Goal: Task Accomplishment & Management: Manage account settings

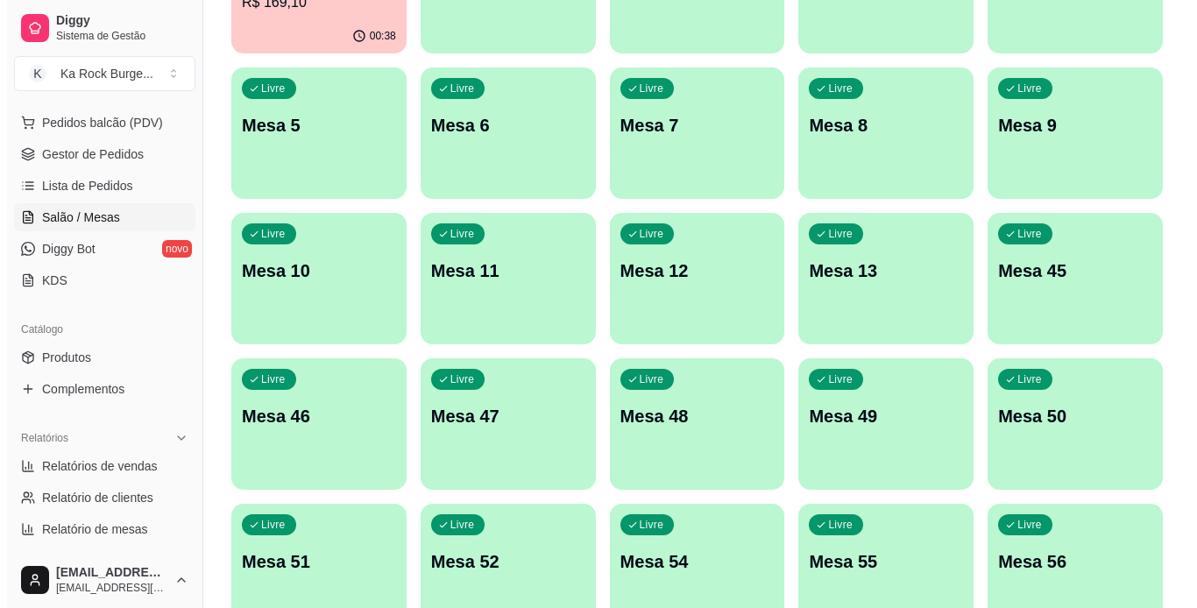
scroll to position [188, 0]
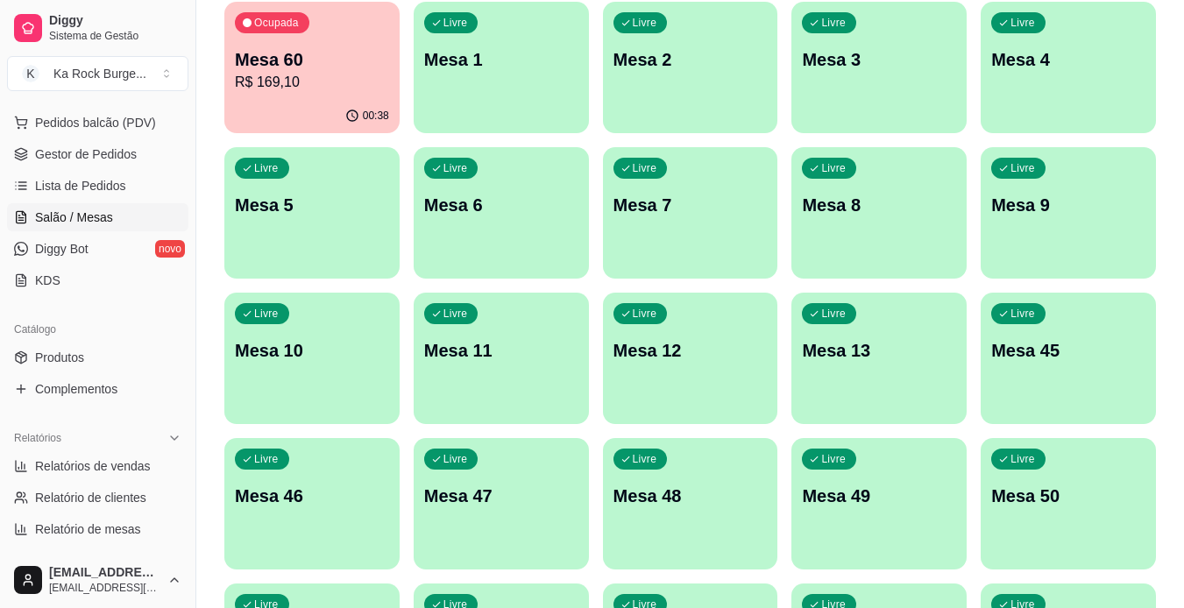
click at [664, 373] on div "Livre Mesa 12" at bounding box center [690, 348] width 175 height 110
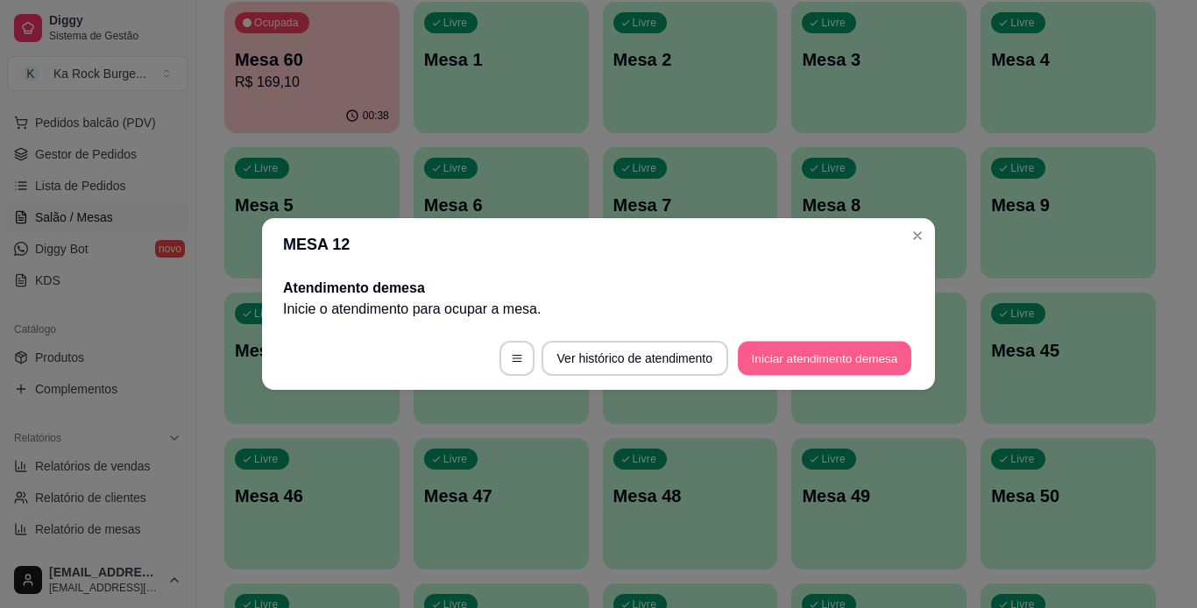
click at [826, 364] on button "Iniciar atendimento de mesa" at bounding box center [825, 359] width 174 height 34
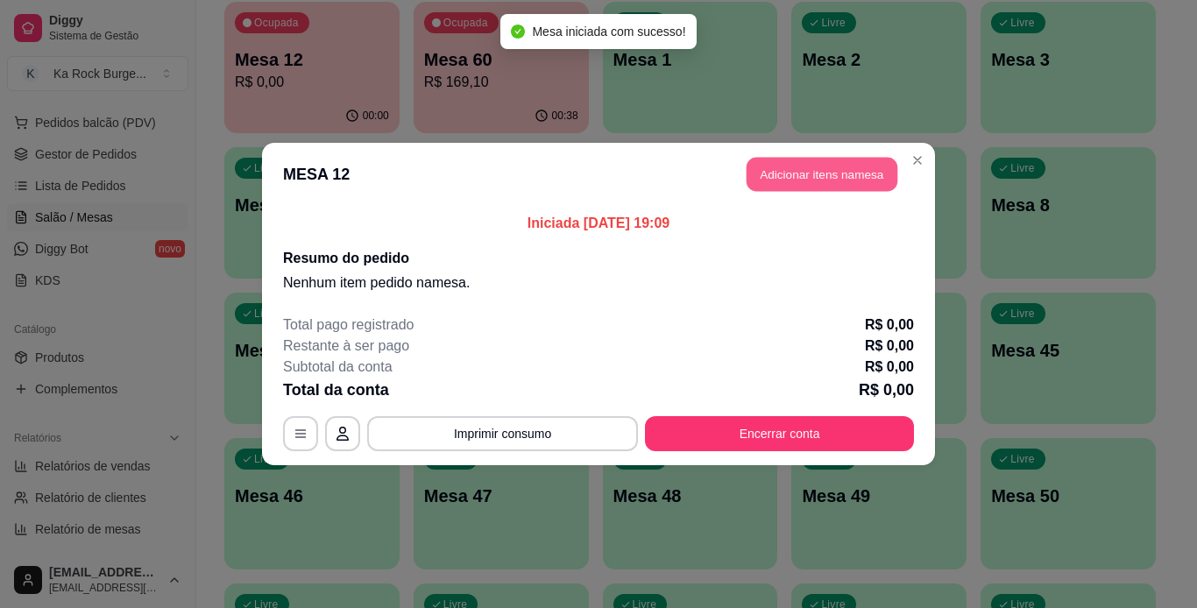
click at [810, 161] on button "Adicionar itens na mesa" at bounding box center [822, 175] width 151 height 34
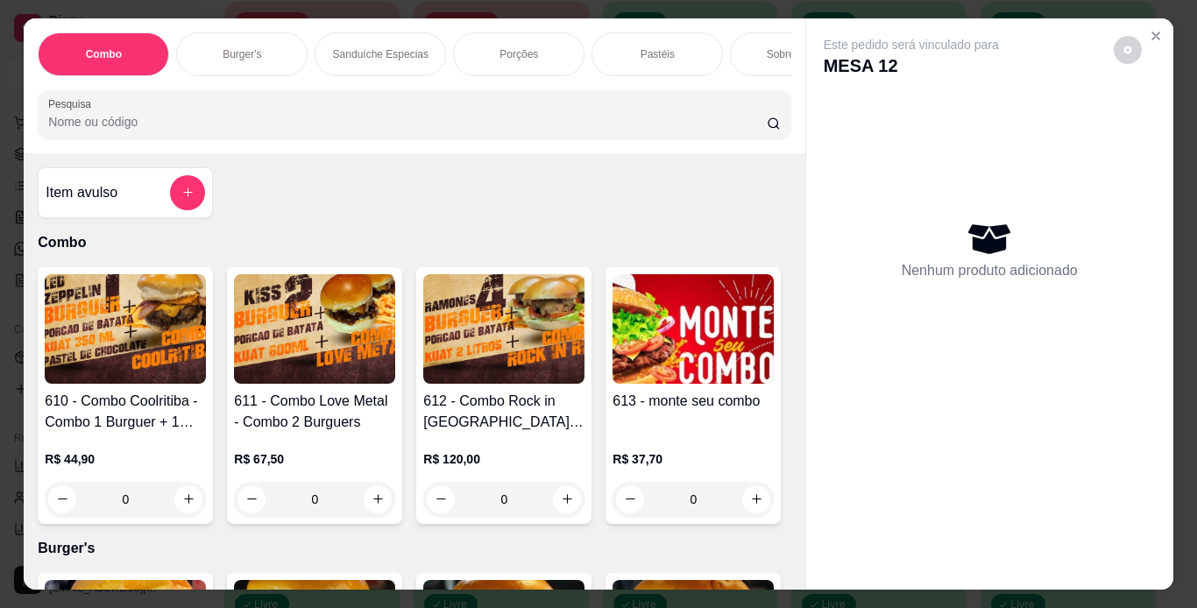
drag, startPoint x: 511, startPoint y: 47, endPoint x: 494, endPoint y: 159, distance: 112.6
click at [510, 47] on p "Porções" at bounding box center [519, 54] width 39 height 14
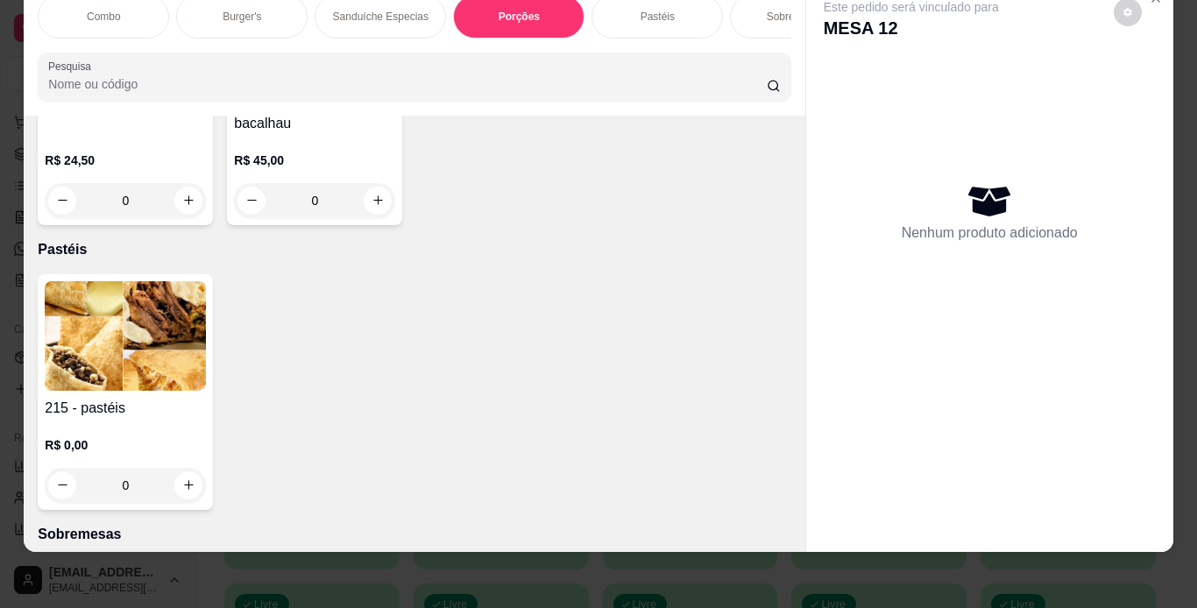
scroll to position [4353, 0]
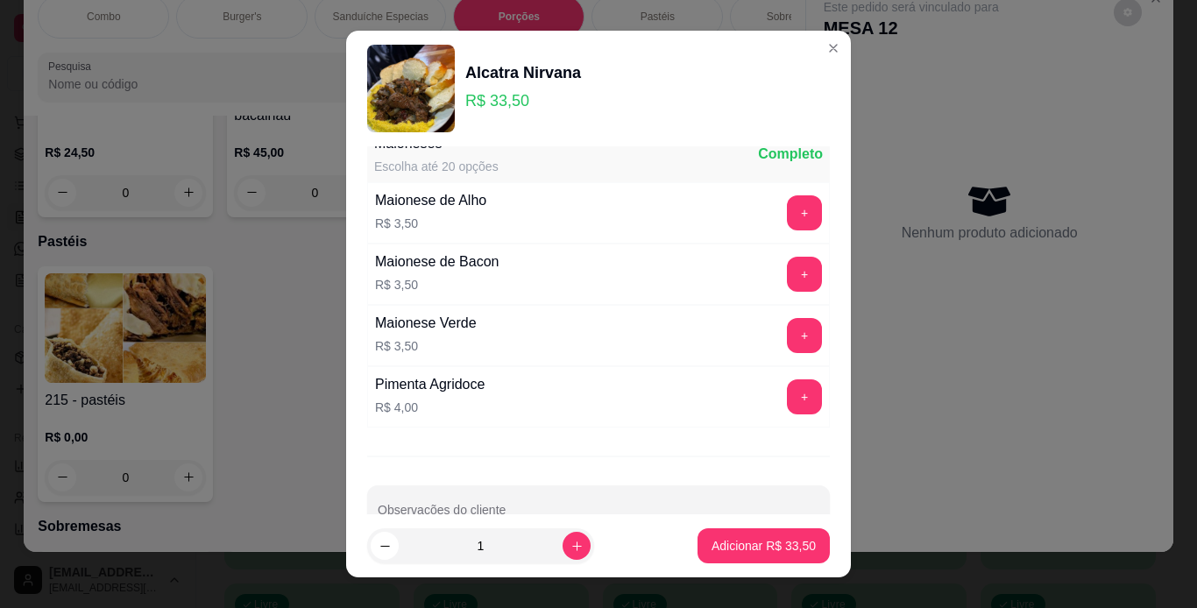
scroll to position [252, 0]
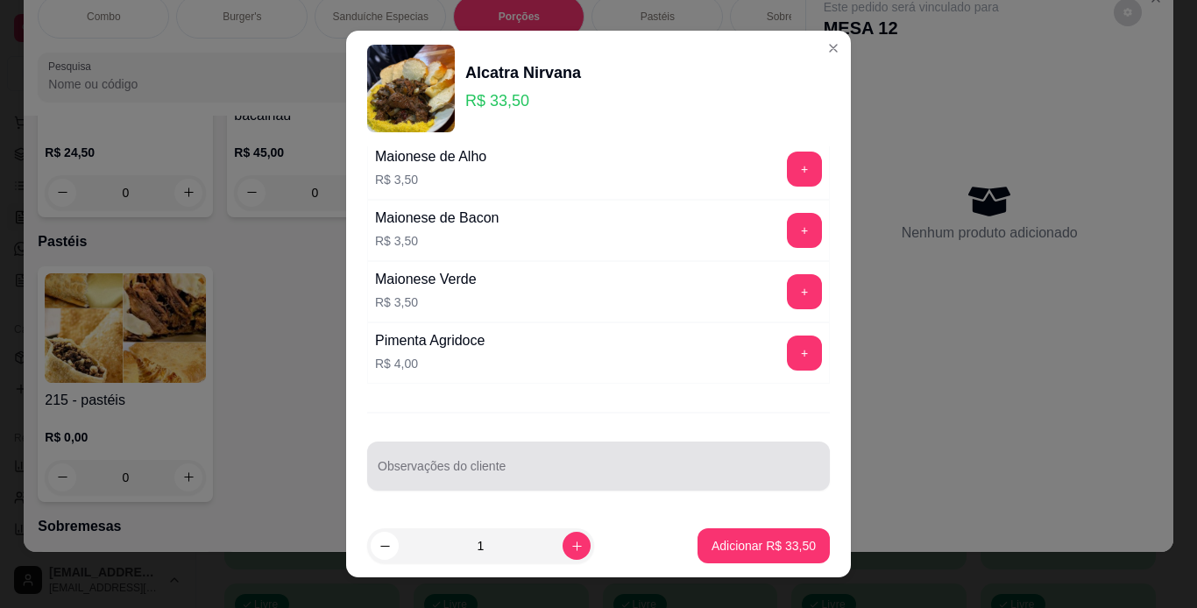
click at [395, 452] on div at bounding box center [599, 466] width 442 height 35
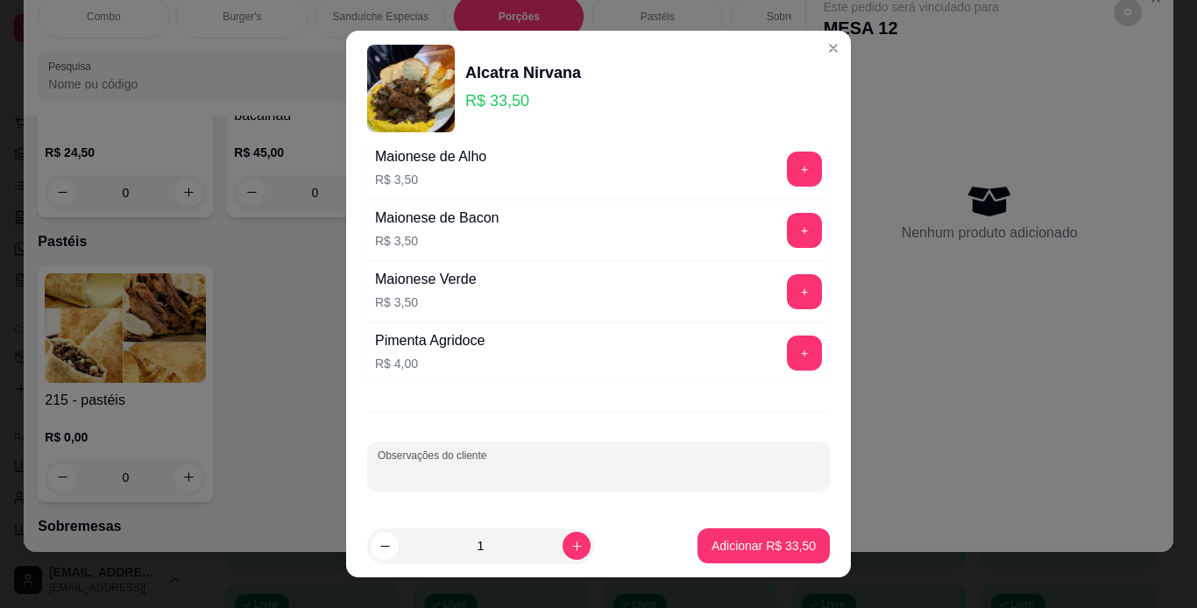
type input "p"
type input "no ponto"
click at [746, 554] on p "Adicionar R$ 33,50" at bounding box center [764, 546] width 104 height 18
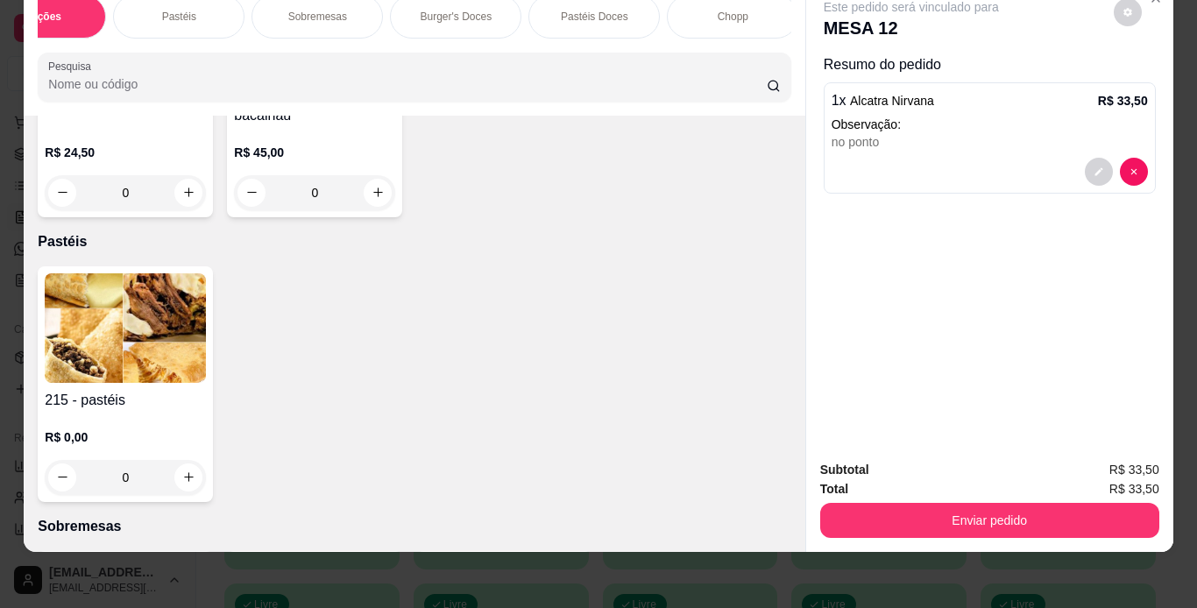
scroll to position [0, 491]
click at [692, 0] on div "Chopp" at bounding box center [720, 17] width 131 height 44
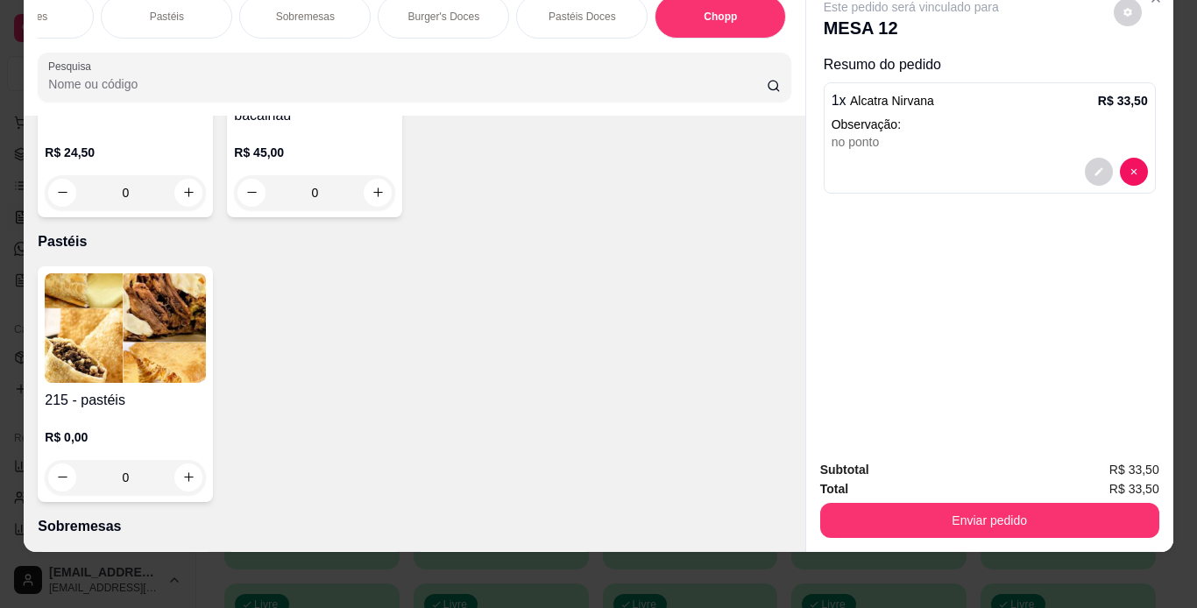
scroll to position [6857, 0]
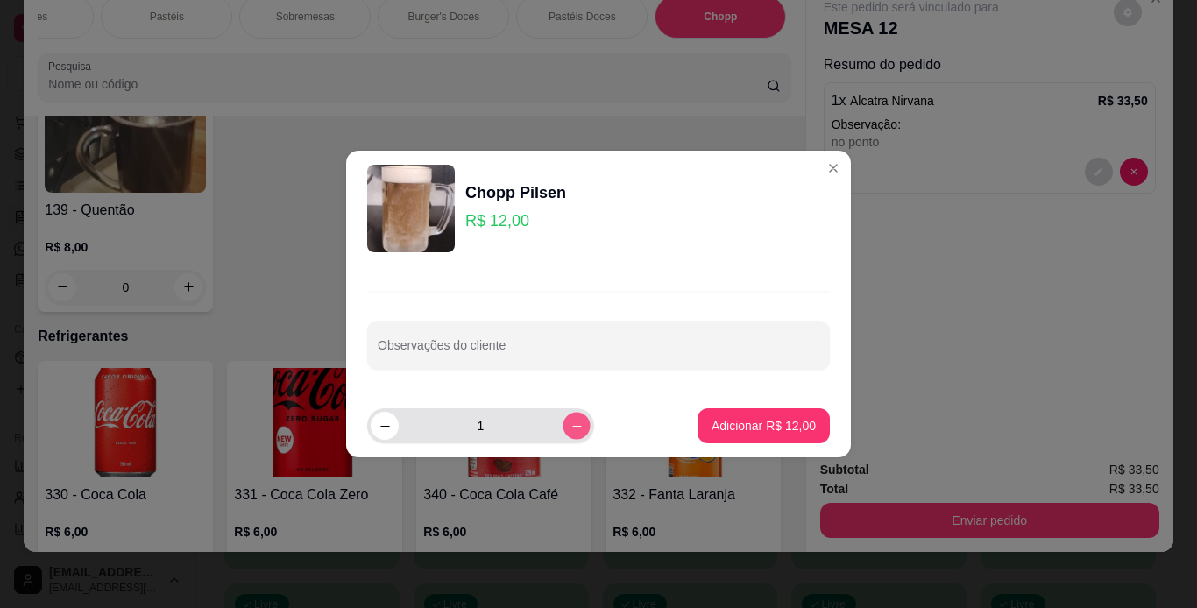
click at [563, 426] on button "increase-product-quantity" at bounding box center [576, 425] width 27 height 27
click at [380, 427] on icon "decrease-product-quantity" at bounding box center [385, 426] width 13 height 13
type input "2"
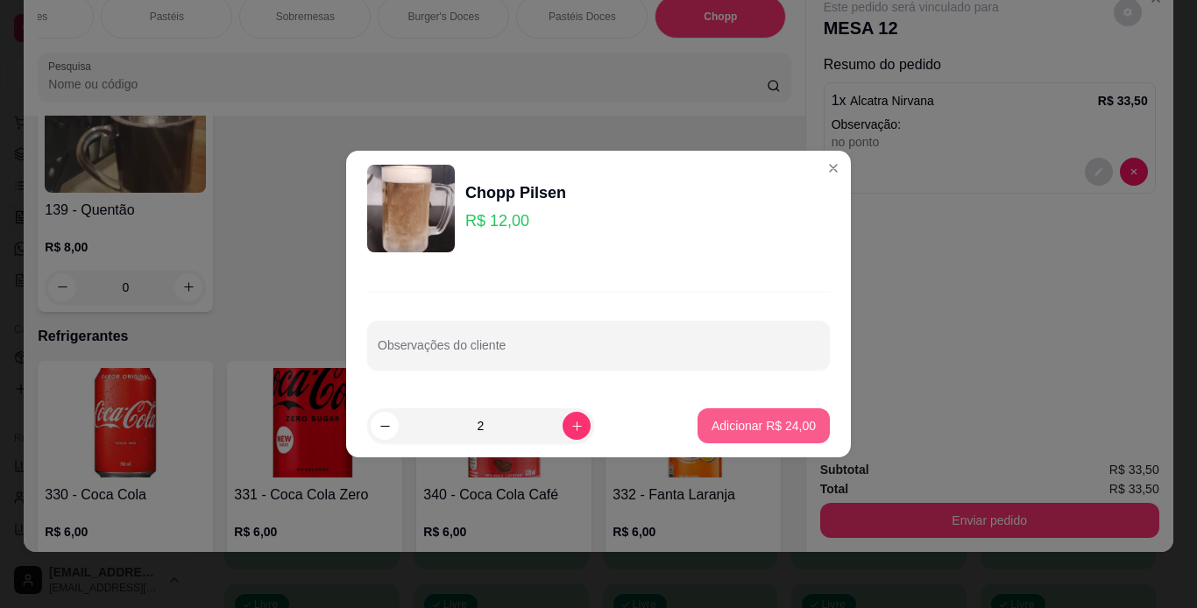
click at [770, 426] on p "Adicionar R$ 24,00" at bounding box center [764, 426] width 104 height 18
type input "2"
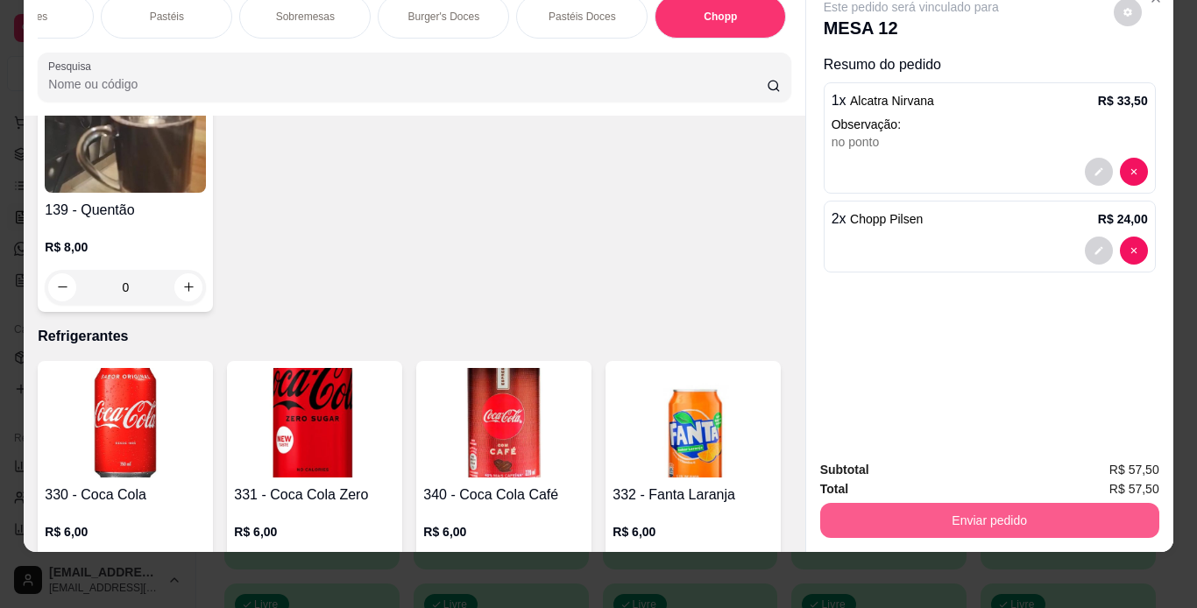
click at [918, 515] on button "Enviar pedido" at bounding box center [989, 520] width 339 height 35
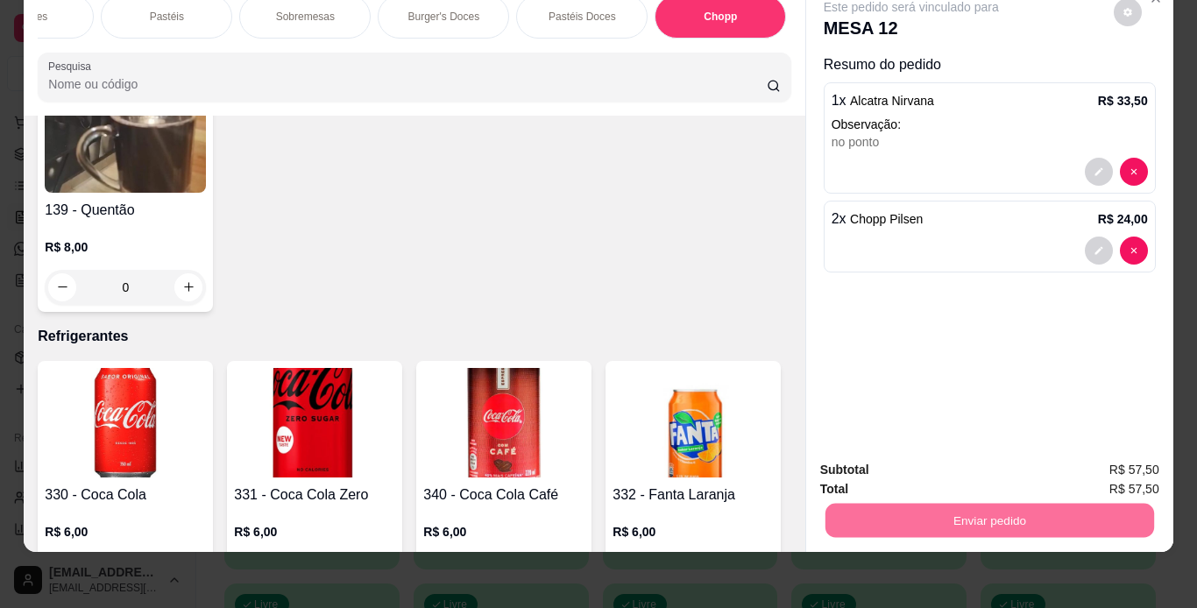
click at [938, 472] on button "Não registrar e enviar pedido" at bounding box center [931, 464] width 177 height 32
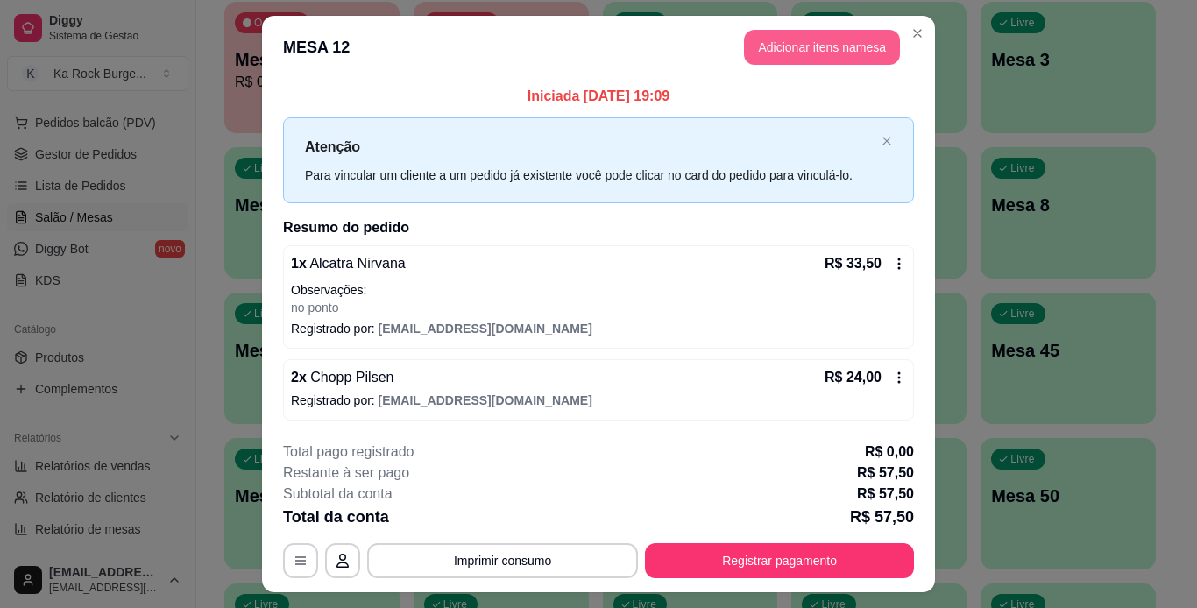
click at [842, 46] on button "Adicionar itens na mesa" at bounding box center [822, 47] width 156 height 35
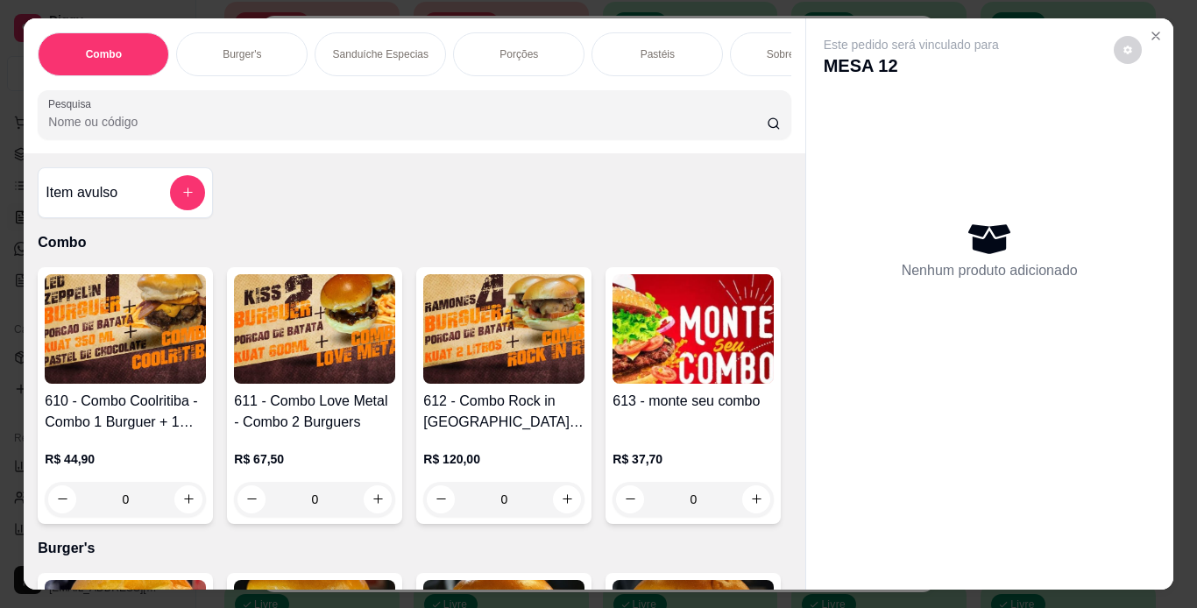
click at [550, 55] on div "Porções" at bounding box center [518, 54] width 131 height 44
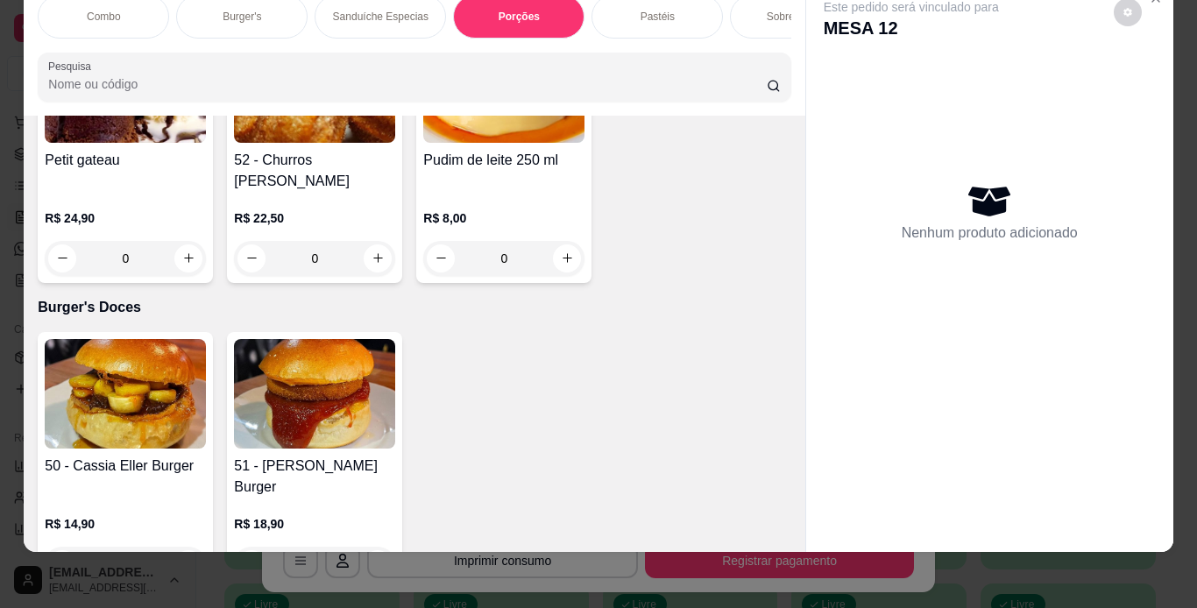
scroll to position [4879, 0]
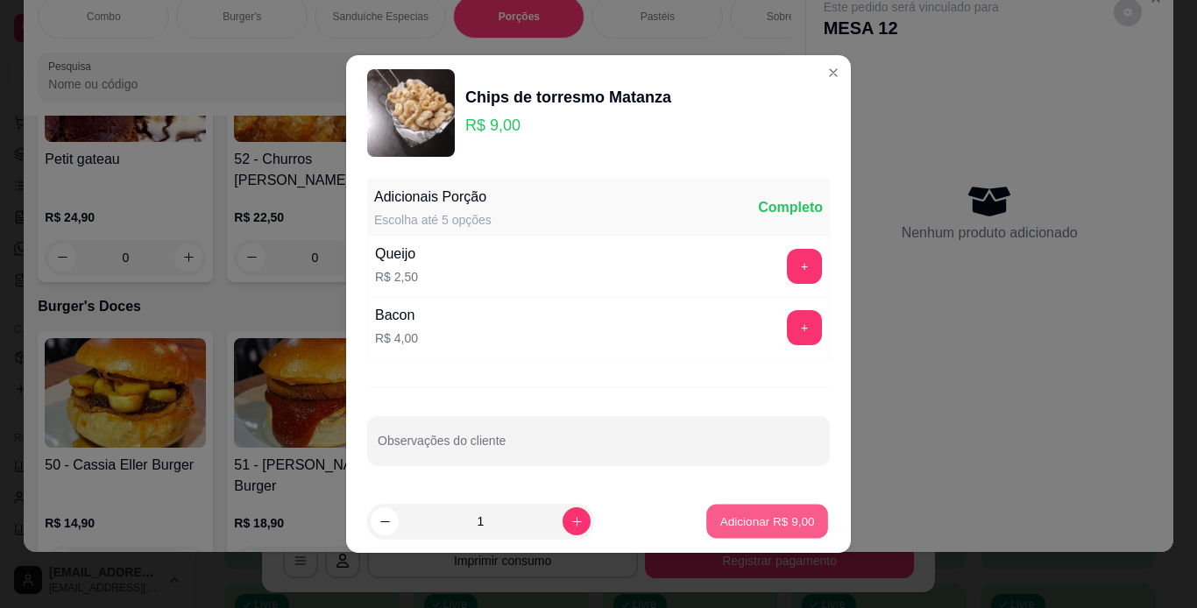
click at [725, 530] on button "Adicionar R$ 9,00" at bounding box center [767, 522] width 122 height 34
type input "1"
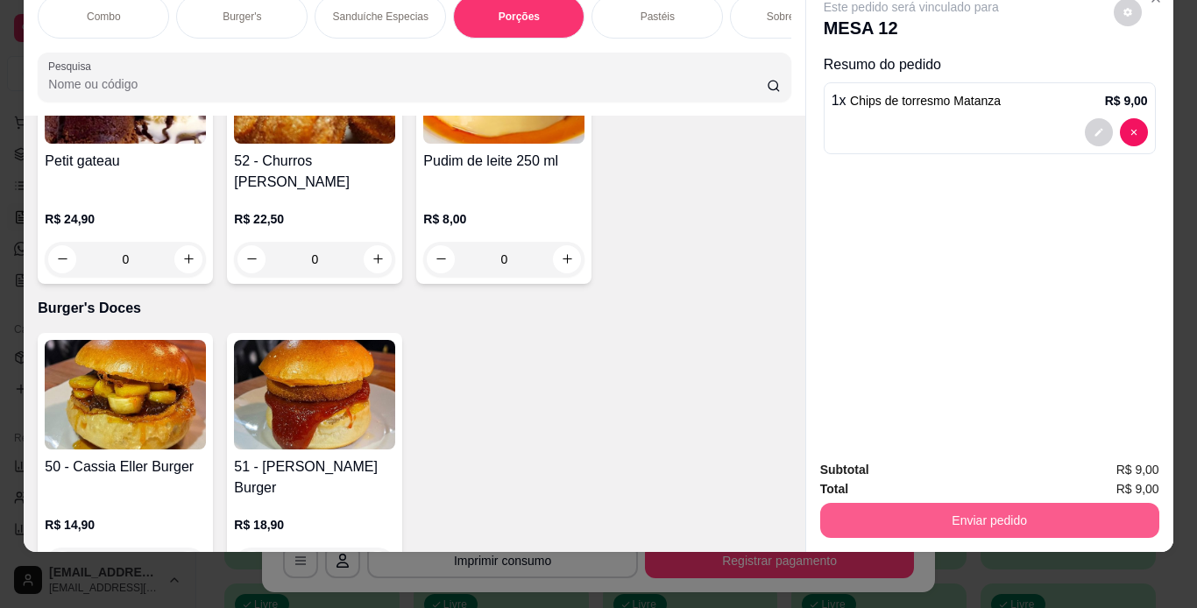
scroll to position [4879, 0]
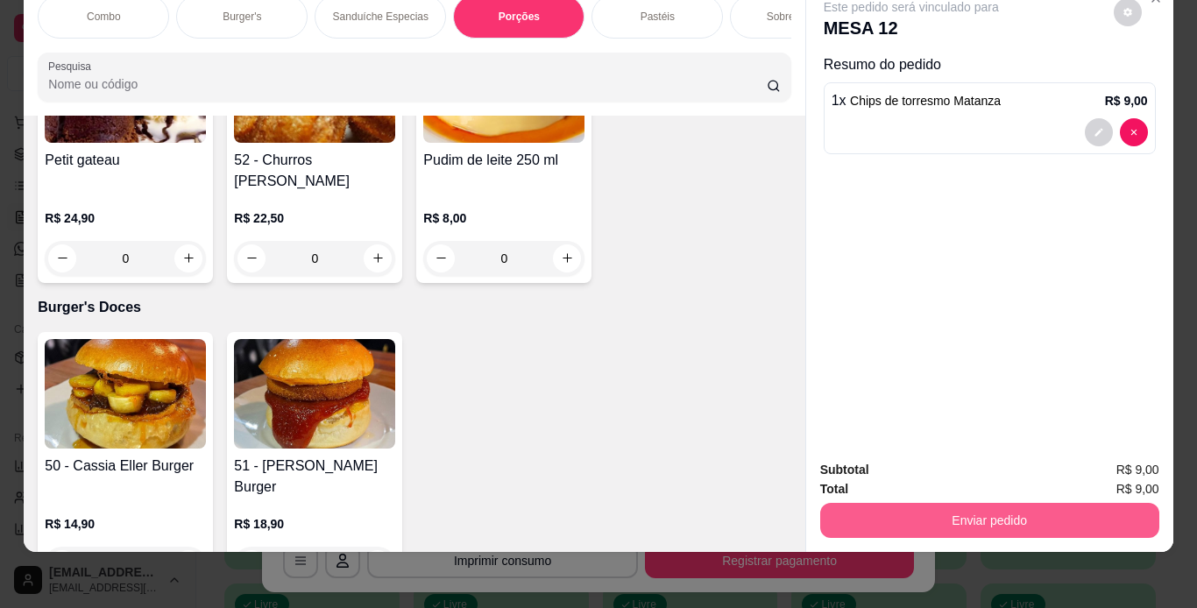
click at [888, 514] on button "Enviar pedido" at bounding box center [989, 520] width 339 height 35
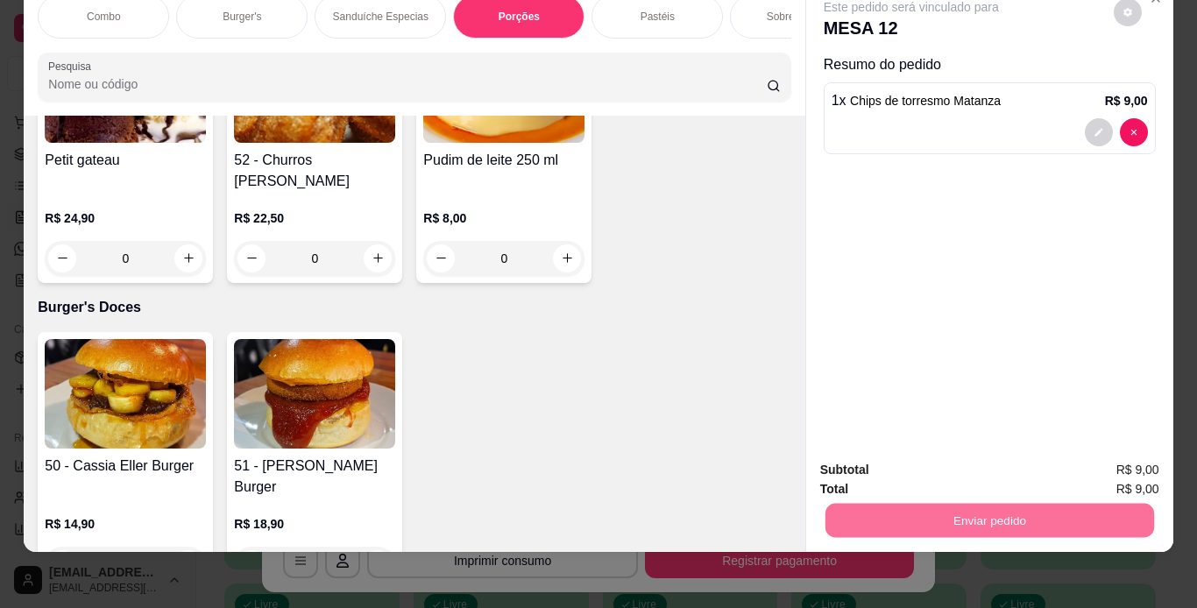
click at [895, 472] on button "Não registrar e enviar pedido" at bounding box center [931, 464] width 177 height 32
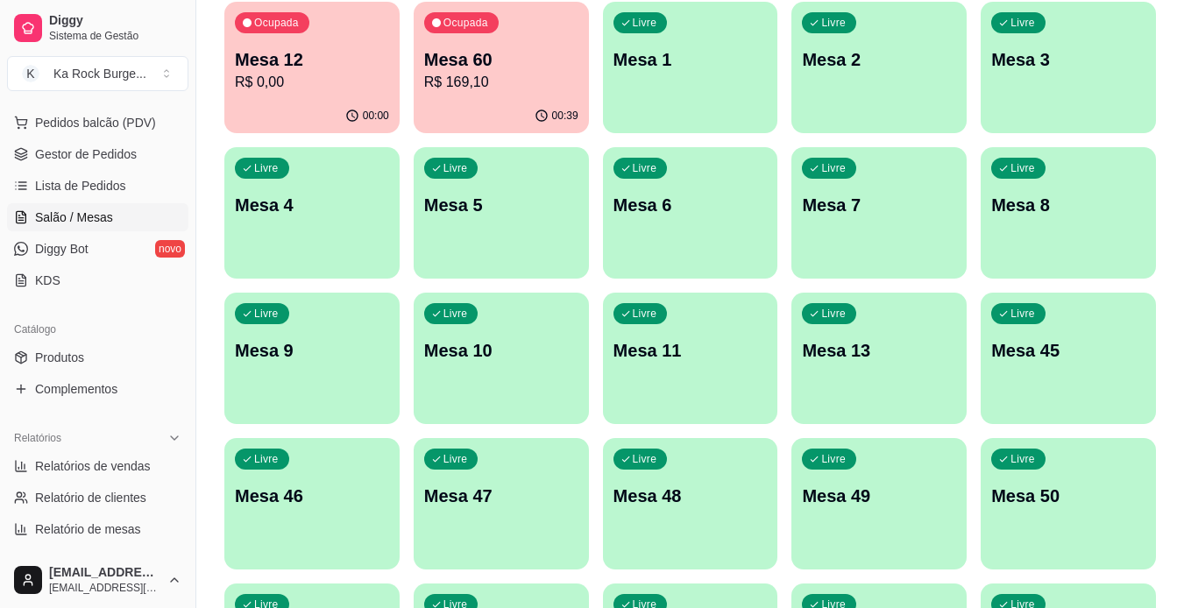
click at [465, 76] on p "R$ 169,10" at bounding box center [501, 82] width 154 height 21
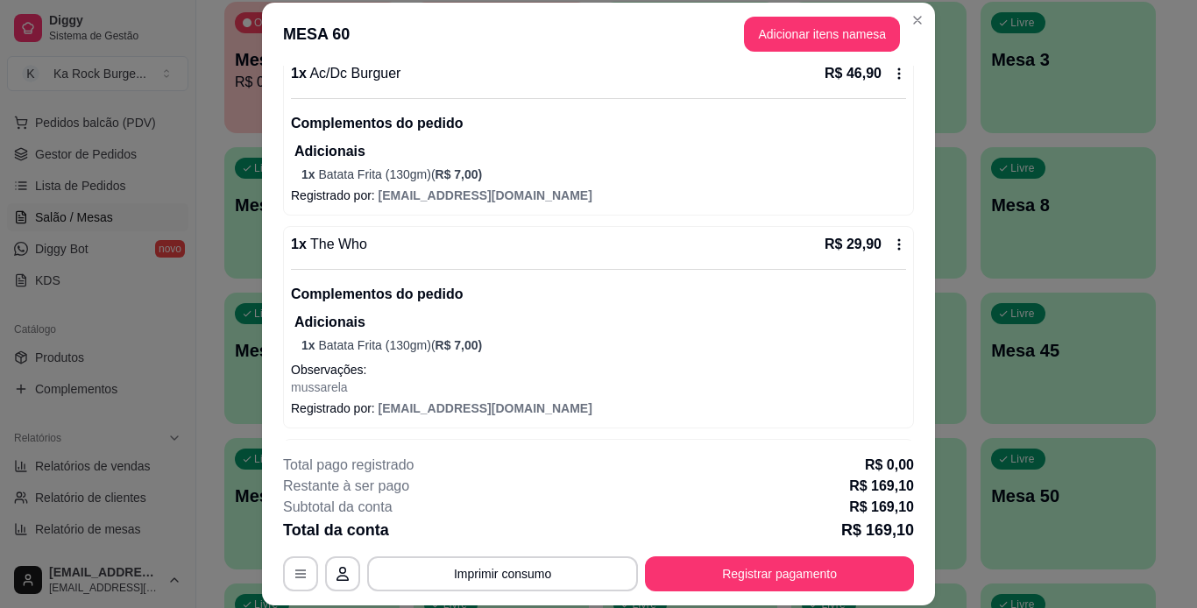
scroll to position [421, 0]
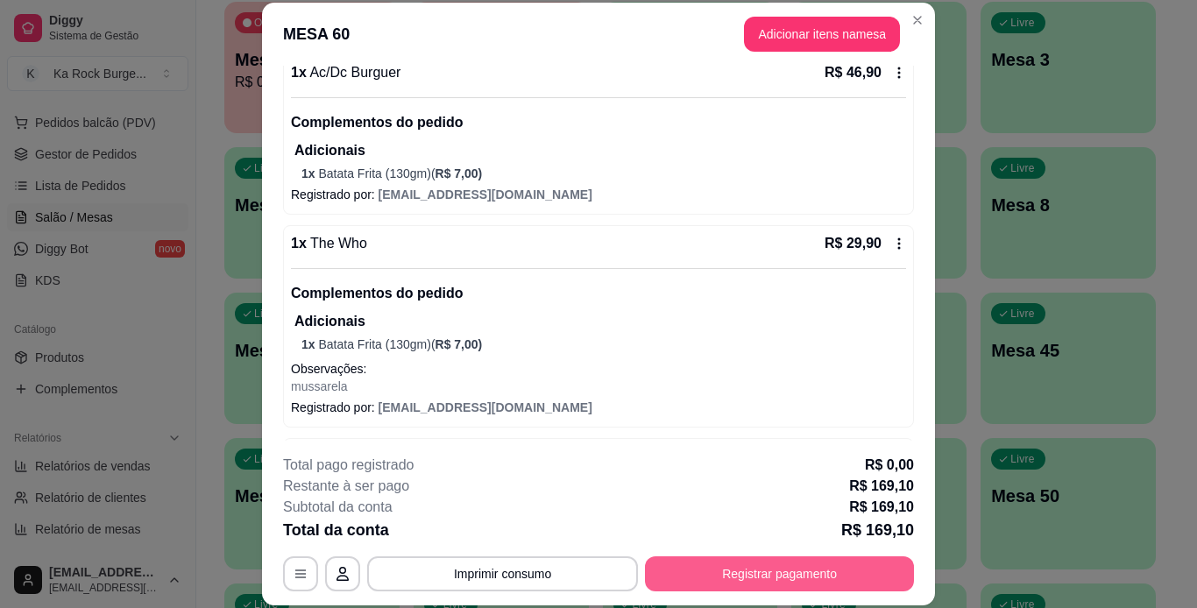
click at [733, 579] on button "Registrar pagamento" at bounding box center [779, 574] width 269 height 35
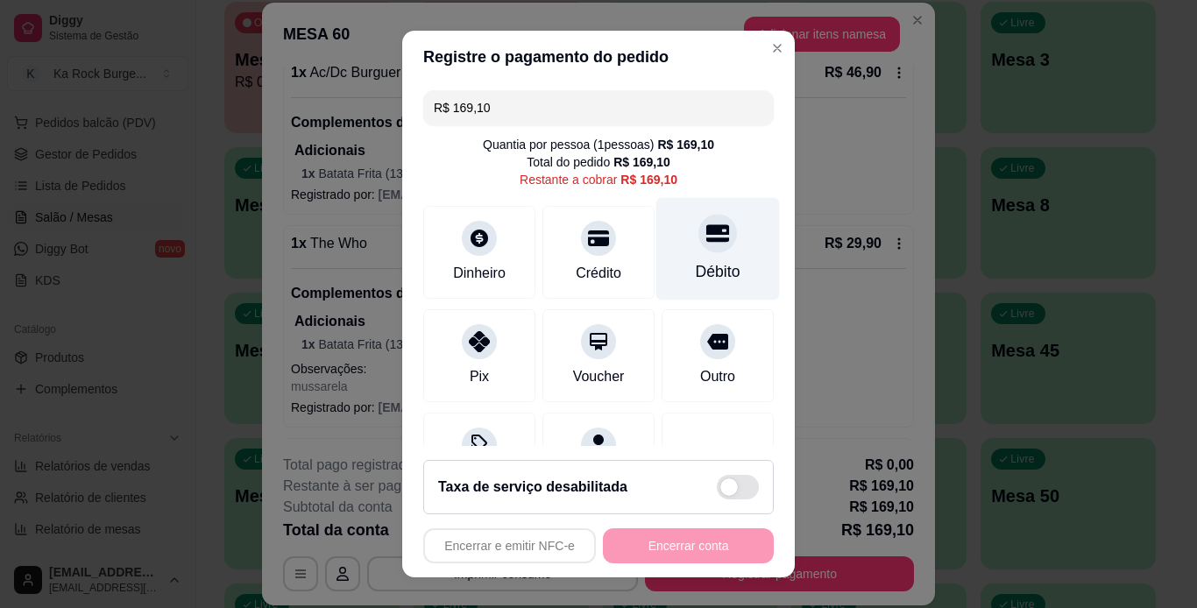
click at [700, 257] on div "Débito" at bounding box center [718, 248] width 124 height 103
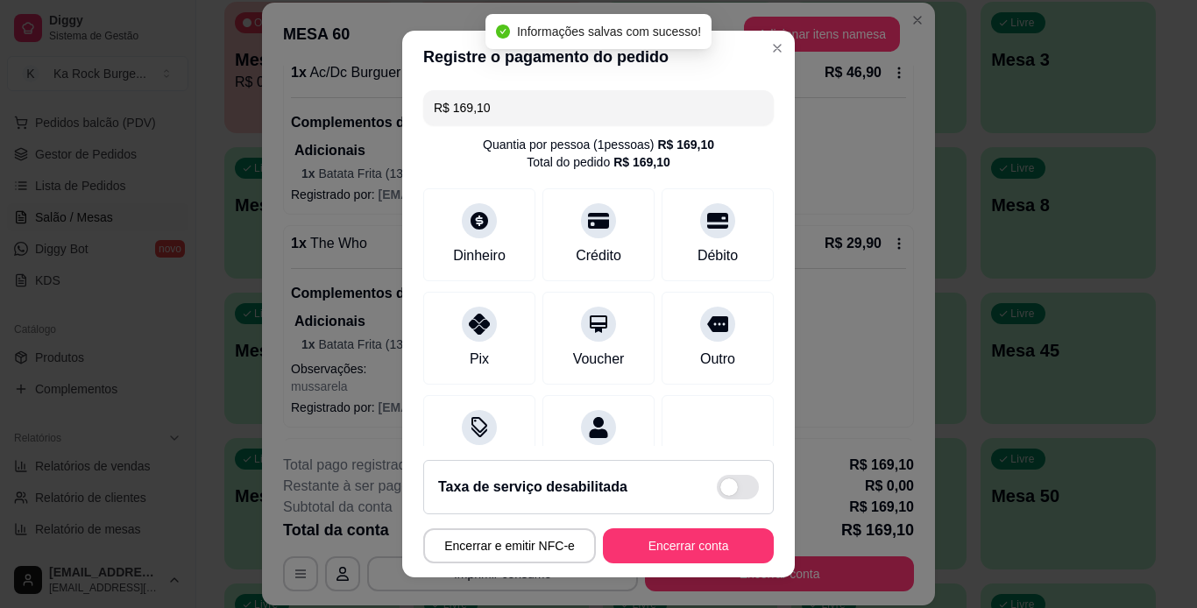
type input "R$ 0,00"
click at [692, 547] on button "Encerrar conta" at bounding box center [689, 546] width 166 height 34
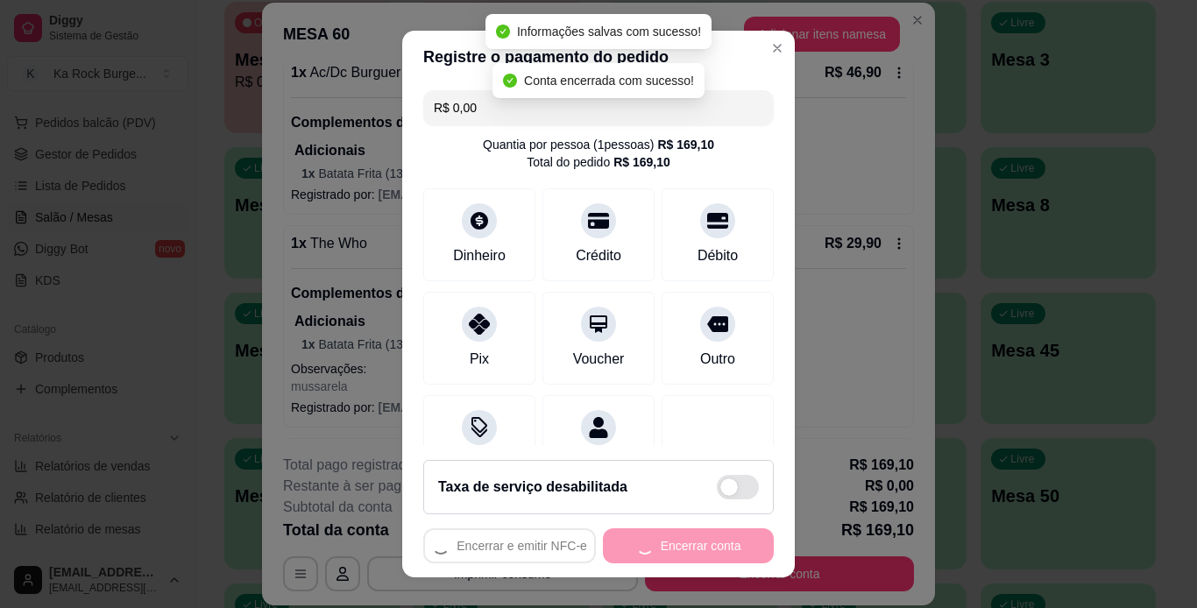
scroll to position [0, 0]
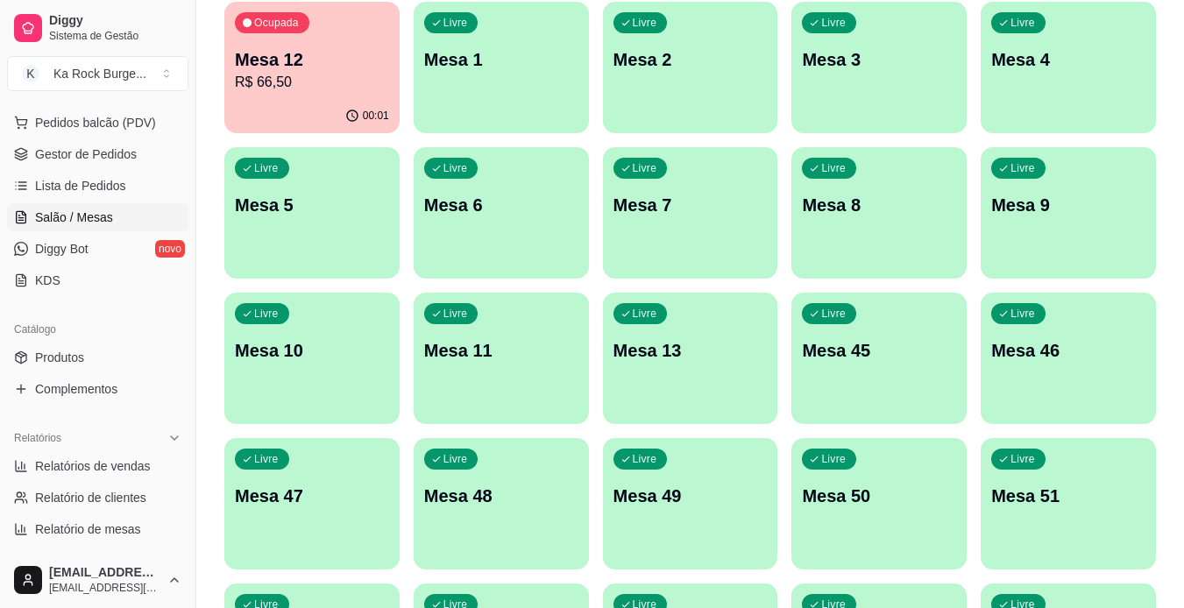
click at [322, 113] on div "00:01" at bounding box center [311, 116] width 175 height 34
click at [300, 104] on div "00:01" at bounding box center [312, 114] width 170 height 33
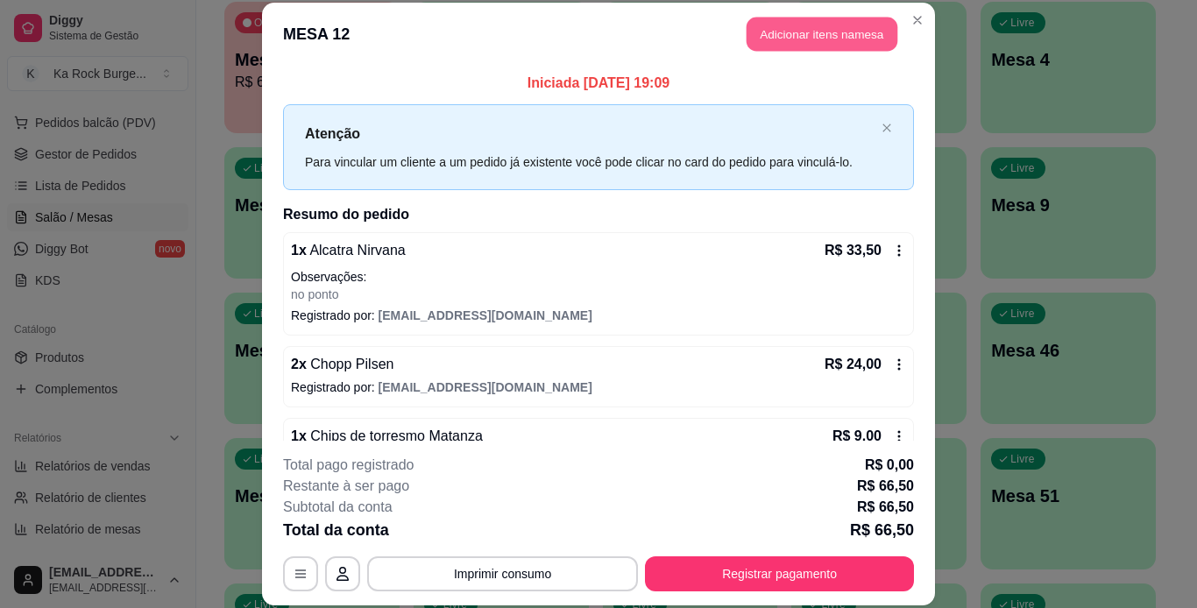
click at [806, 33] on button "Adicionar itens na mesa" at bounding box center [822, 35] width 151 height 34
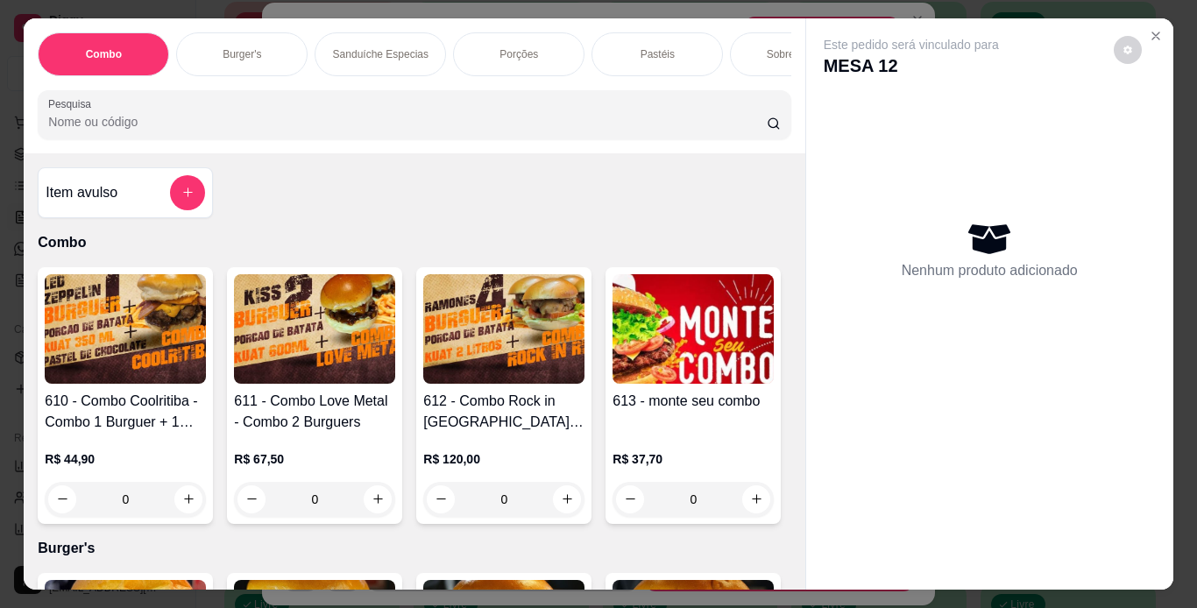
click at [538, 52] on div "Porções" at bounding box center [518, 54] width 131 height 44
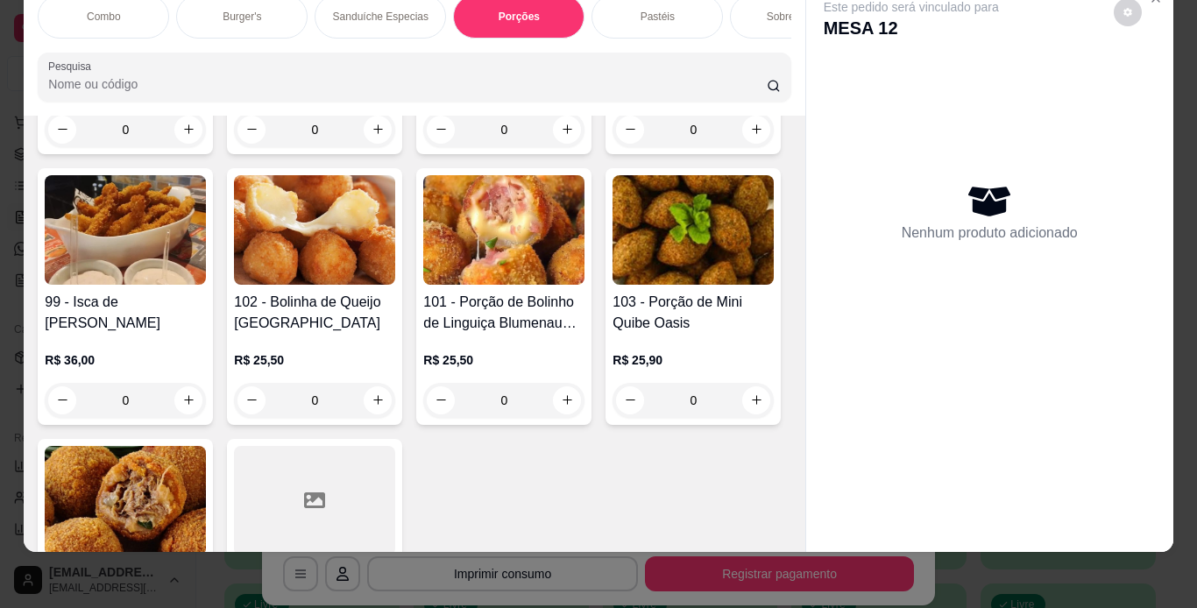
scroll to position [3897, 0]
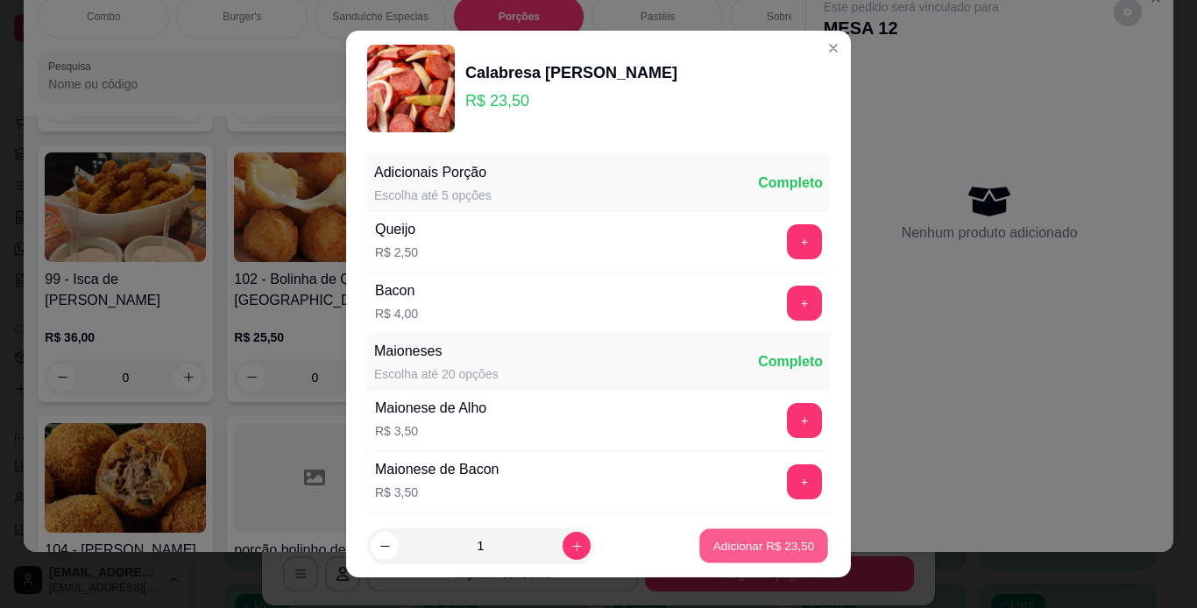
click at [757, 548] on p "Adicionar R$ 23,50" at bounding box center [764, 546] width 102 height 17
type input "1"
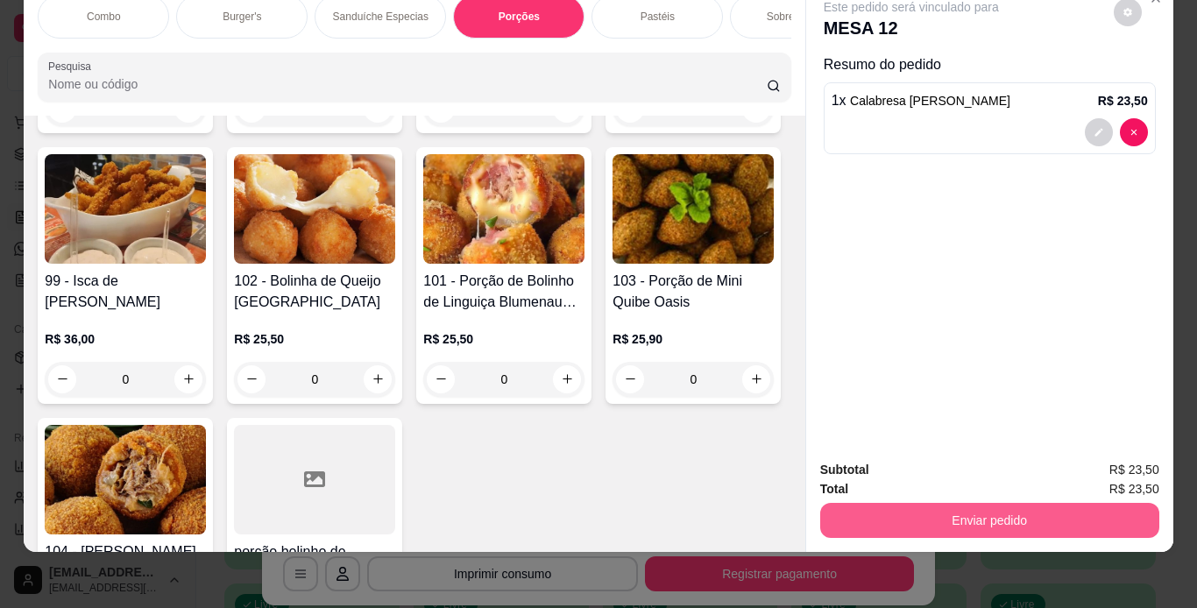
click at [993, 508] on button "Enviar pedido" at bounding box center [989, 520] width 339 height 35
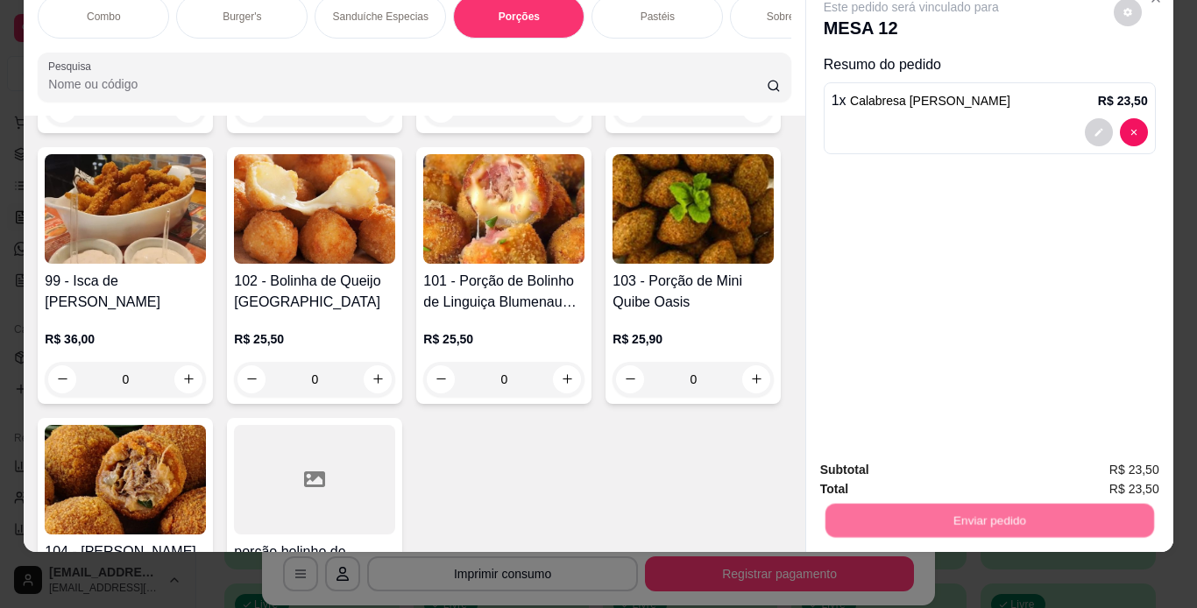
click at [966, 471] on button "Não registrar e enviar pedido" at bounding box center [931, 464] width 177 height 32
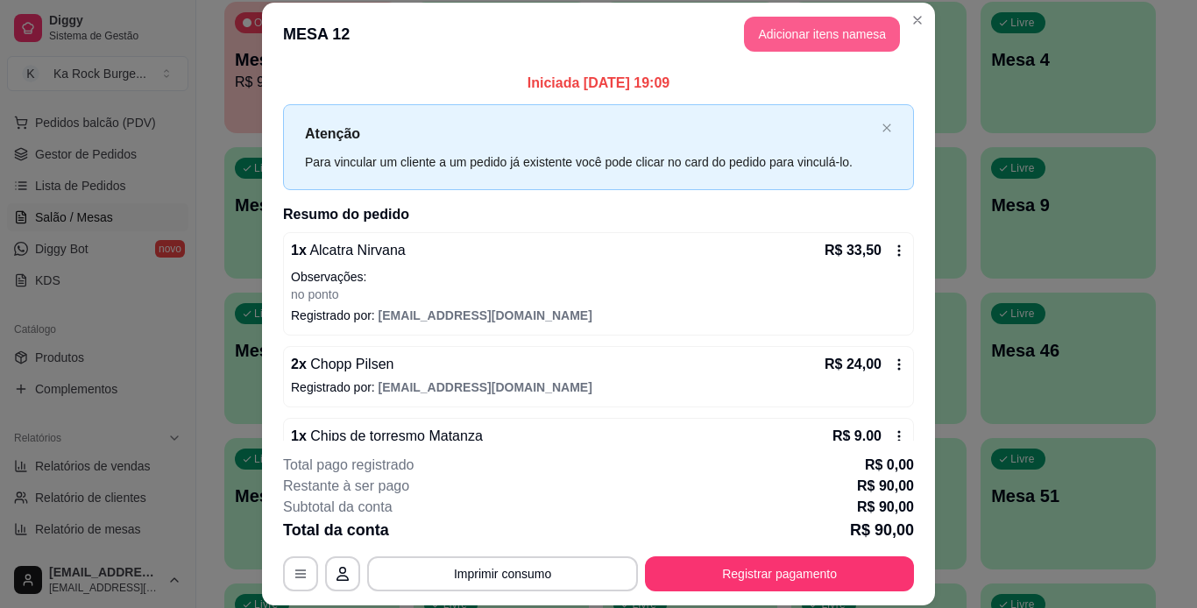
click at [831, 40] on button "Adicionar itens na mesa" at bounding box center [822, 34] width 156 height 35
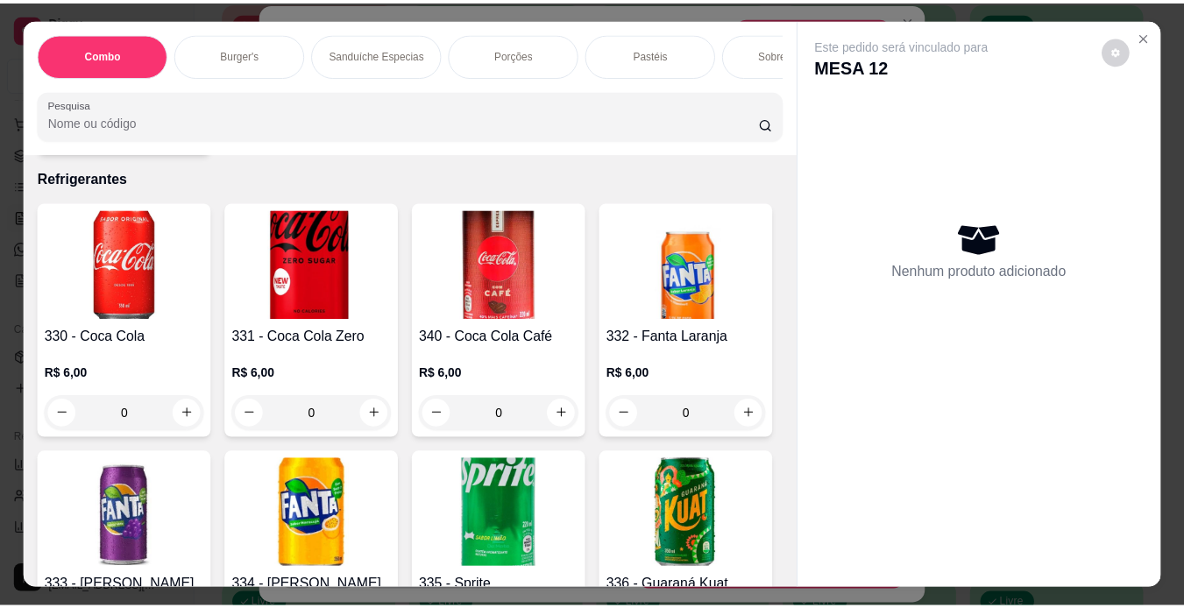
scroll to position [7424, 0]
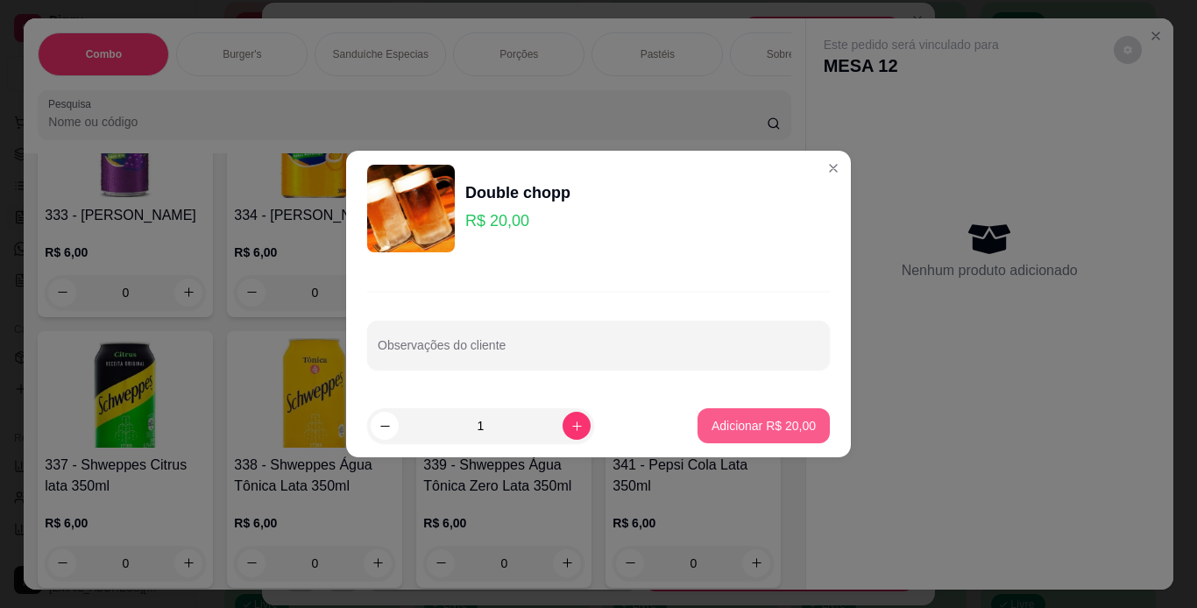
click at [725, 424] on p "Adicionar R$ 20,00" at bounding box center [764, 426] width 104 height 18
type input "1"
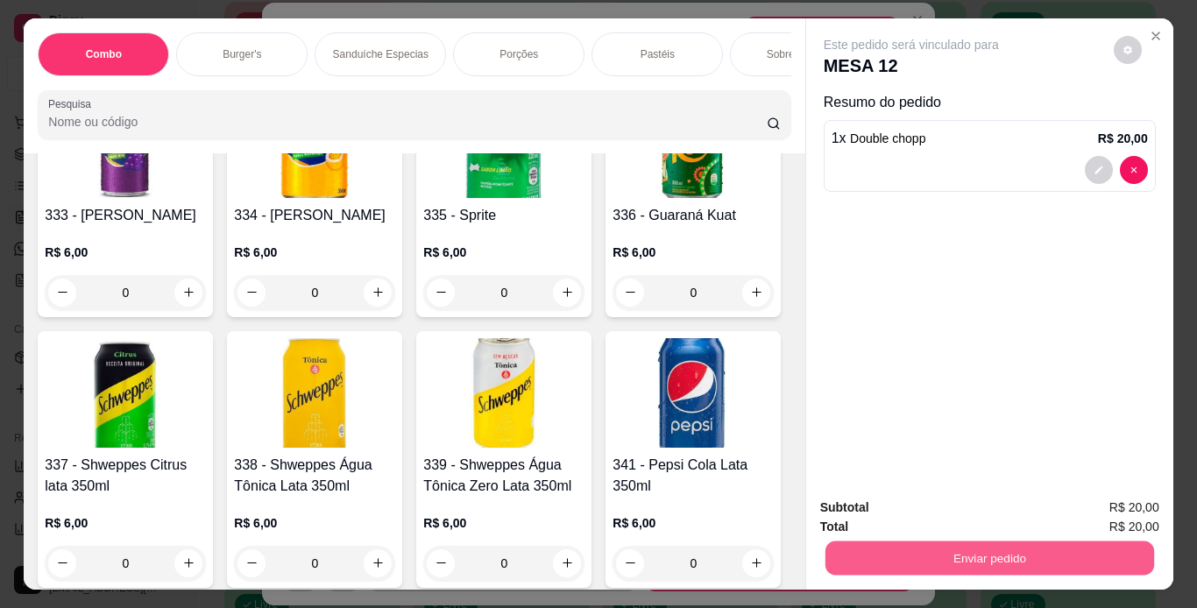
click at [854, 560] on button "Enviar pedido" at bounding box center [989, 559] width 329 height 34
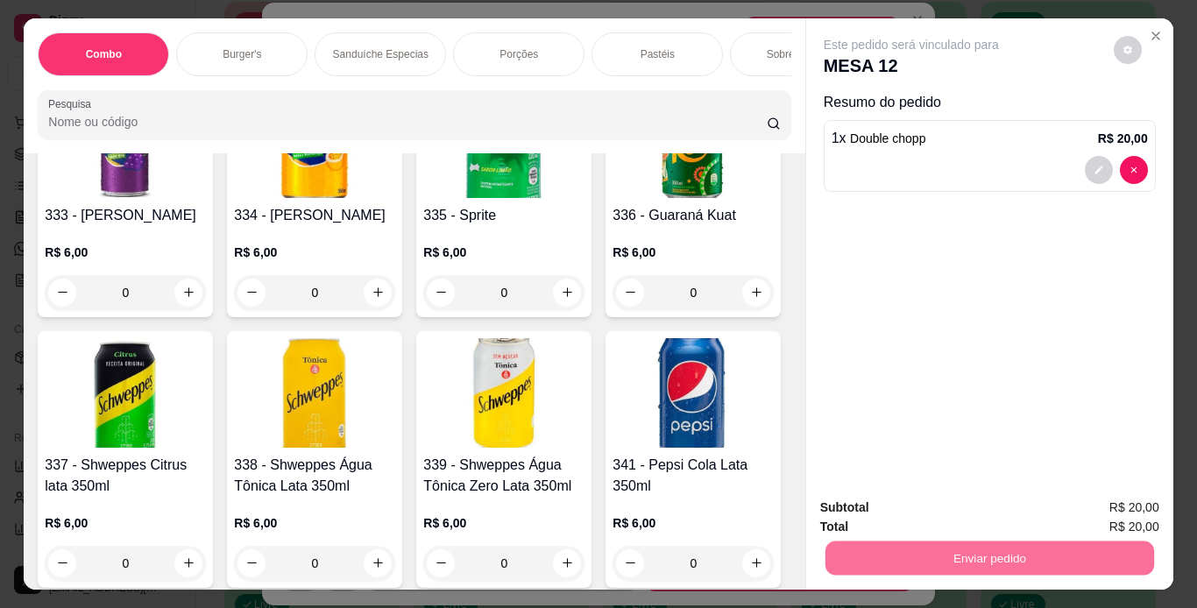
click at [896, 516] on button "Não registrar e enviar pedido" at bounding box center [932, 509] width 182 height 33
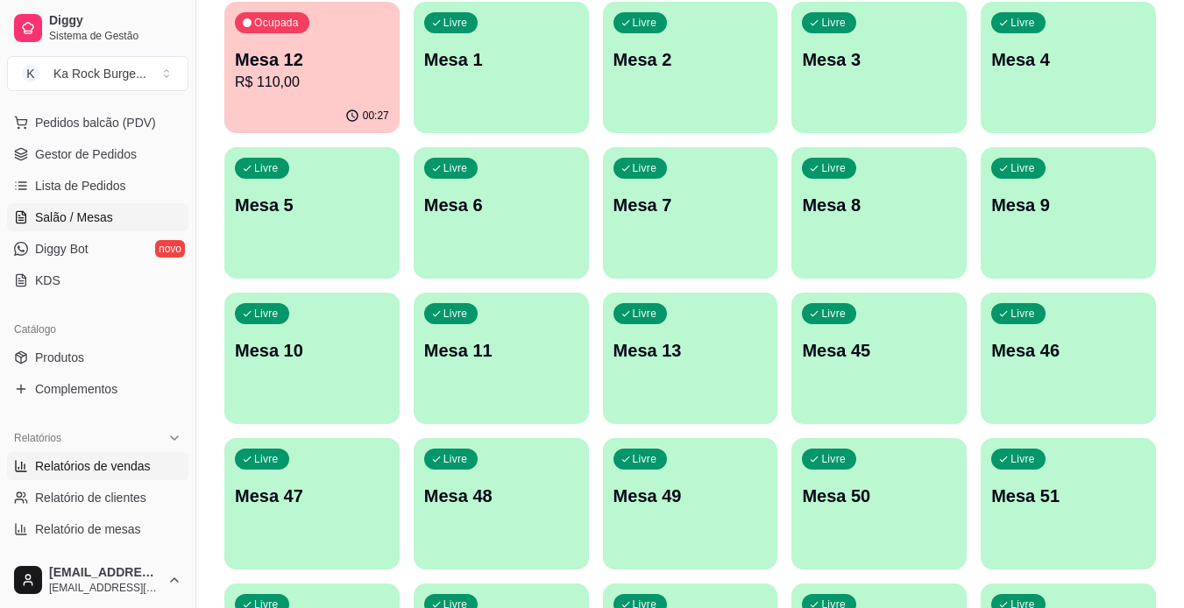
click at [64, 460] on span "Relatórios de vendas" at bounding box center [93, 467] width 116 height 18
select select "ALL"
select select "0"
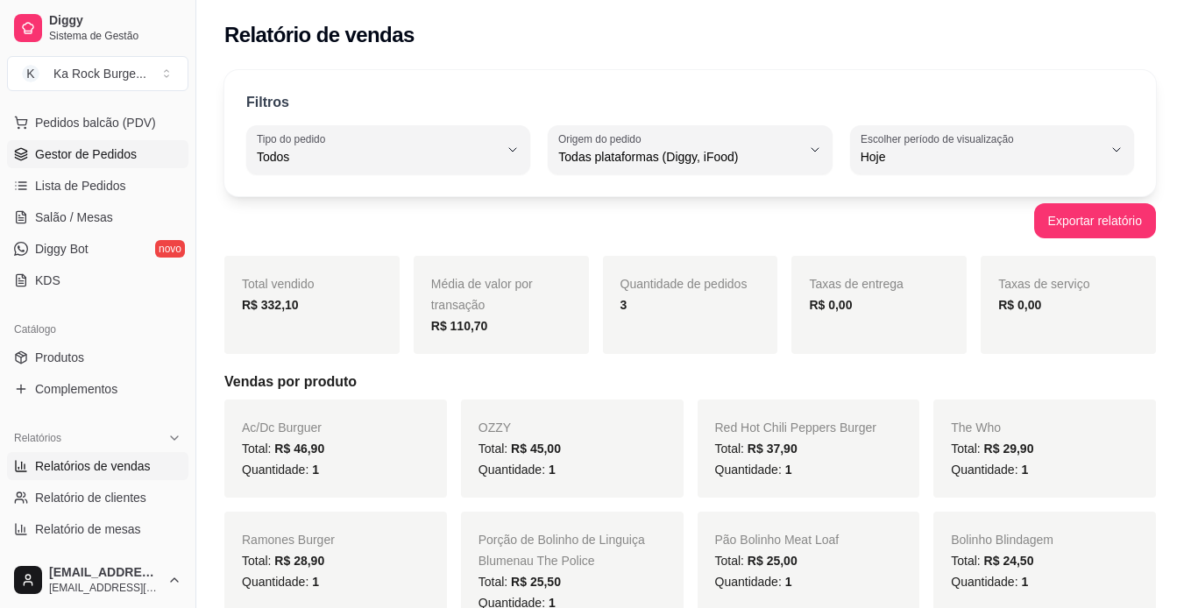
click at [84, 162] on span "Gestor de Pedidos" at bounding box center [86, 154] width 102 height 18
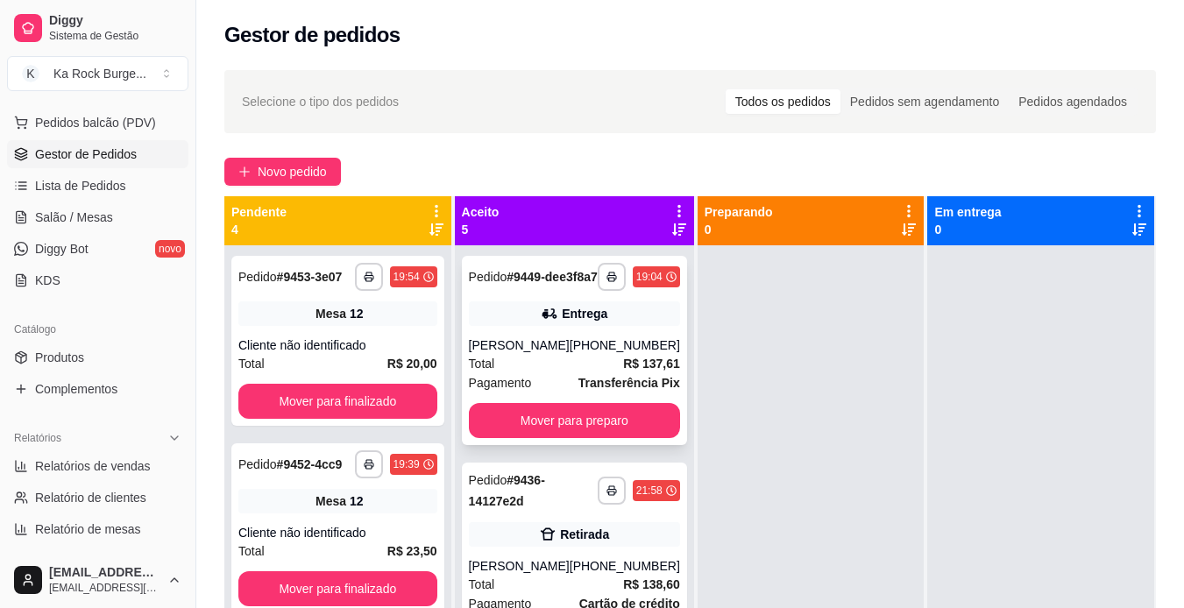
click at [584, 350] on div "**********" at bounding box center [574, 350] width 225 height 189
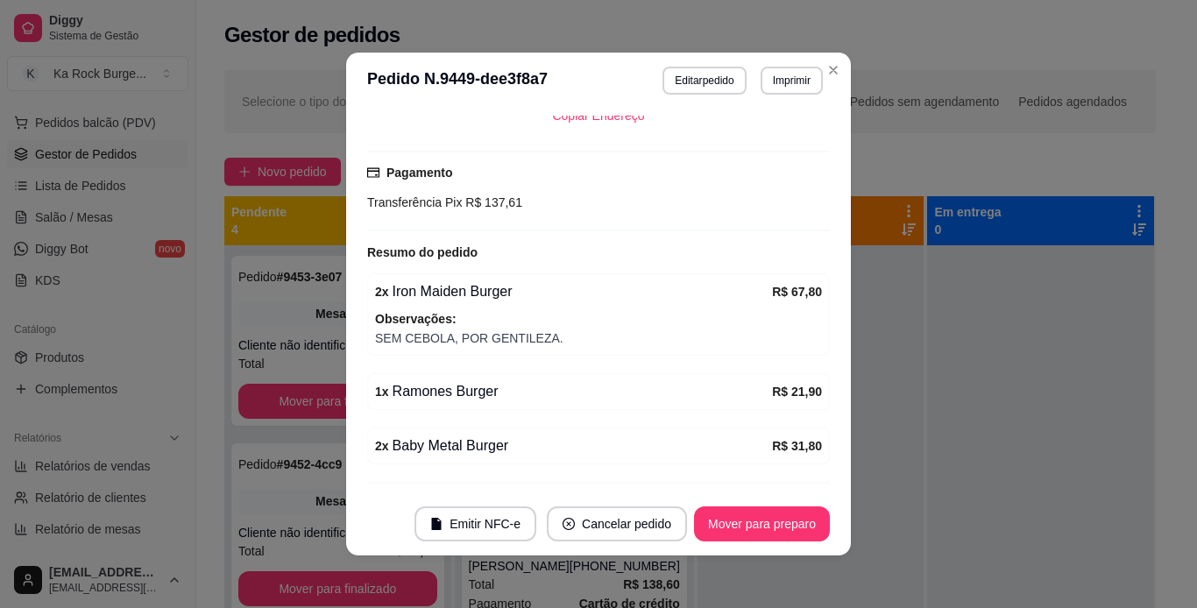
scroll to position [547, 0]
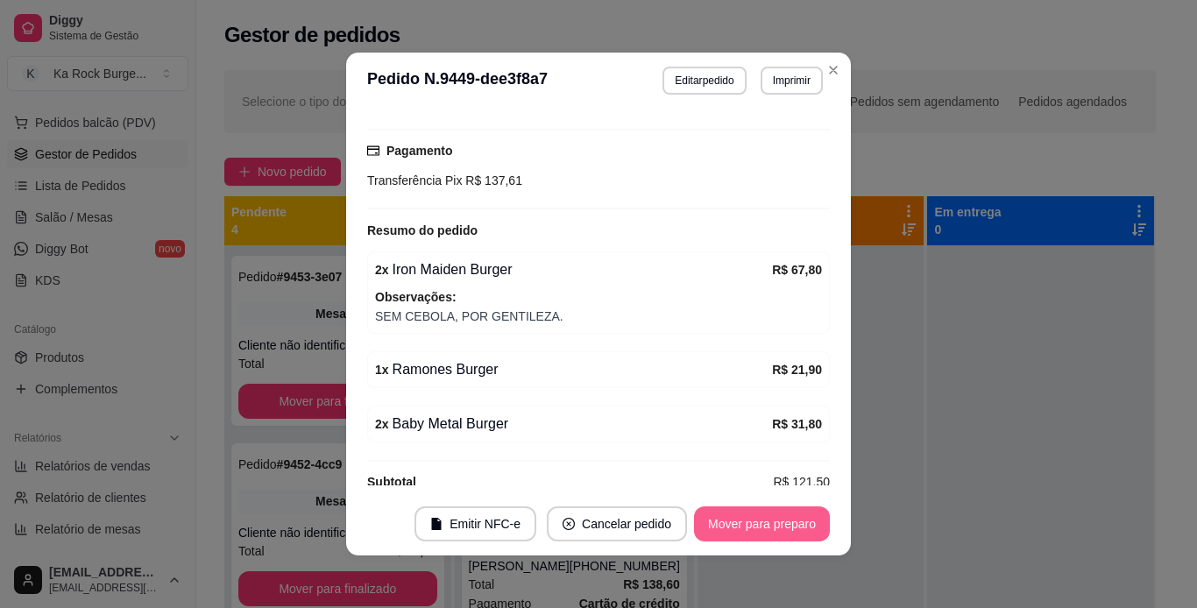
click at [749, 533] on button "Mover para preparo" at bounding box center [762, 524] width 136 height 35
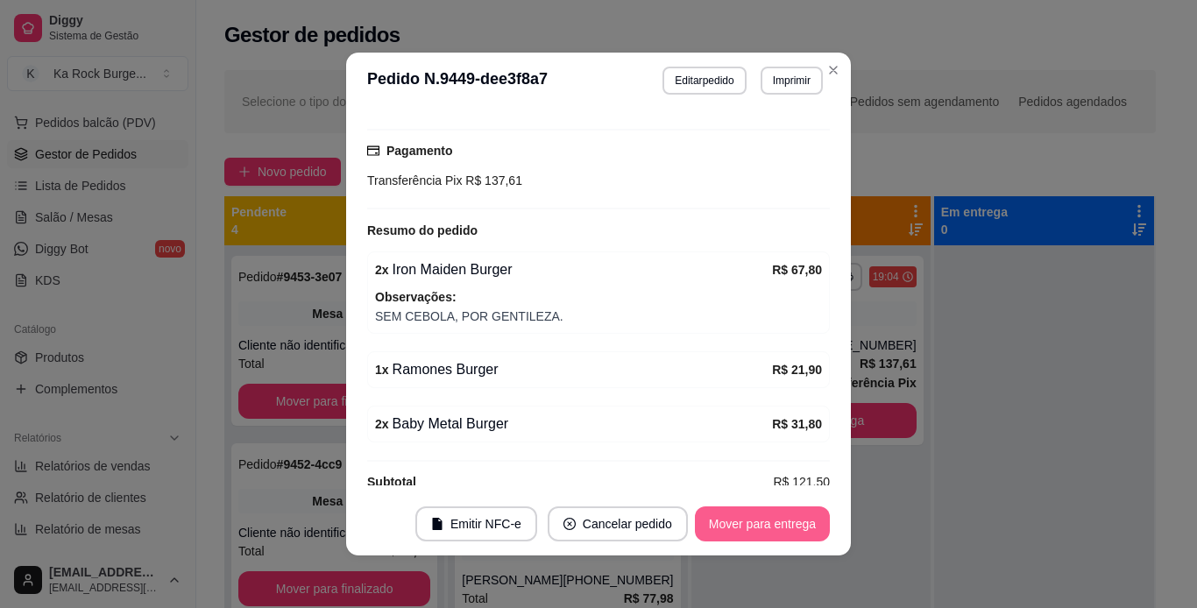
click at [751, 529] on button "Mover para entrega" at bounding box center [762, 524] width 135 height 35
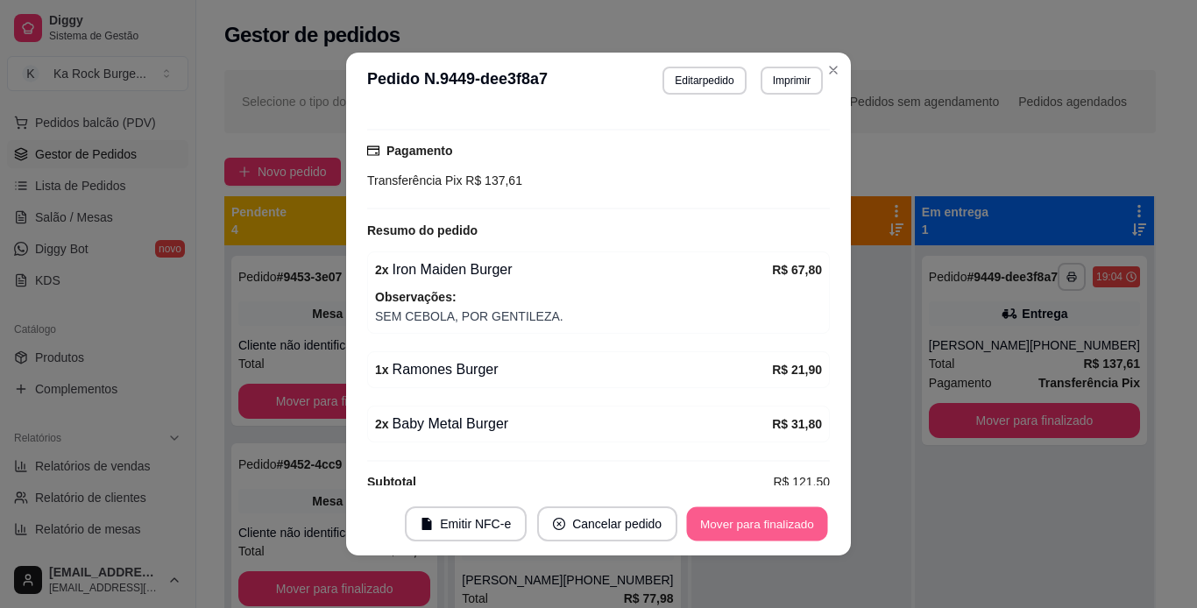
click at [751, 529] on button "Mover para finalizado" at bounding box center [757, 524] width 141 height 34
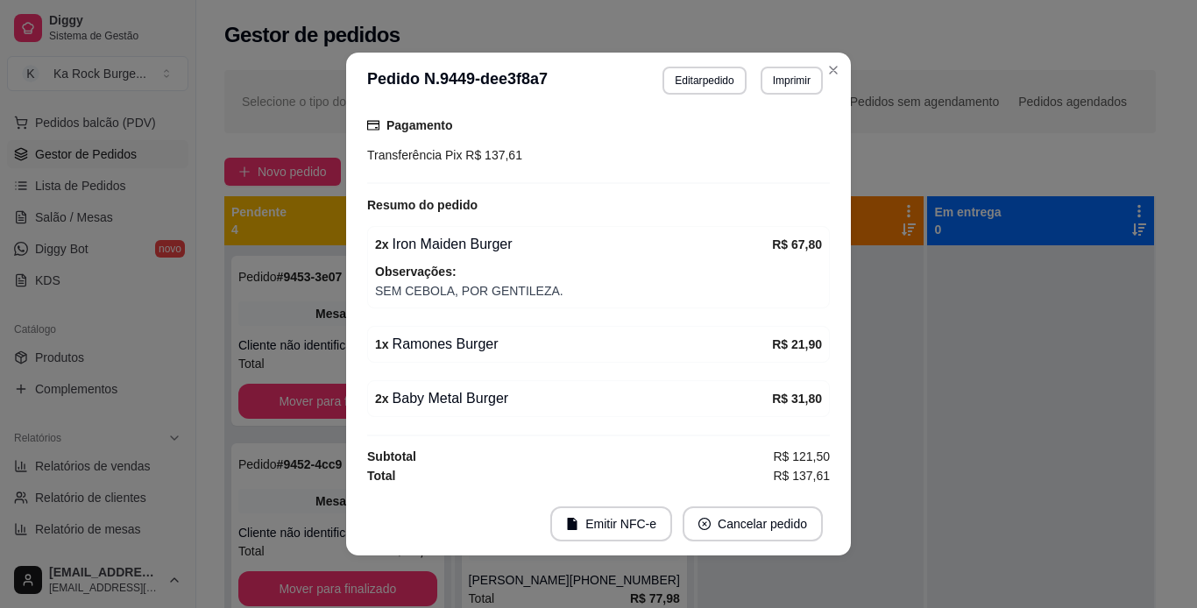
scroll to position [489, 0]
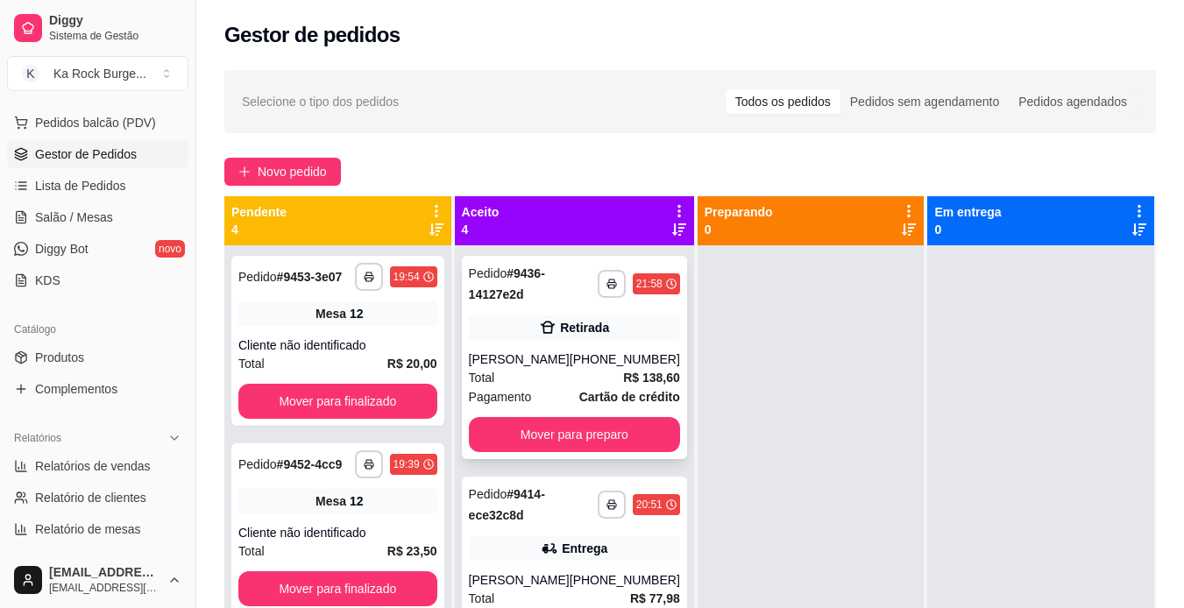
click at [604, 358] on div "[PHONE_NUMBER]" at bounding box center [625, 360] width 110 height 18
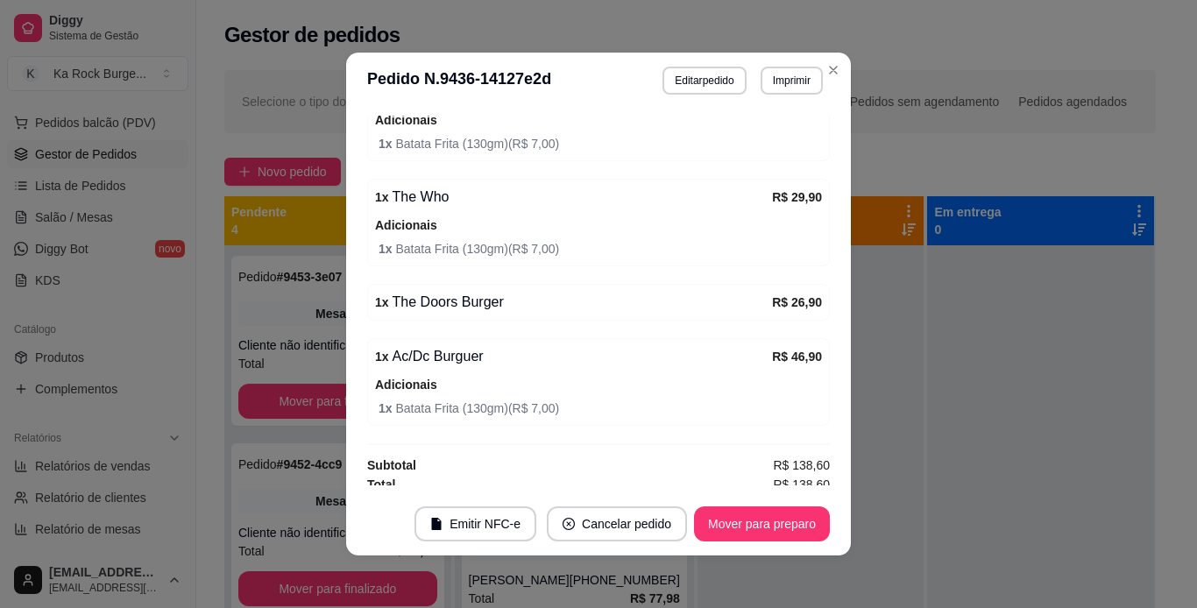
scroll to position [490, 0]
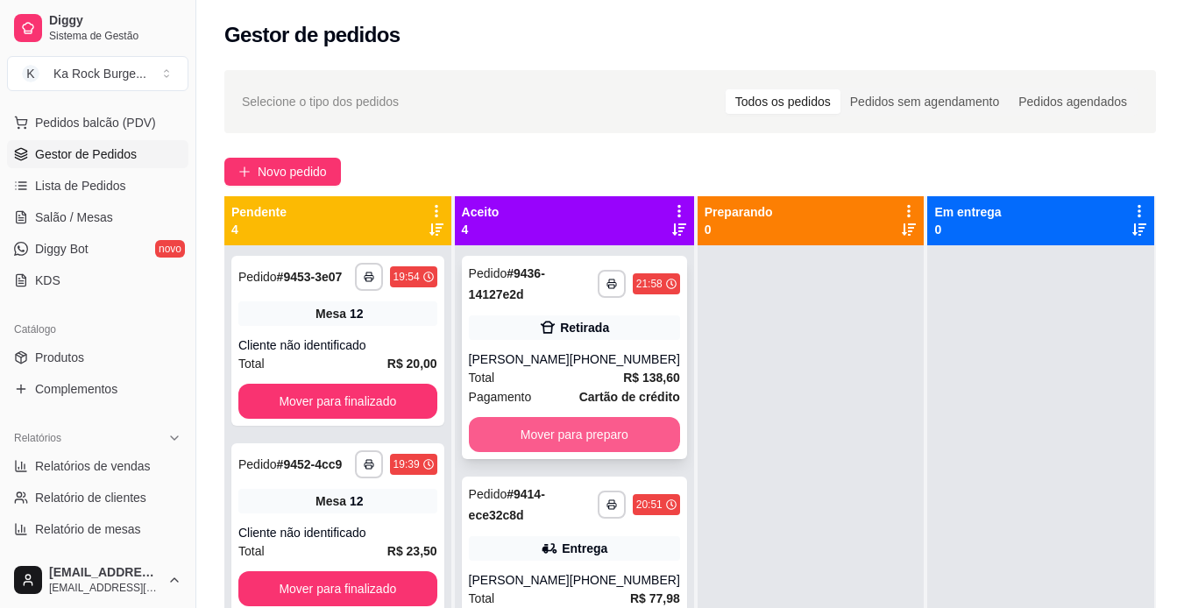
click at [585, 438] on button "Mover para preparo" at bounding box center [574, 434] width 211 height 35
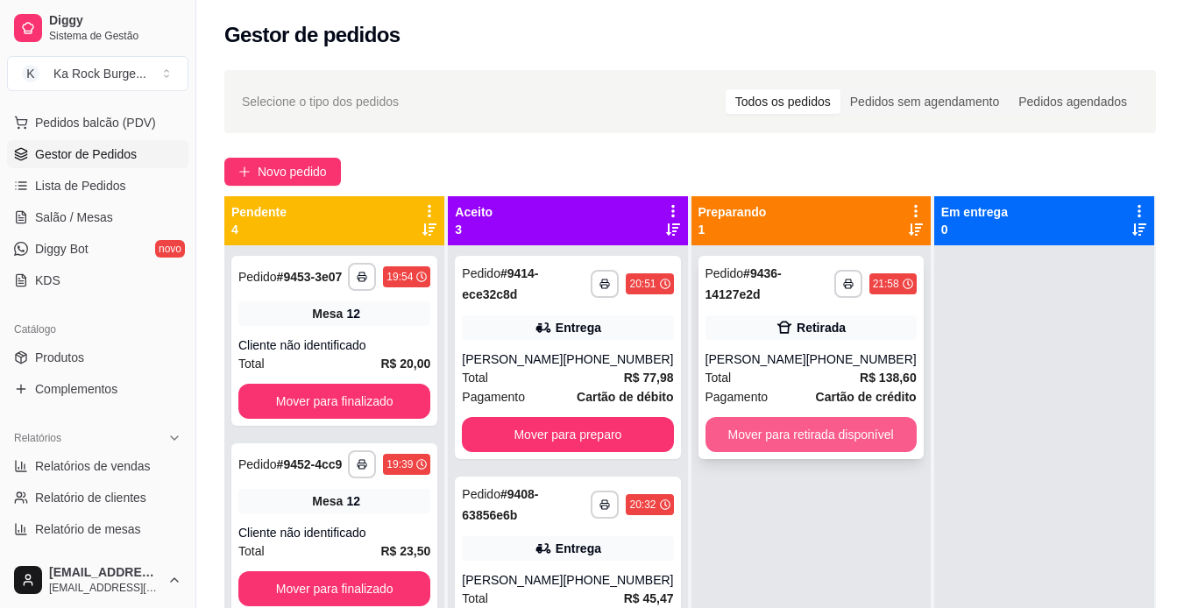
click at [838, 444] on button "Mover para retirada disponível" at bounding box center [811, 434] width 211 height 35
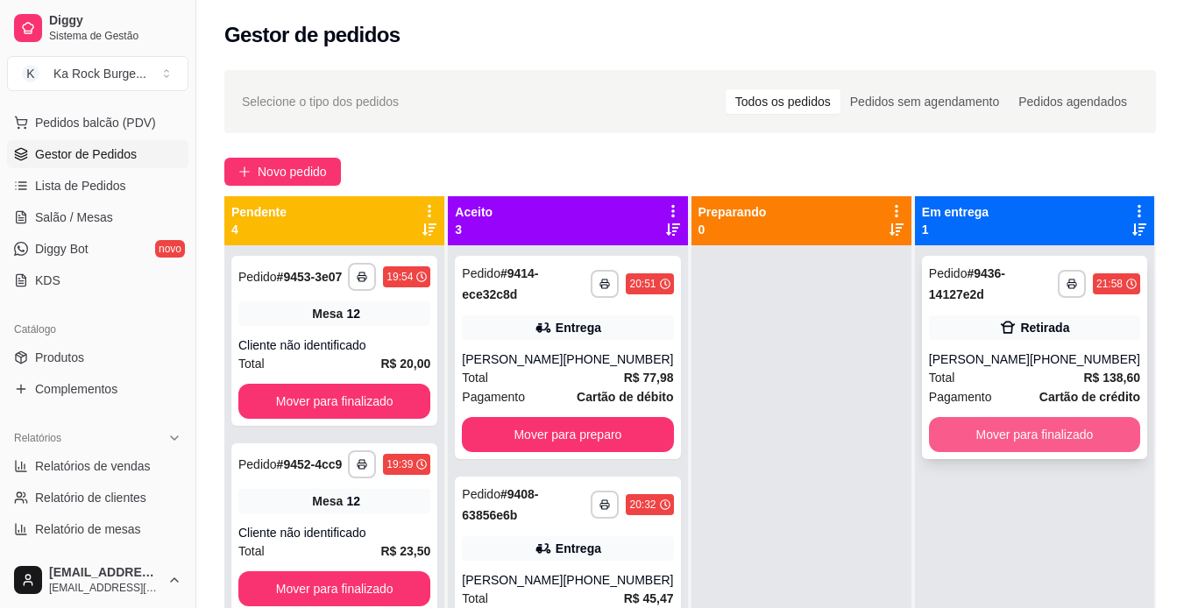
click at [1084, 437] on button "Mover para finalizado" at bounding box center [1034, 434] width 211 height 35
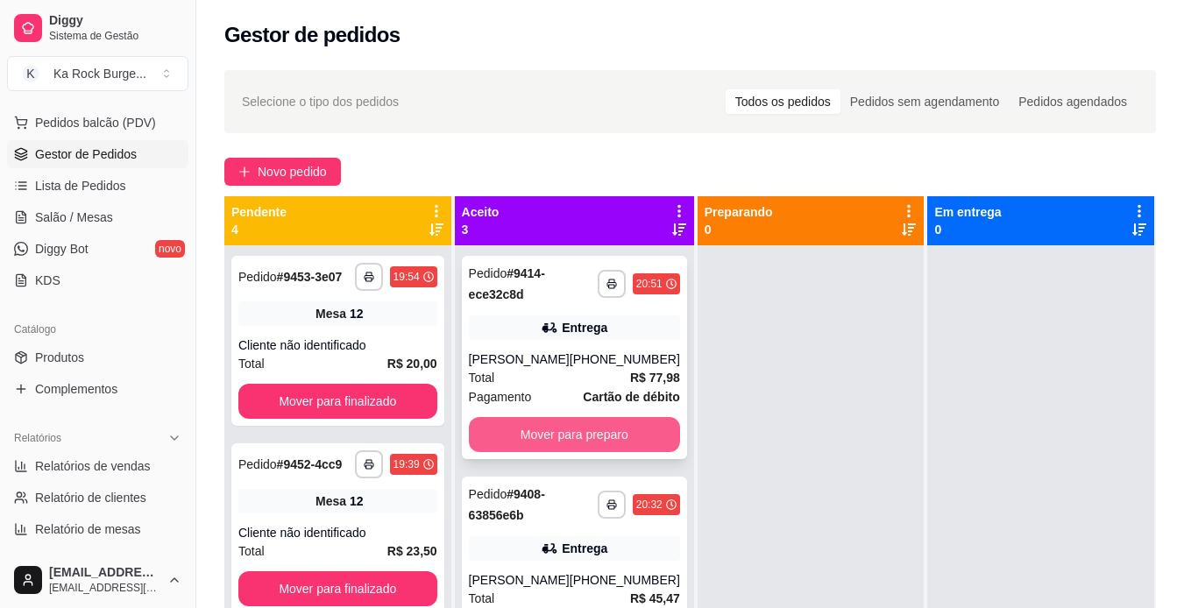
click at [618, 436] on button "Mover para preparo" at bounding box center [574, 434] width 211 height 35
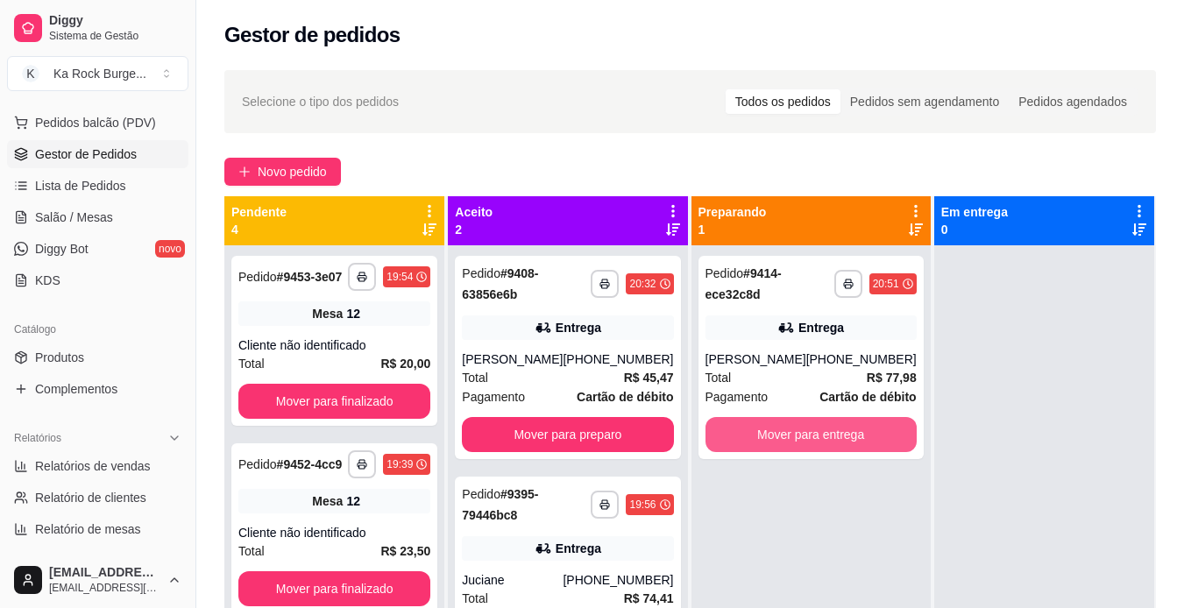
click at [833, 443] on button "Mover para entrega" at bounding box center [811, 434] width 211 height 35
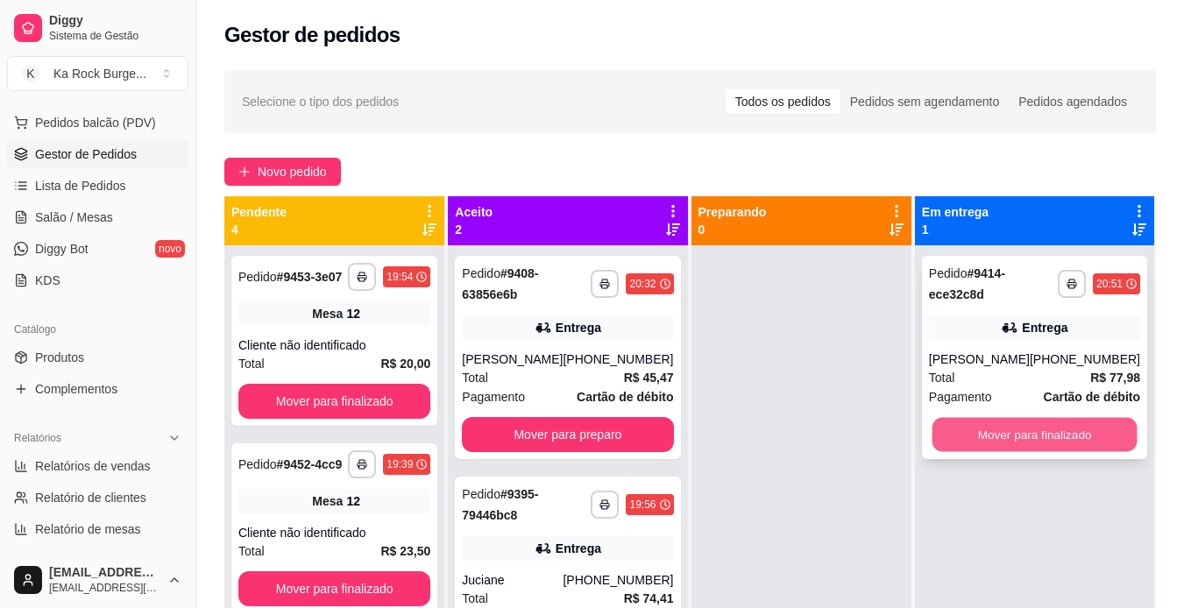
click at [1055, 443] on button "Mover para finalizado" at bounding box center [1034, 435] width 205 height 34
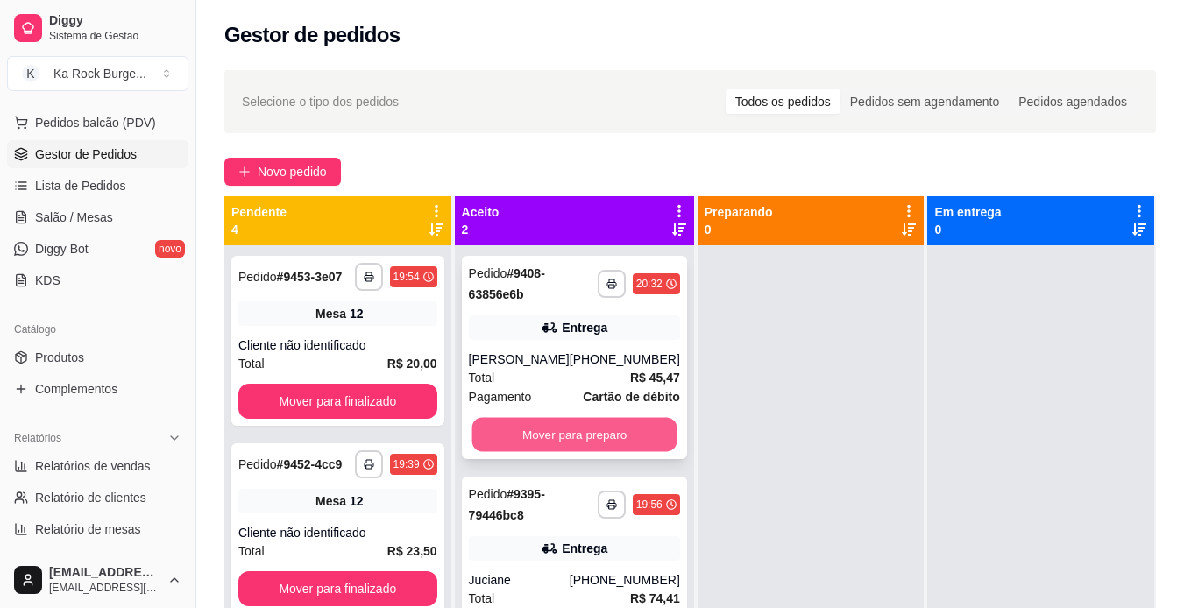
click at [603, 441] on button "Mover para preparo" at bounding box center [574, 435] width 205 height 34
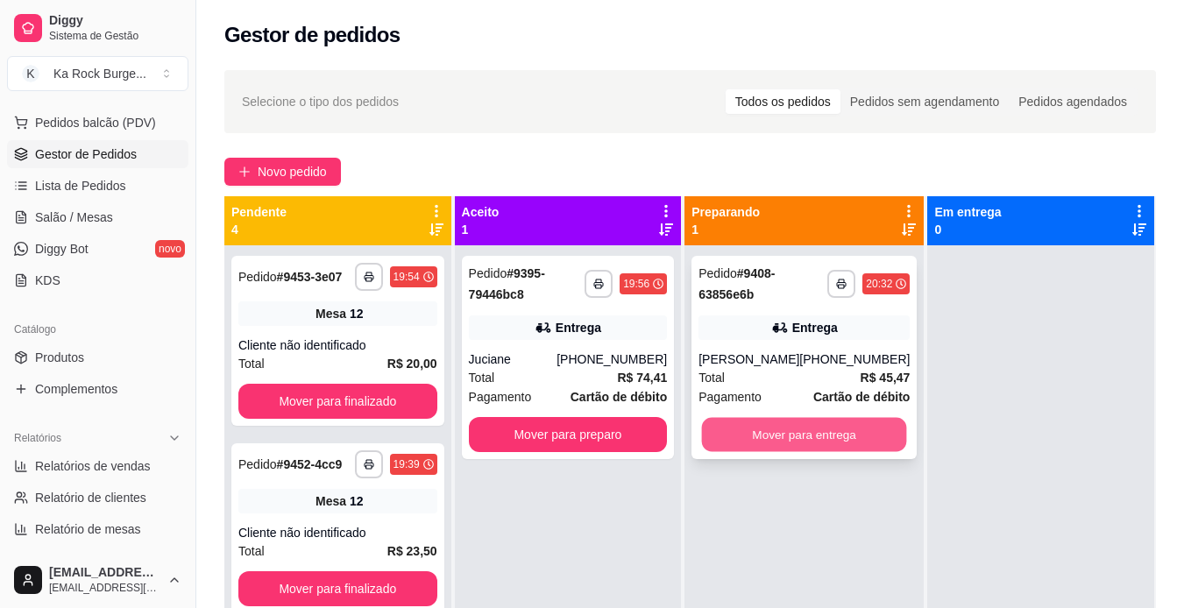
click at [838, 444] on button "Mover para entrega" at bounding box center [804, 435] width 205 height 34
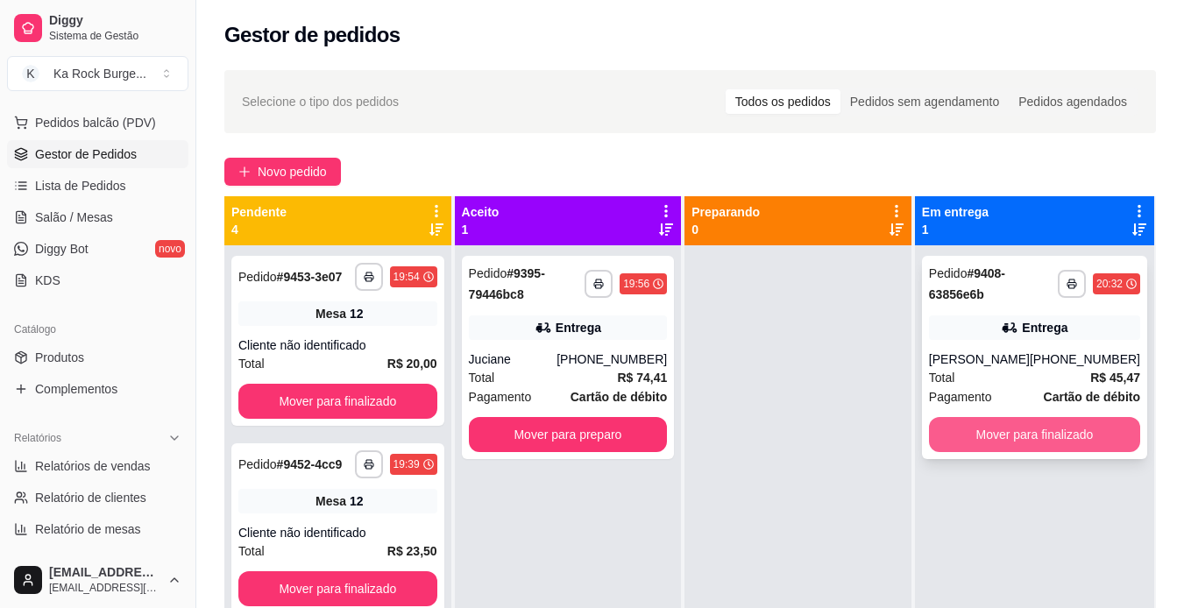
click at [1005, 439] on button "Mover para finalizado" at bounding box center [1034, 434] width 211 height 35
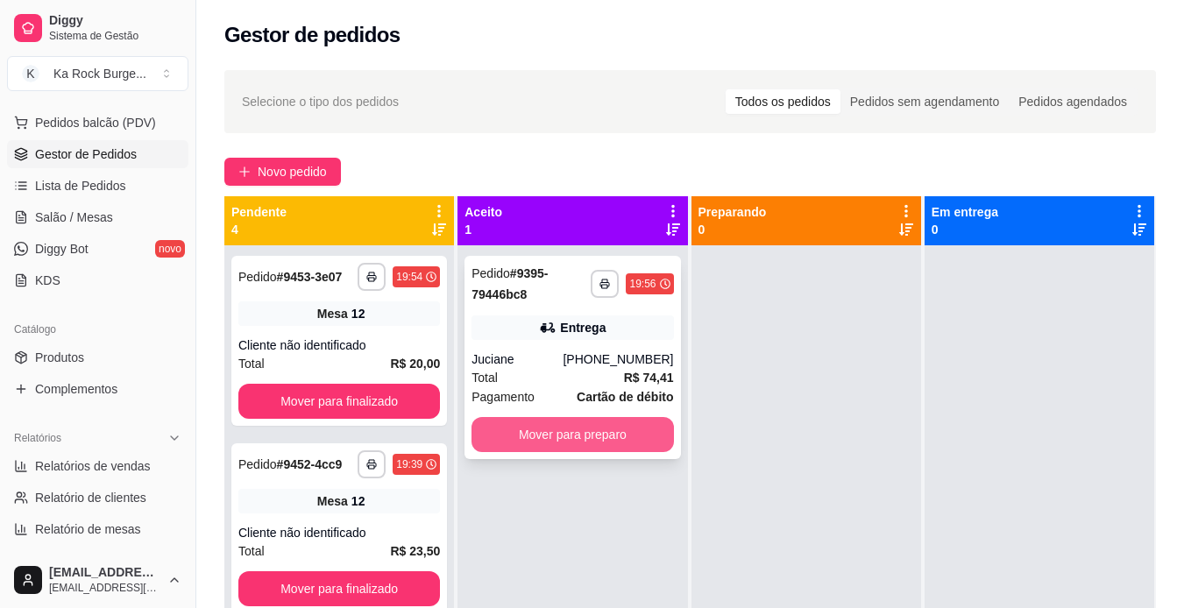
click at [608, 424] on button "Mover para preparo" at bounding box center [573, 434] width 202 height 35
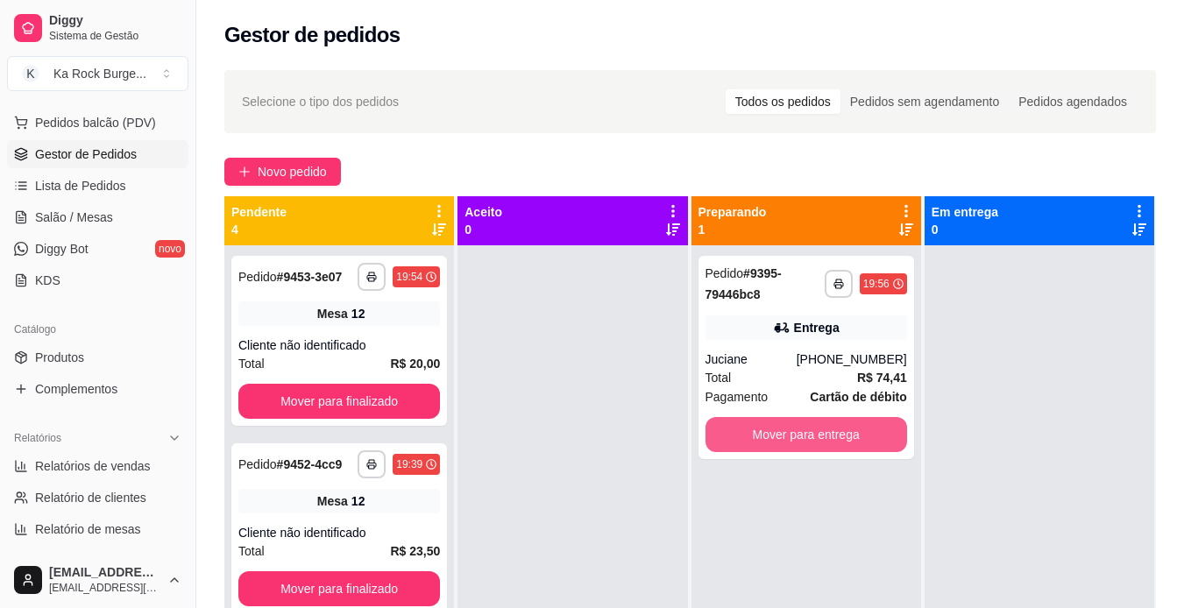
click at [756, 436] on button "Mover para entrega" at bounding box center [807, 434] width 202 height 35
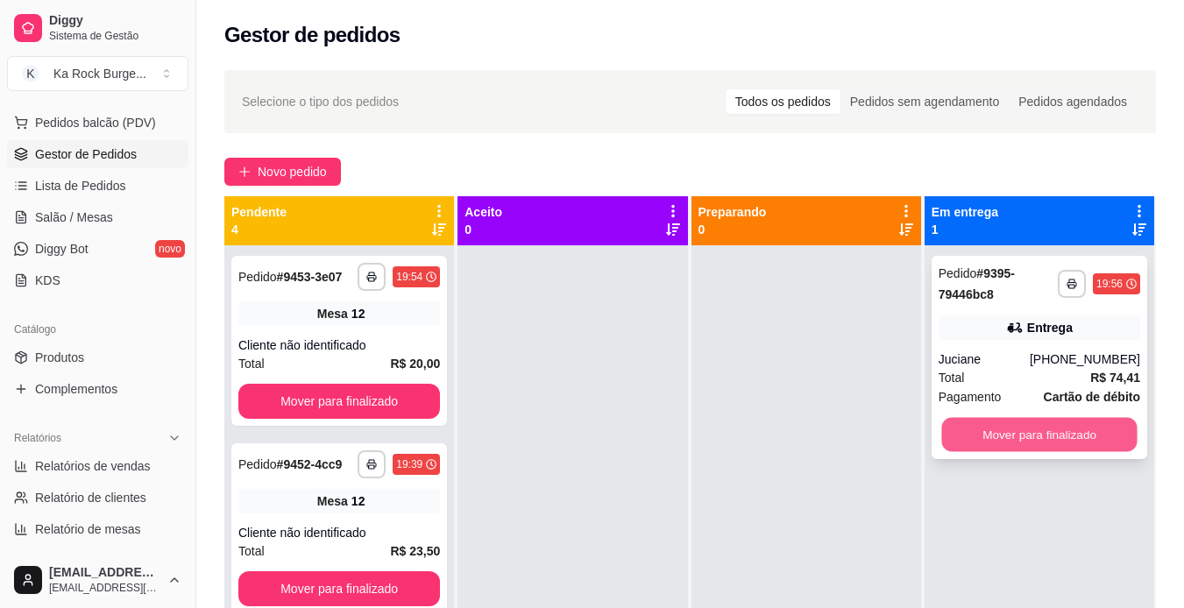
click at [972, 437] on button "Mover para finalizado" at bounding box center [1038, 435] width 195 height 34
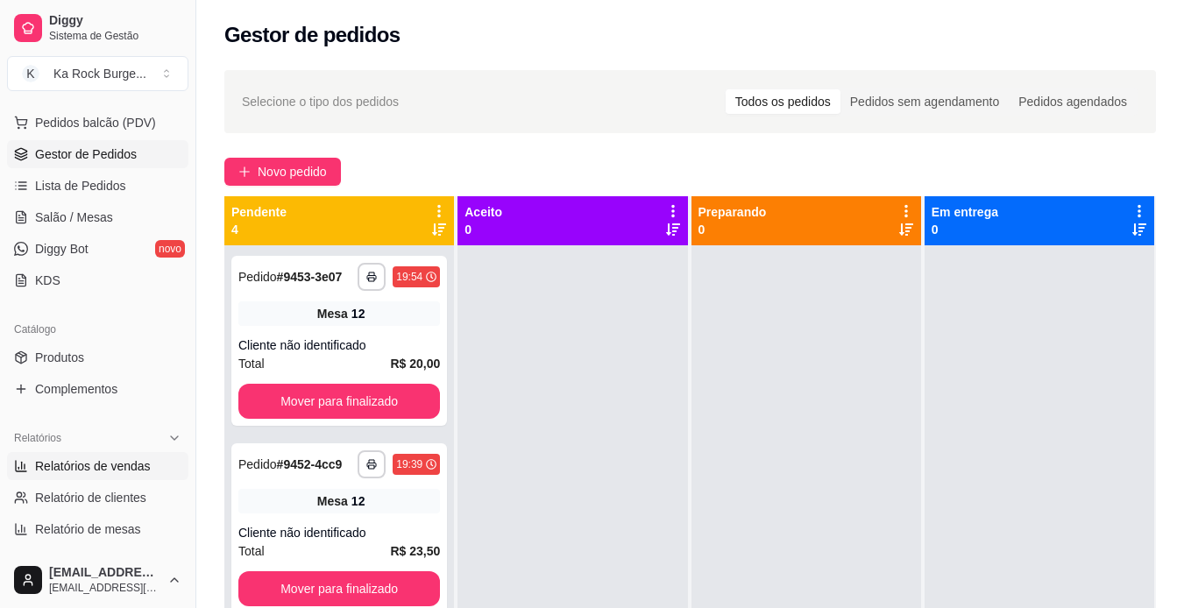
click at [90, 475] on link "Relatórios de vendas" at bounding box center [97, 466] width 181 height 28
select select "ALL"
select select "0"
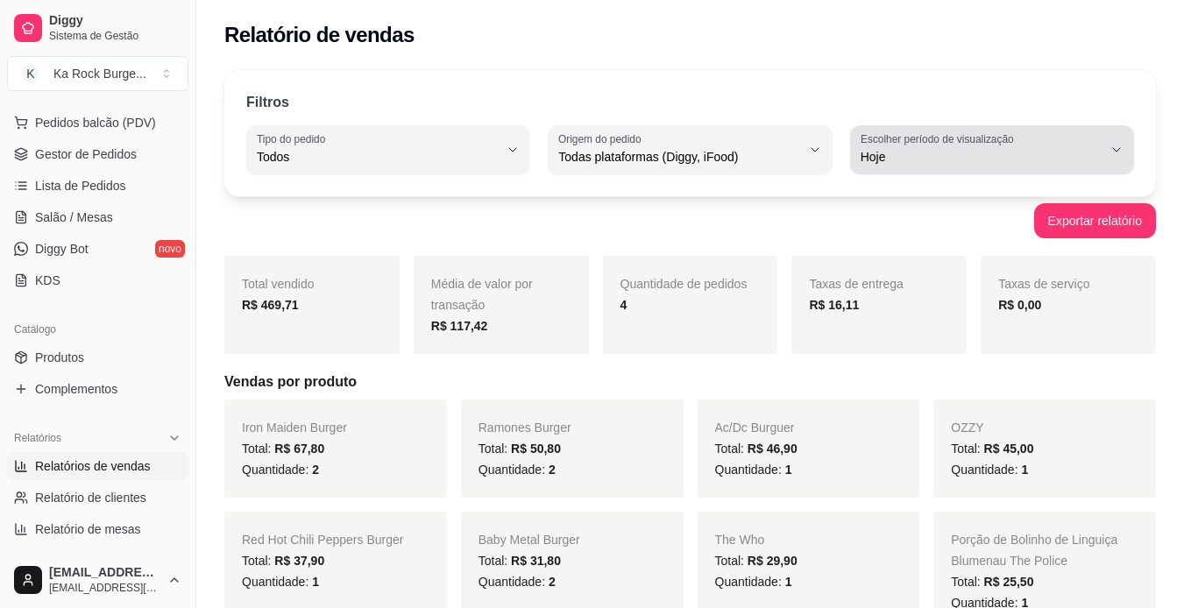
click at [1006, 145] on label "Escolher período de visualização" at bounding box center [940, 138] width 159 height 15
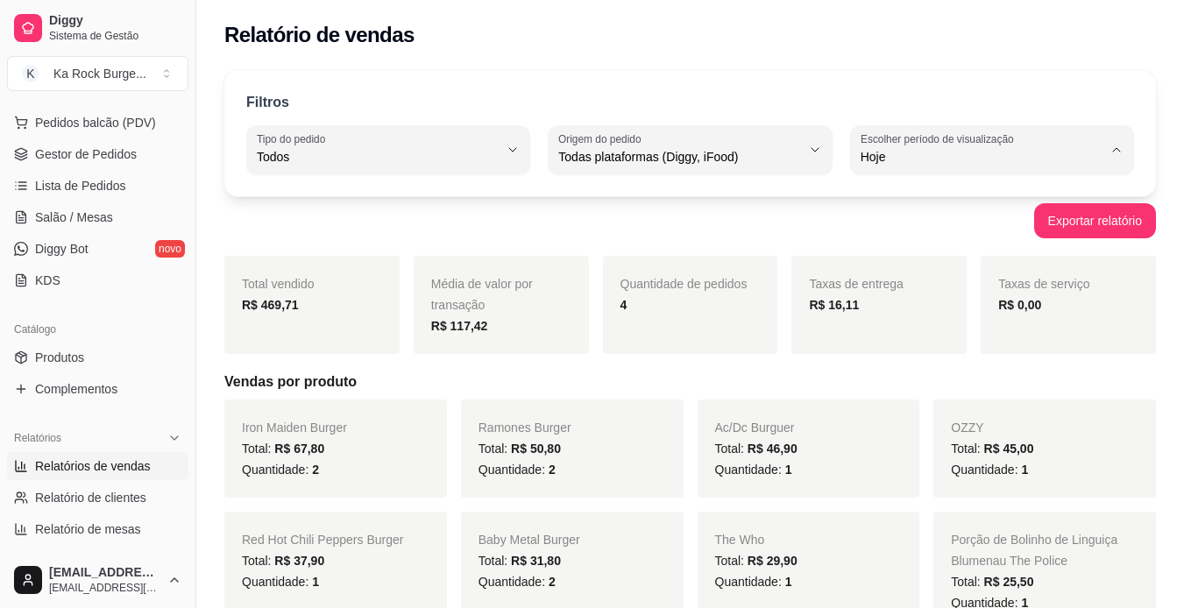
click at [969, 230] on span "Ontem" at bounding box center [983, 227] width 229 height 17
type input "1"
select select "1"
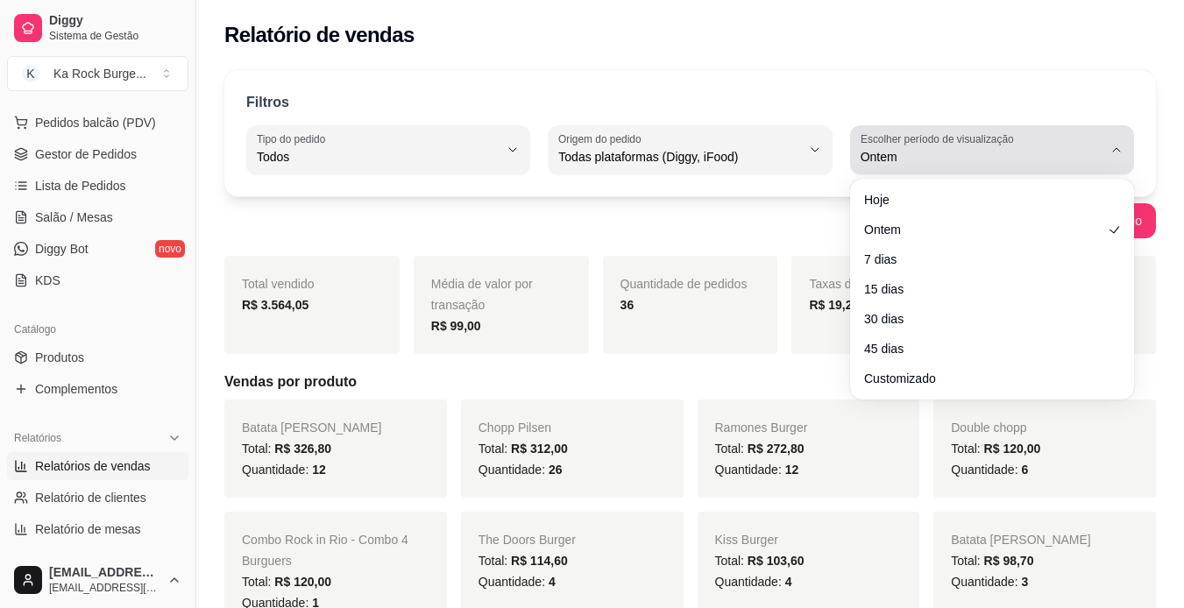
click at [956, 161] on span "Ontem" at bounding box center [982, 157] width 242 height 18
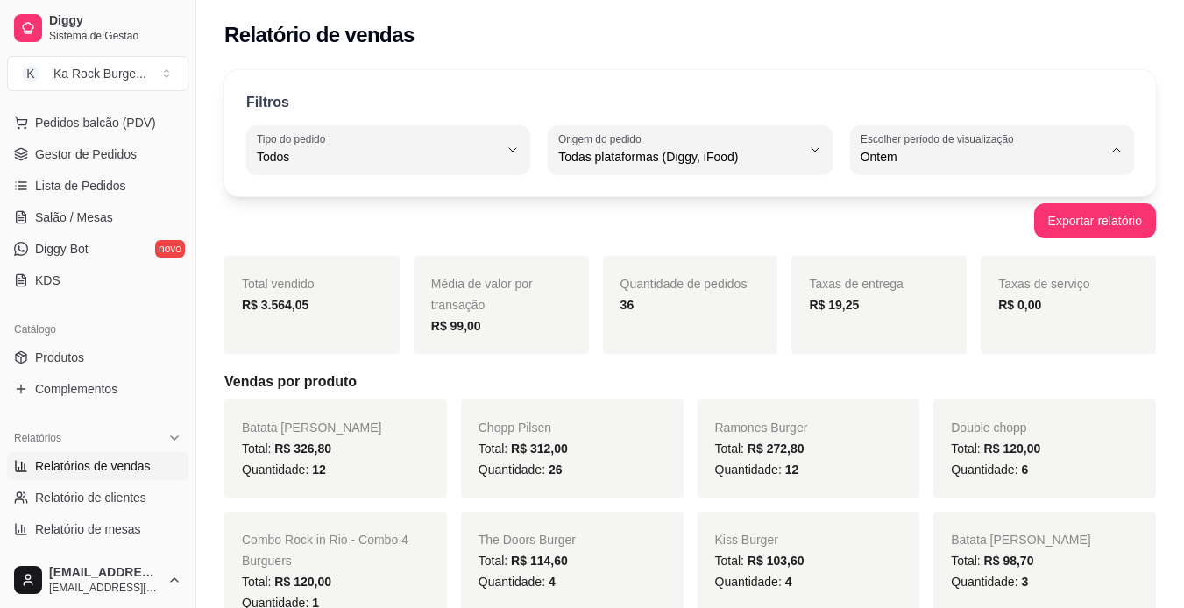
click at [976, 207] on span "Hoje" at bounding box center [983, 198] width 229 height 17
type input "0"
select select "0"
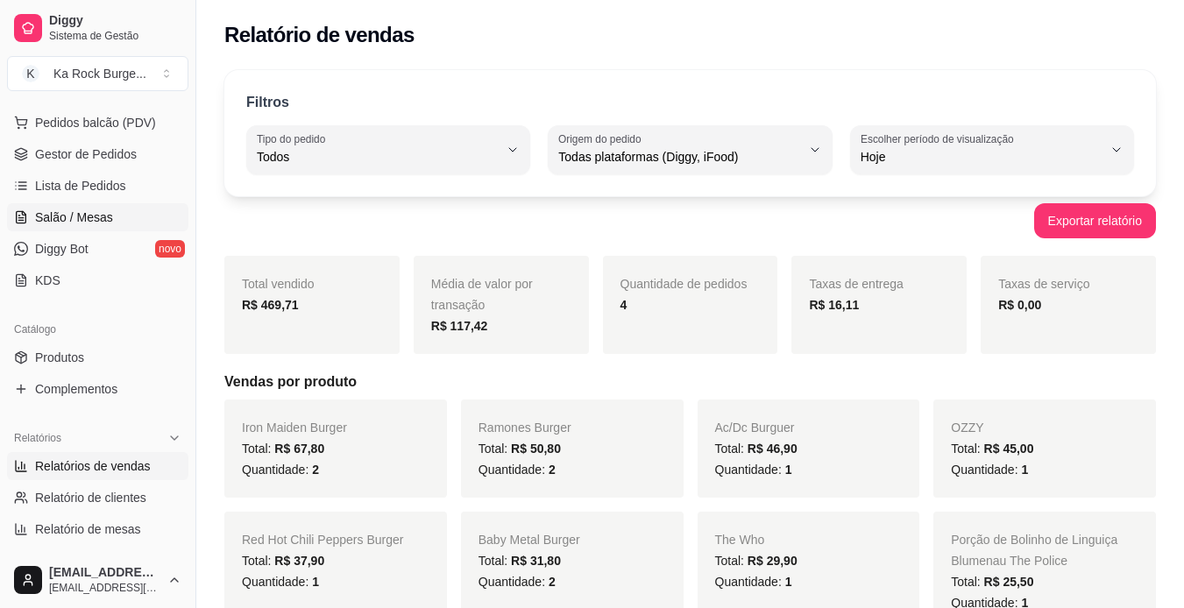
click at [50, 217] on span "Salão / Mesas" at bounding box center [74, 218] width 78 height 18
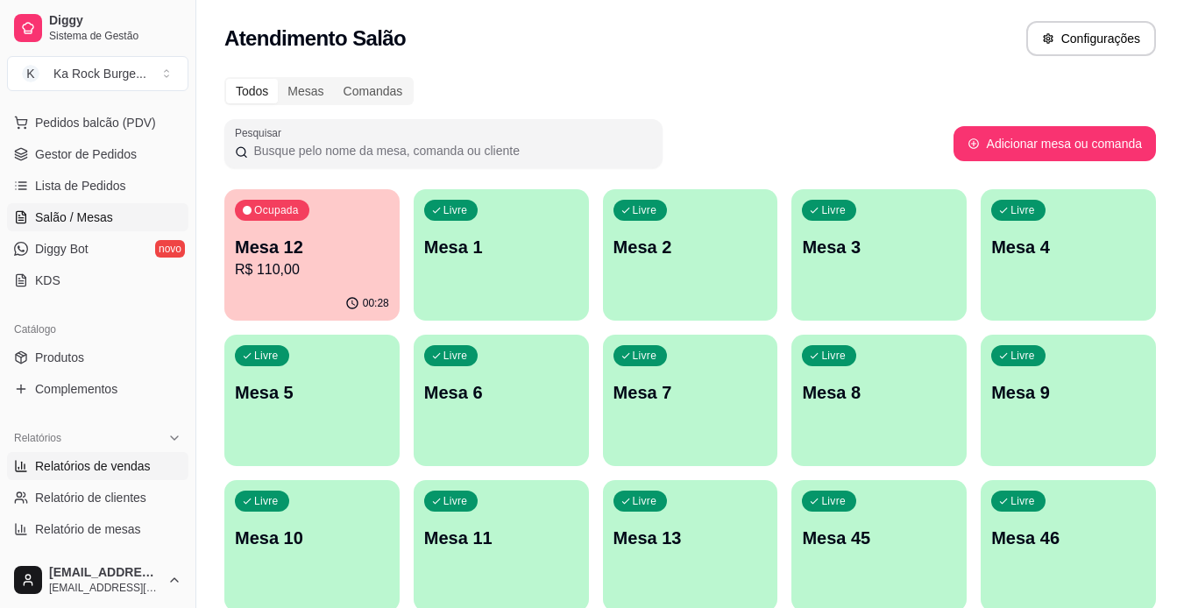
click at [96, 460] on span "Relatórios de vendas" at bounding box center [93, 467] width 116 height 18
select select "ALL"
select select "0"
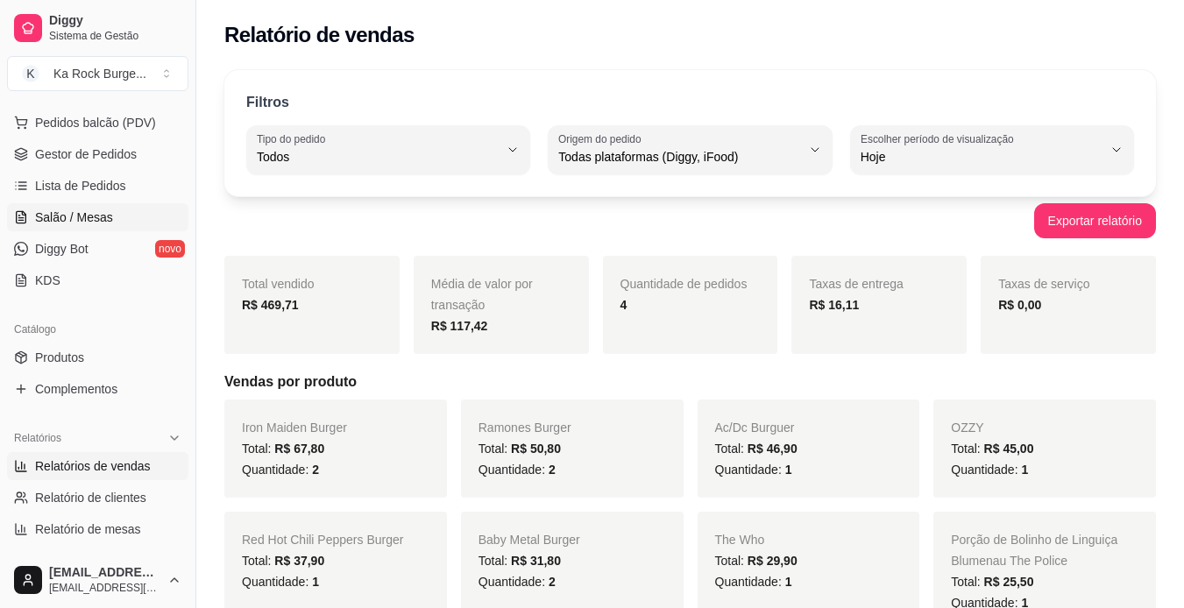
click at [63, 222] on span "Salão / Mesas" at bounding box center [74, 218] width 78 height 18
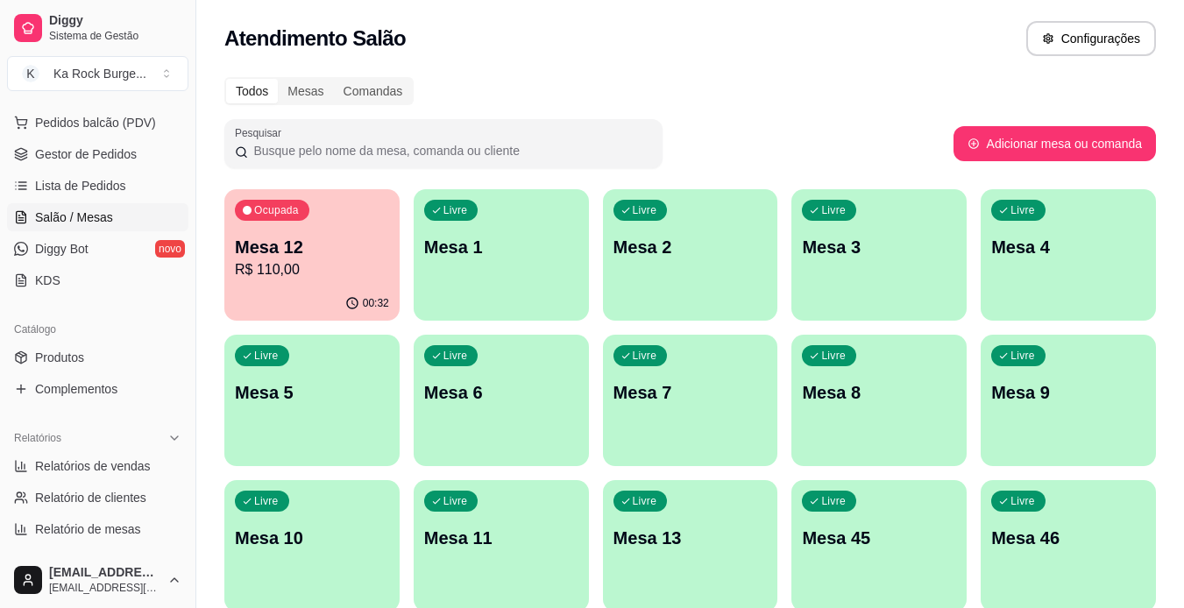
click at [463, 311] on div "button" at bounding box center [501, 310] width 175 height 21
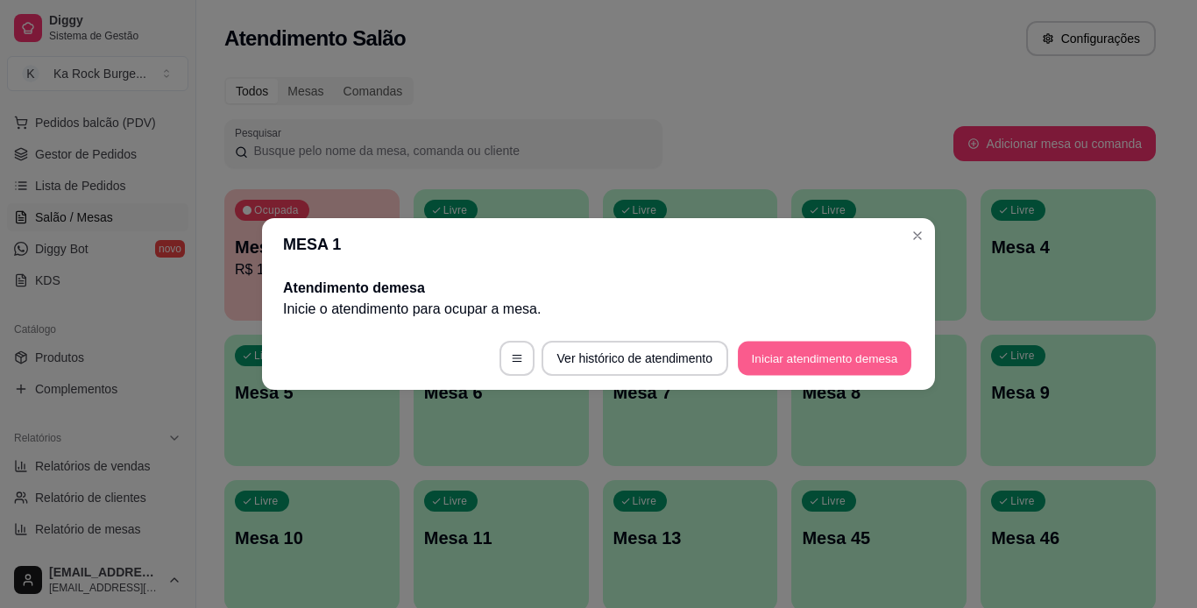
click at [779, 367] on button "Iniciar atendimento de mesa" at bounding box center [825, 359] width 174 height 34
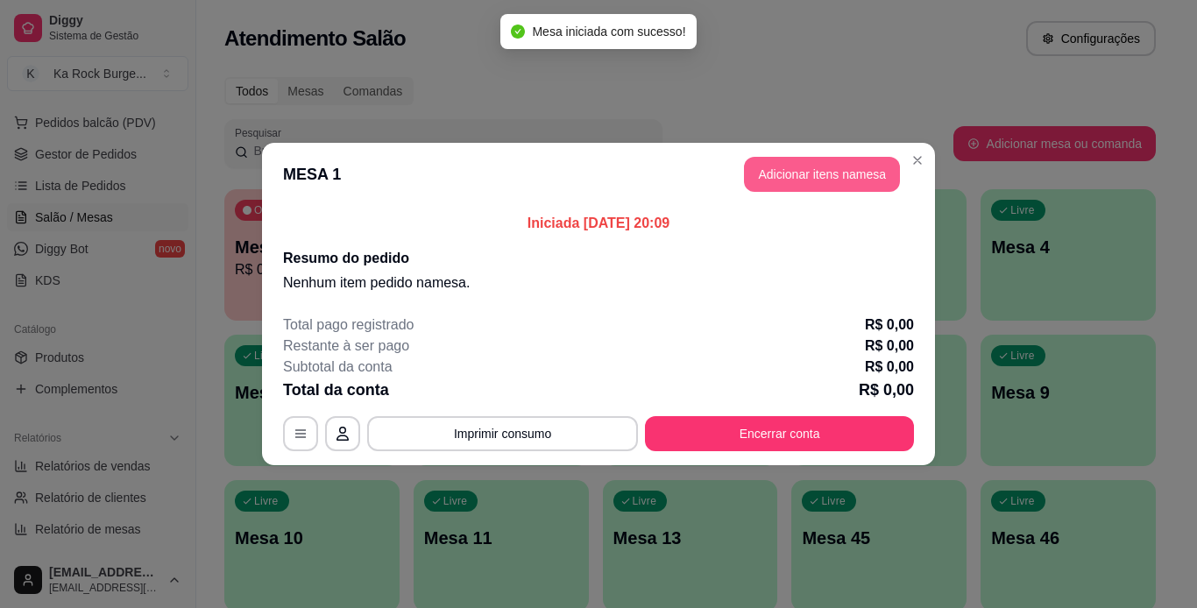
click at [772, 167] on button "Adicionar itens na mesa" at bounding box center [822, 174] width 156 height 35
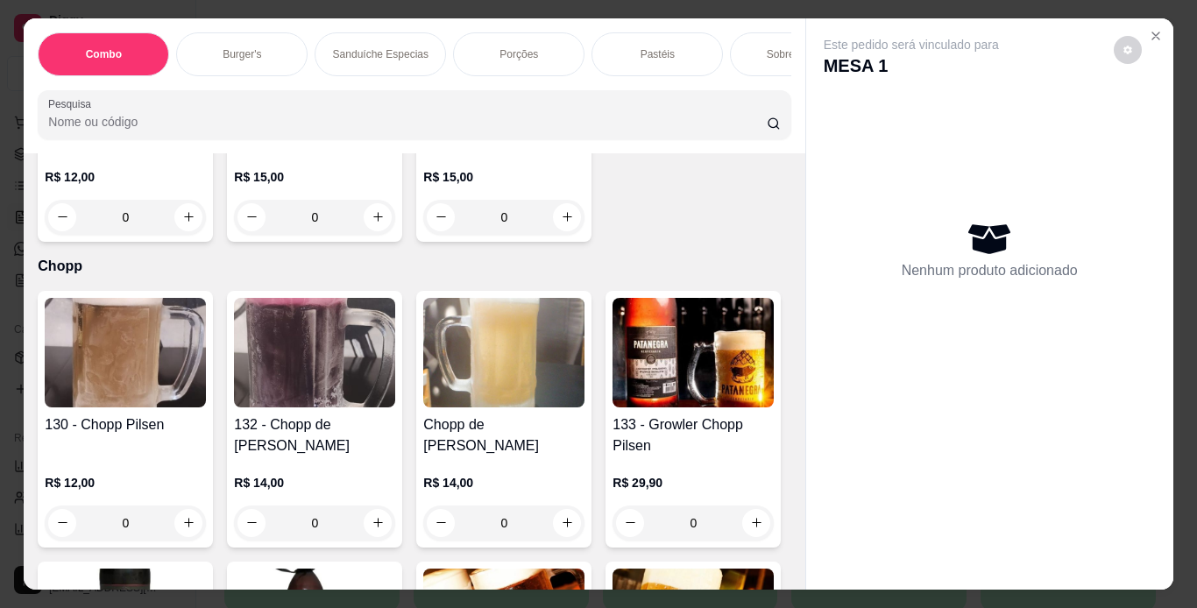
scroll to position [5939, 0]
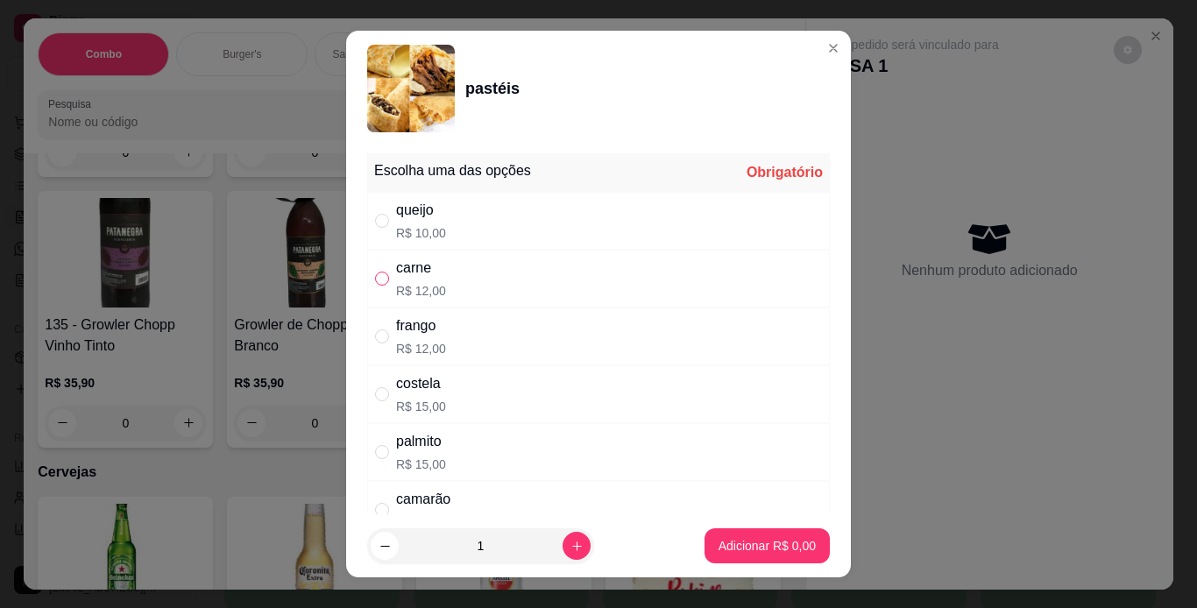
click at [377, 269] on label "" at bounding box center [382, 278] width 14 height 19
click at [377, 272] on input "" at bounding box center [382, 279] width 14 height 14
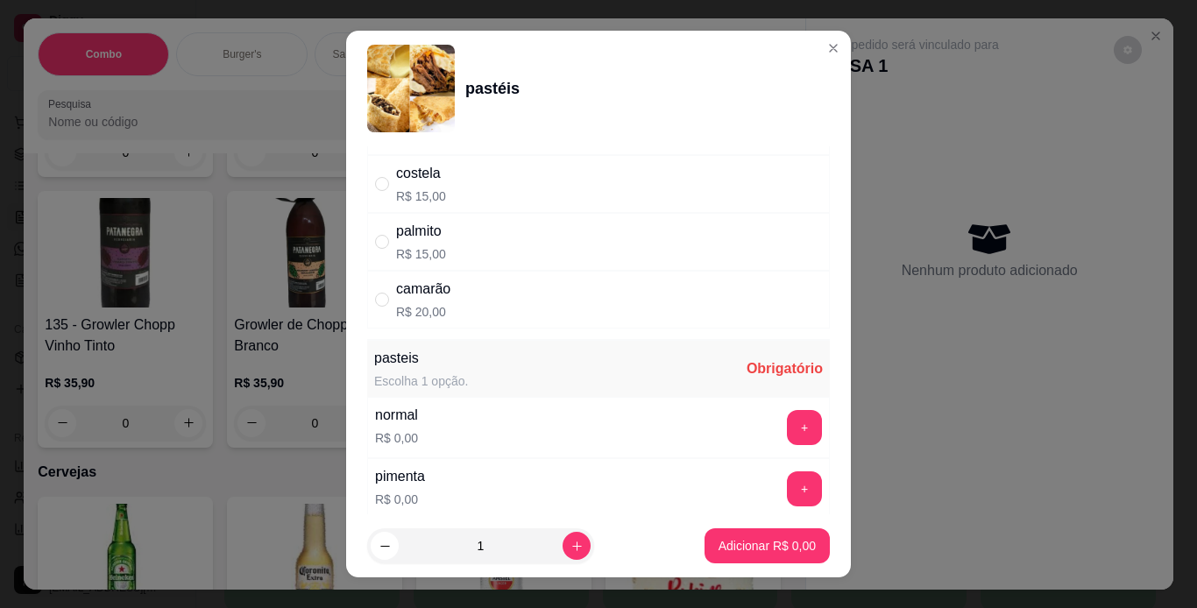
scroll to position [245, 0]
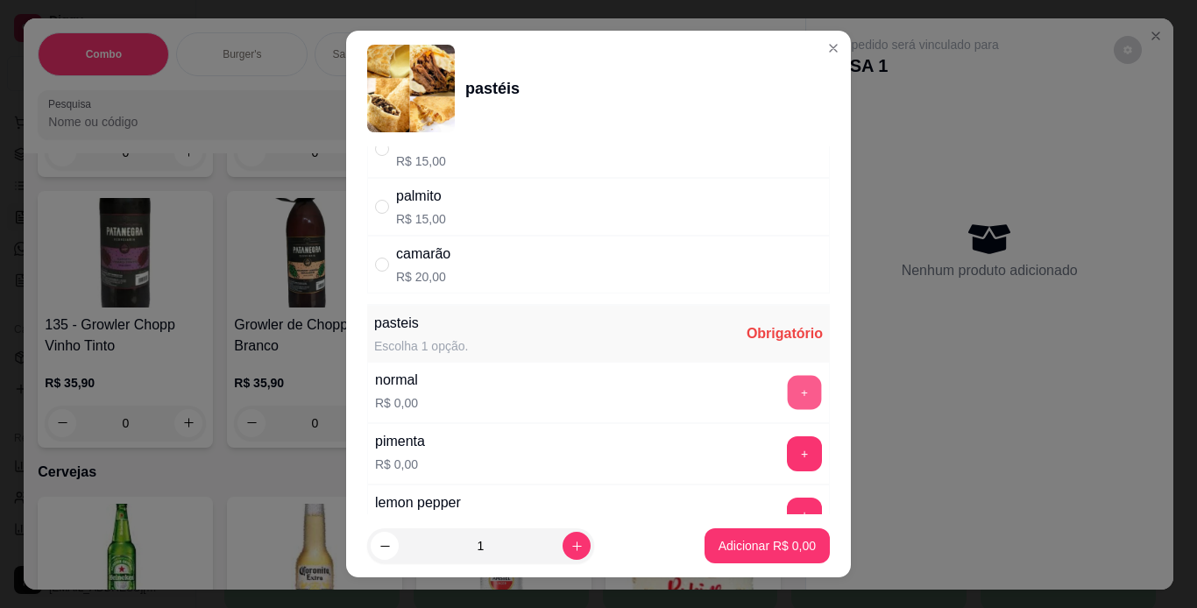
click at [788, 383] on button "+" at bounding box center [805, 392] width 34 height 34
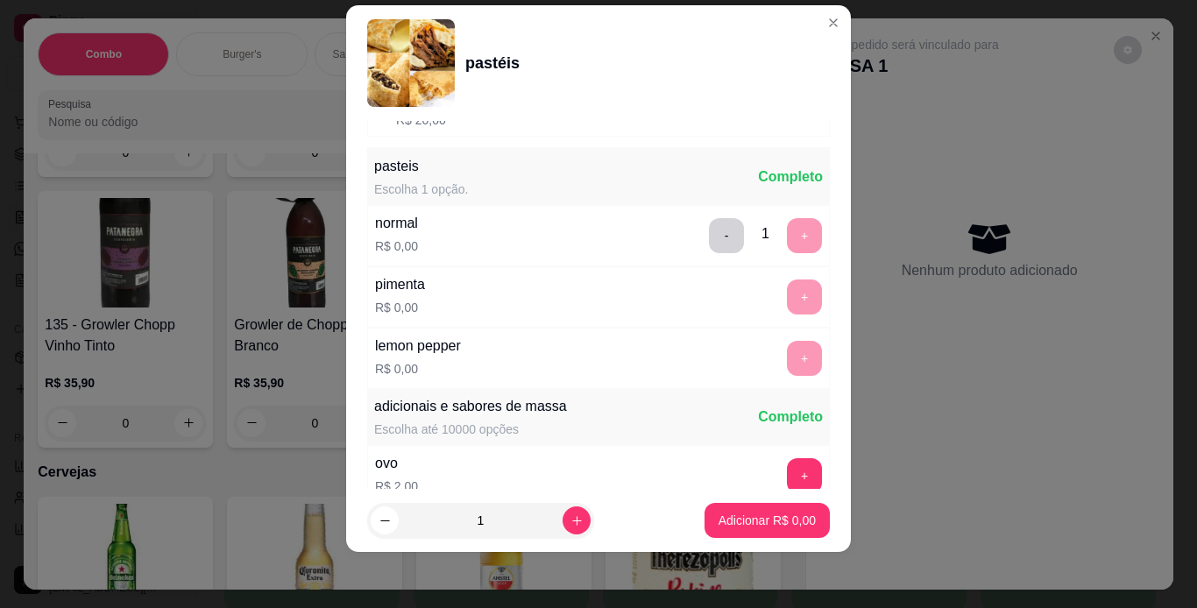
scroll to position [372, 0]
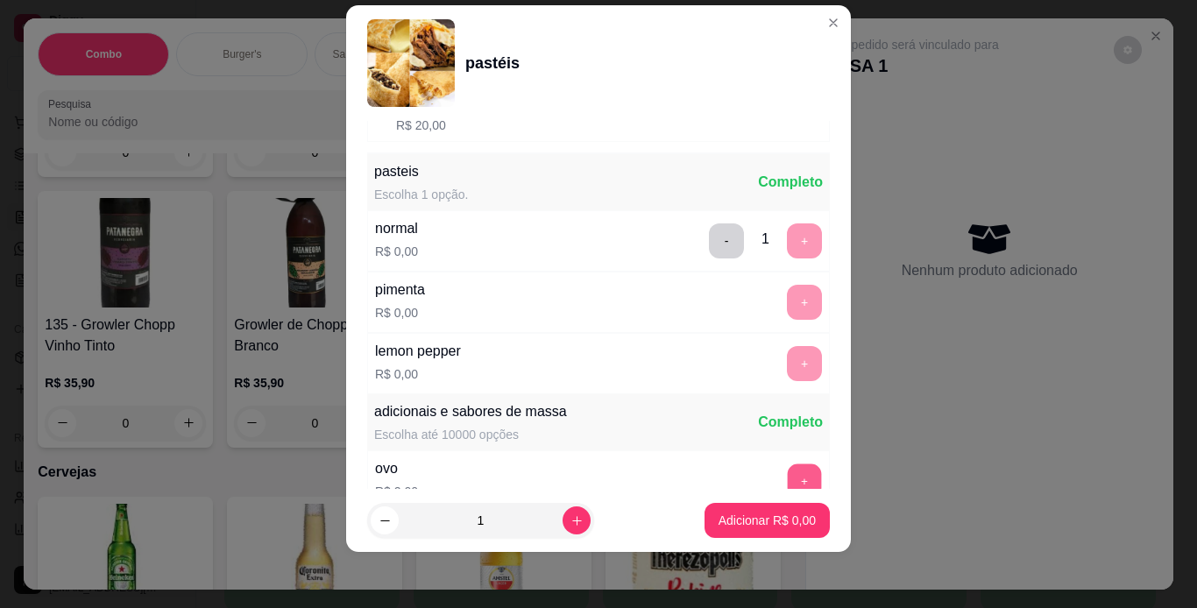
click at [788, 467] on button "+" at bounding box center [805, 481] width 34 height 34
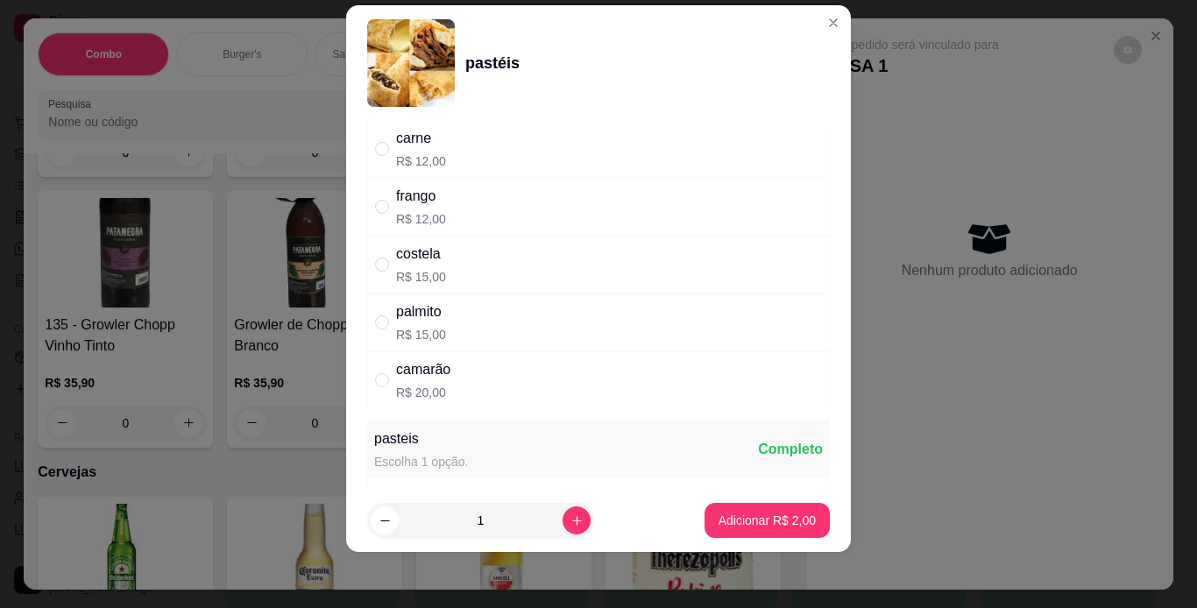
scroll to position [0, 0]
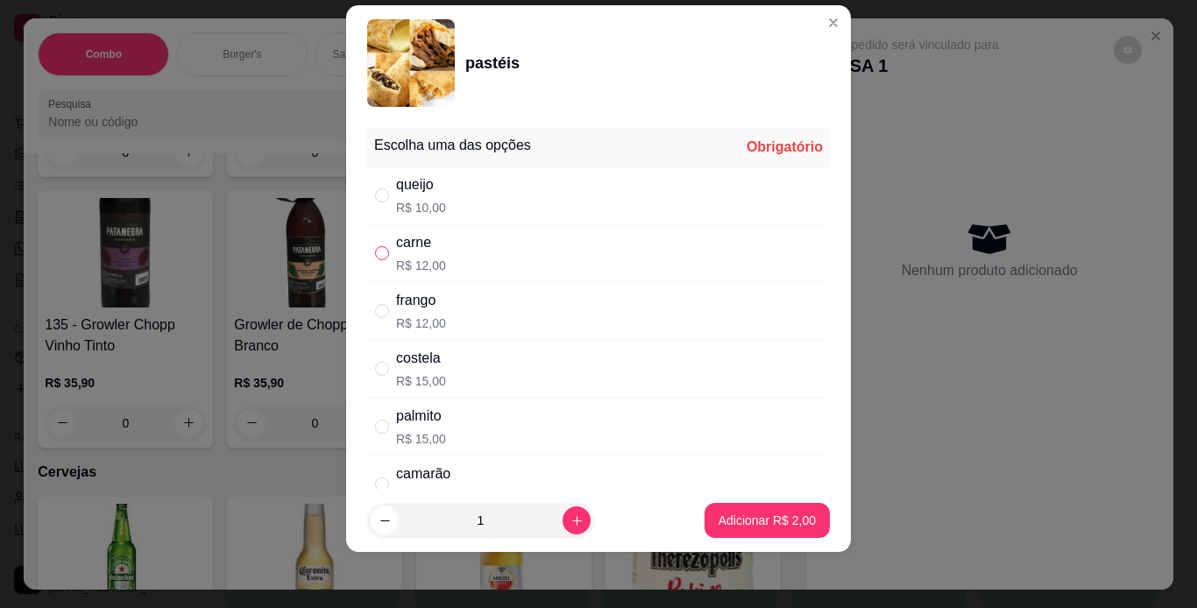
click at [382, 254] on input "" at bounding box center [382, 253] width 14 height 14
radio input "true"
click at [713, 517] on p "Adicionar R$ 14,00" at bounding box center [764, 521] width 104 height 18
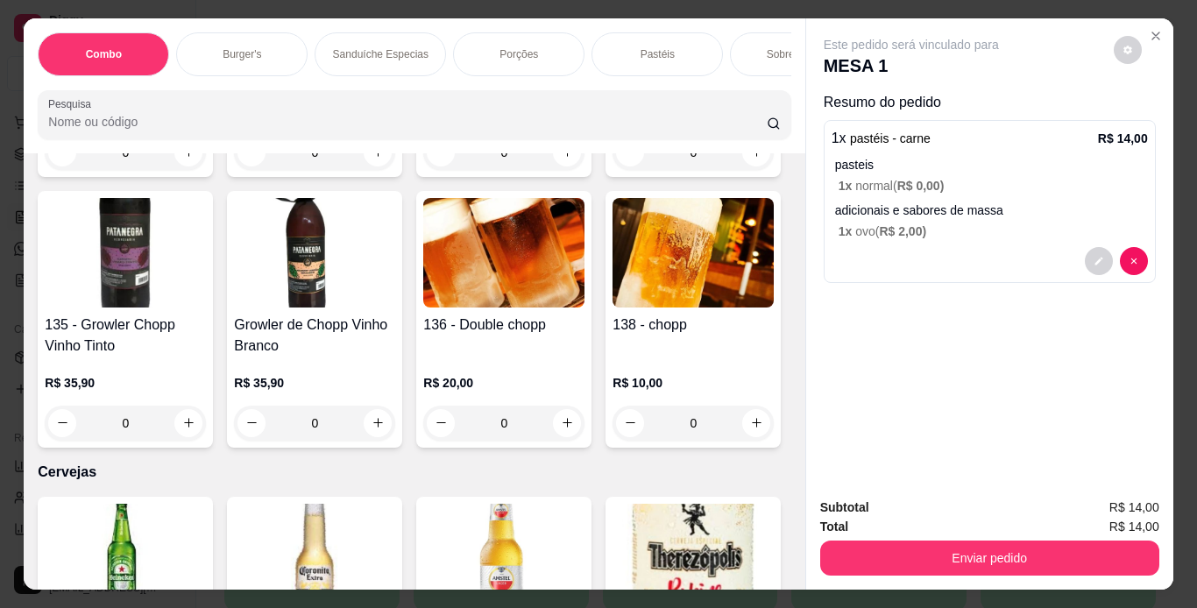
click at [122, 153] on div "Combo Burger's Sanduíche Especias Porções Pastéis Sobremesas Burger's Doces Pas…" at bounding box center [414, 85] width 781 height 135
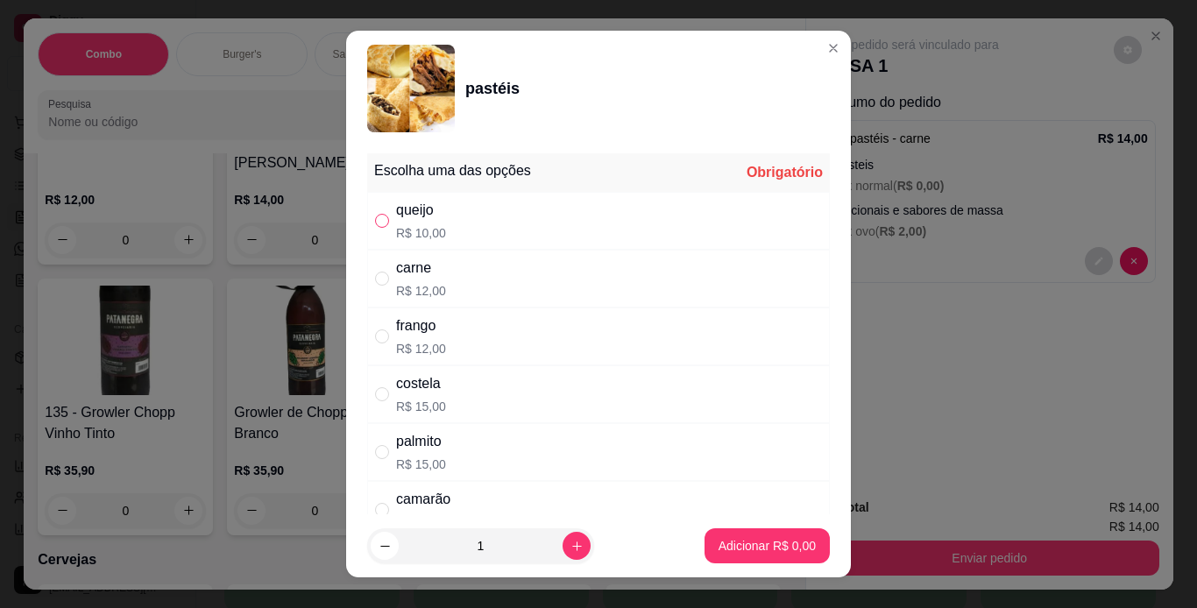
click at [375, 217] on input "" at bounding box center [382, 221] width 14 height 14
radio input "true"
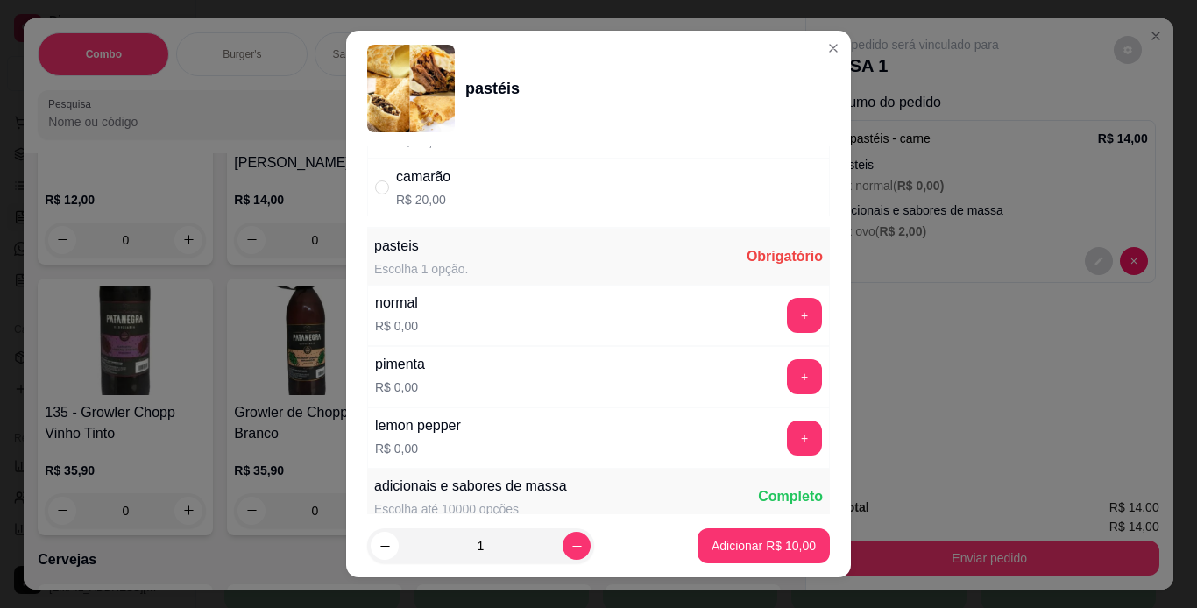
scroll to position [644, 0]
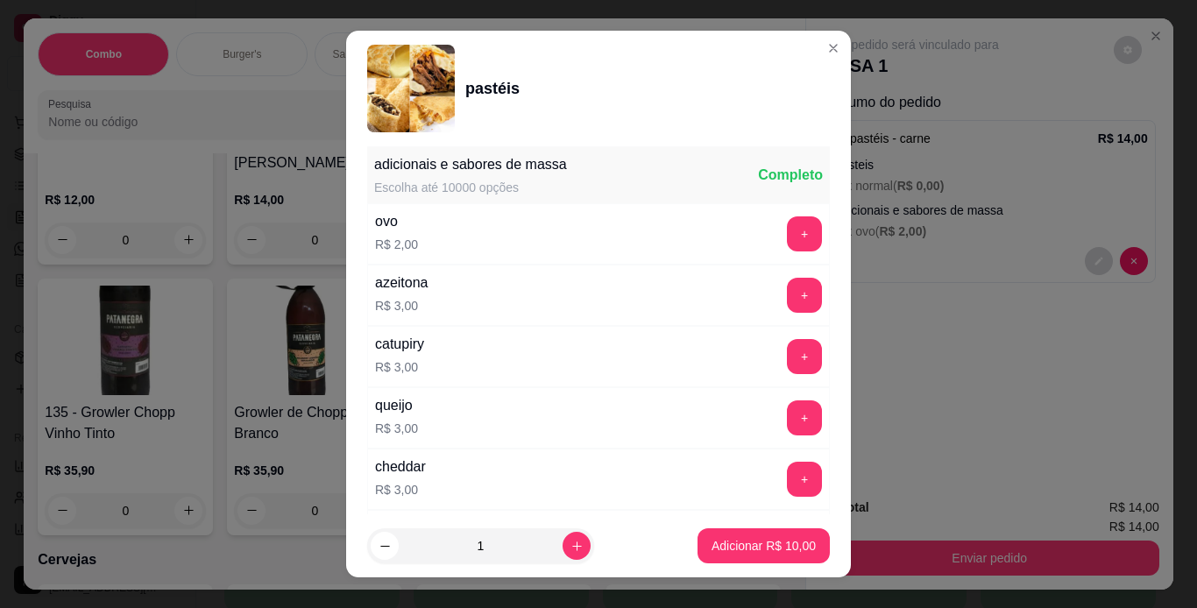
click at [815, 279] on div "Escolha uma das opções Completo queijo R$ 10,00 carne R$ 12,00 frango R$ 12,00 …" at bounding box center [598, 330] width 505 height 369
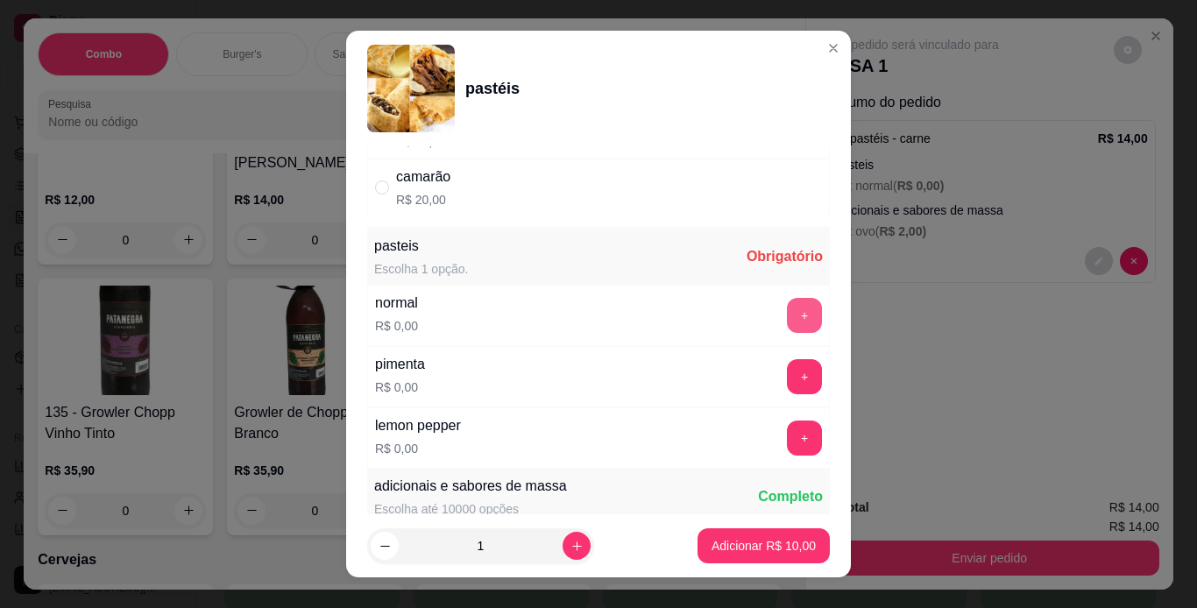
click at [787, 319] on button "+" at bounding box center [804, 315] width 35 height 35
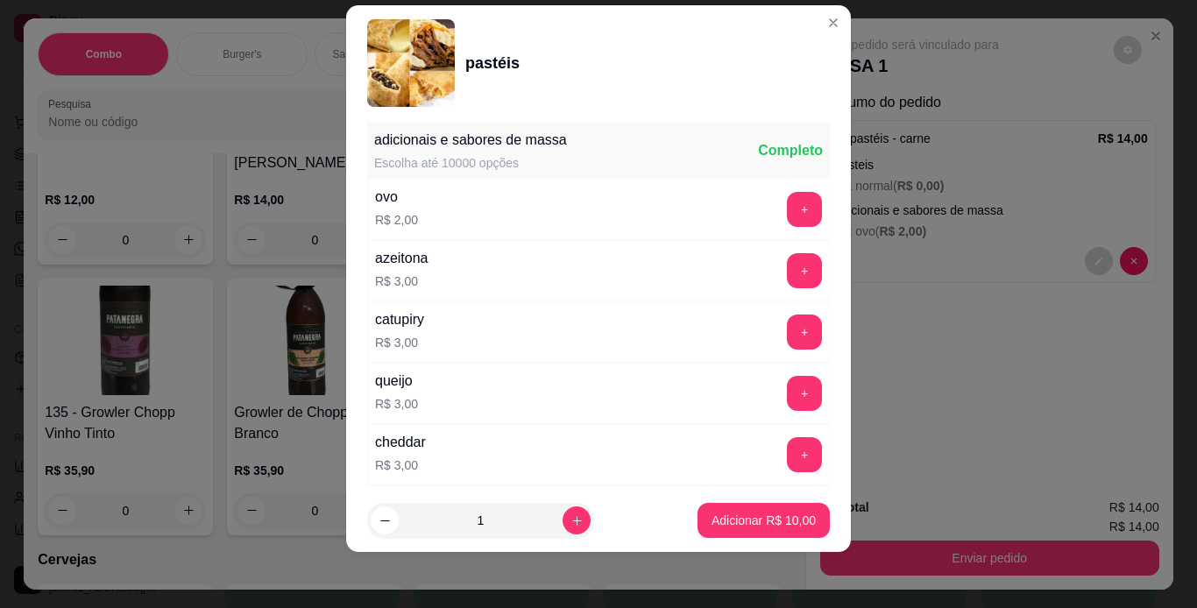
scroll to position [645, 0]
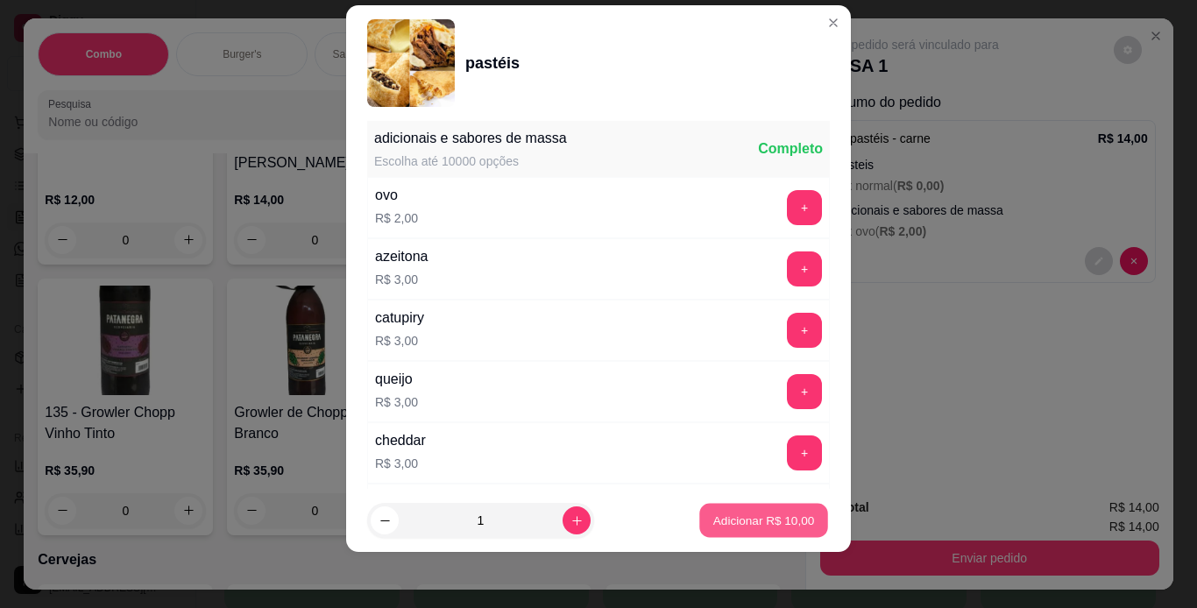
click at [714, 517] on p "Adicionar R$ 10,00" at bounding box center [764, 521] width 102 height 17
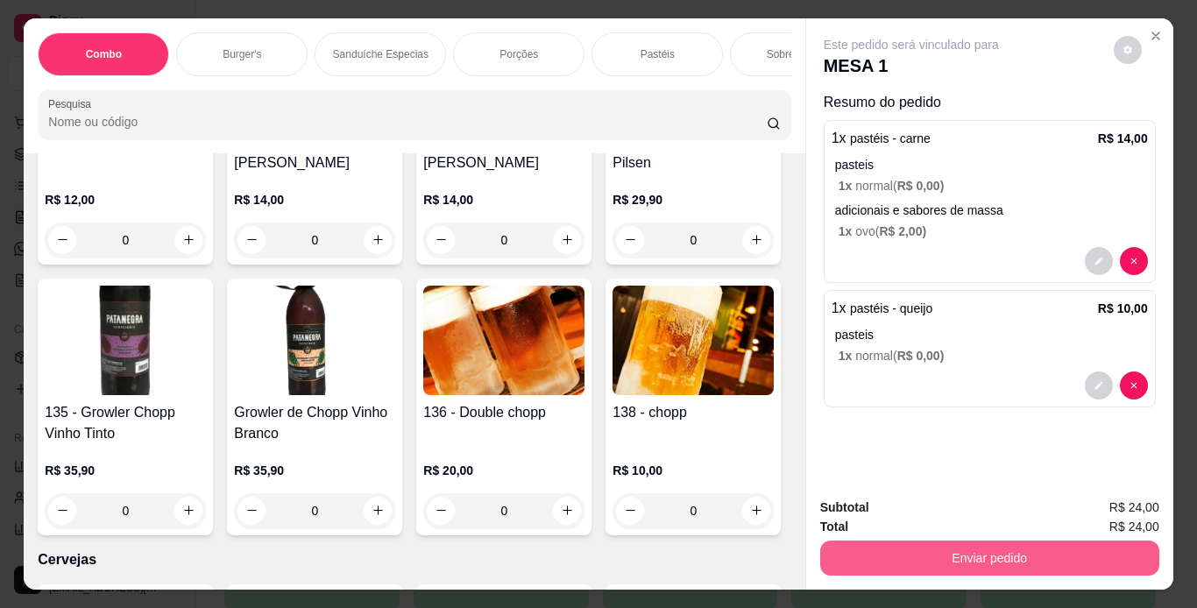
click at [827, 541] on button "Enviar pedido" at bounding box center [989, 558] width 339 height 35
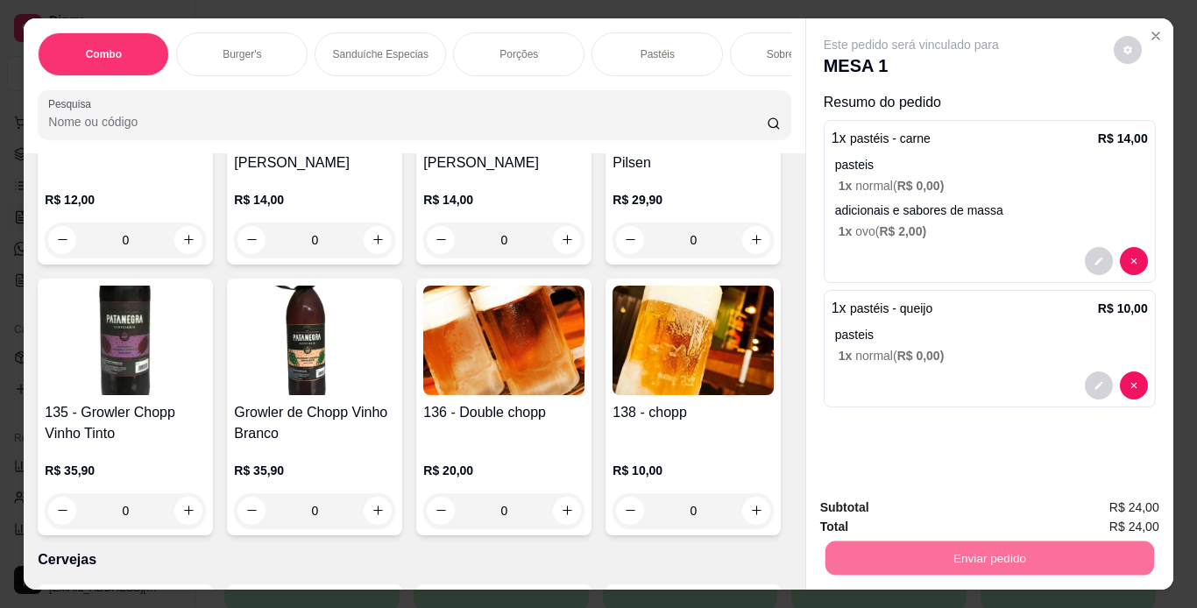
click at [851, 507] on button "Não registrar e enviar pedido" at bounding box center [931, 509] width 177 height 32
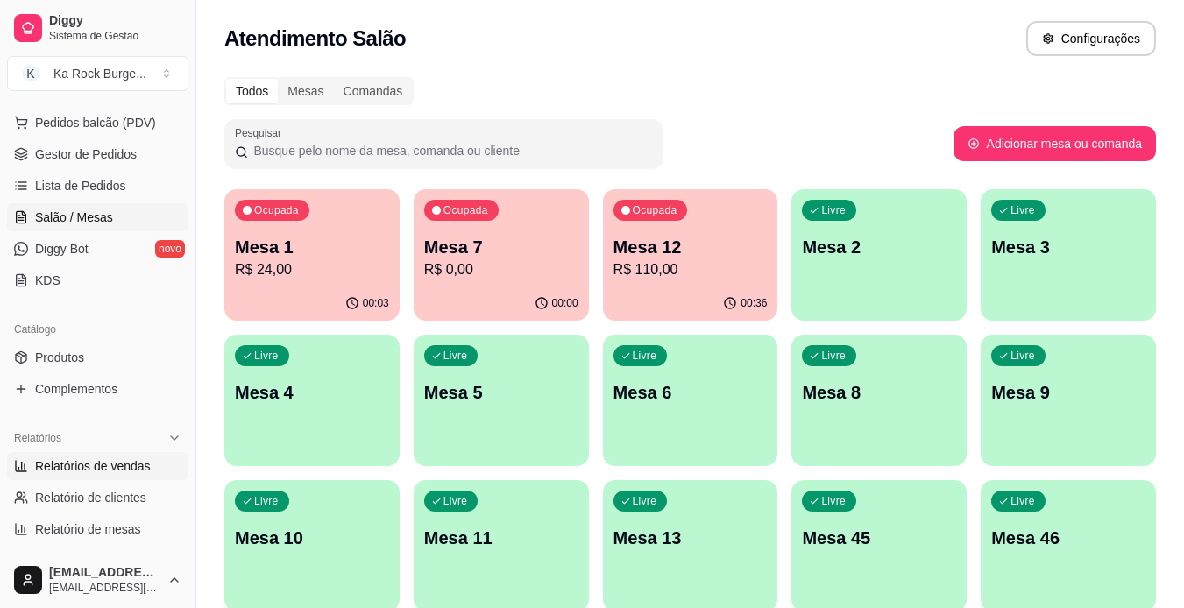
click at [69, 462] on span "Relatórios de vendas" at bounding box center [93, 467] width 116 height 18
select select "ALL"
select select "0"
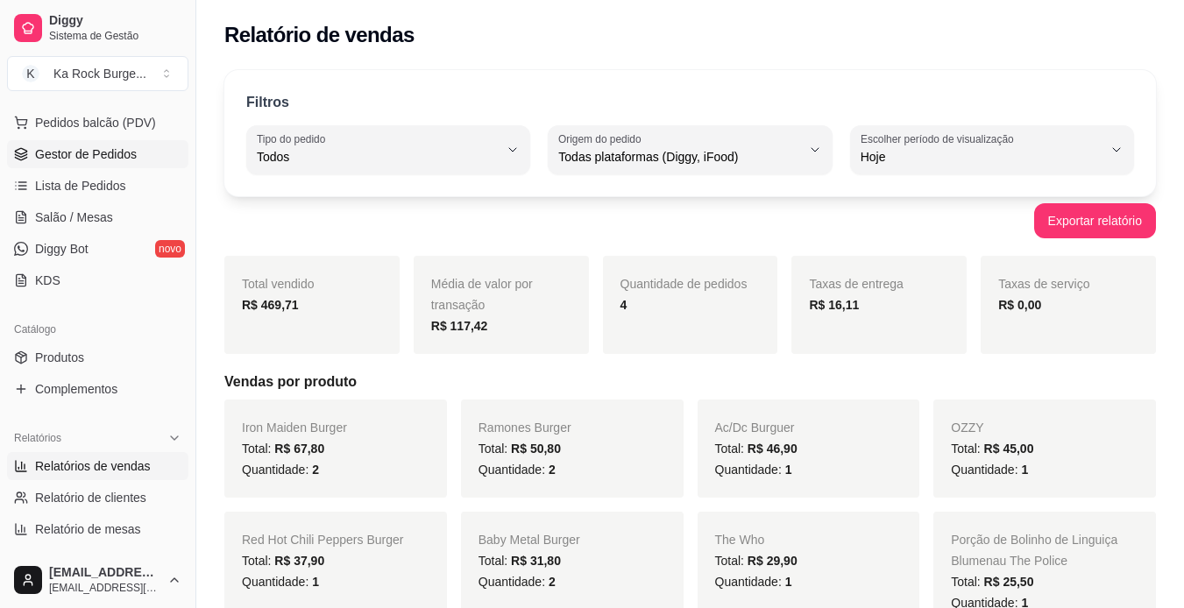
click at [89, 164] on link "Gestor de Pedidos" at bounding box center [97, 154] width 181 height 28
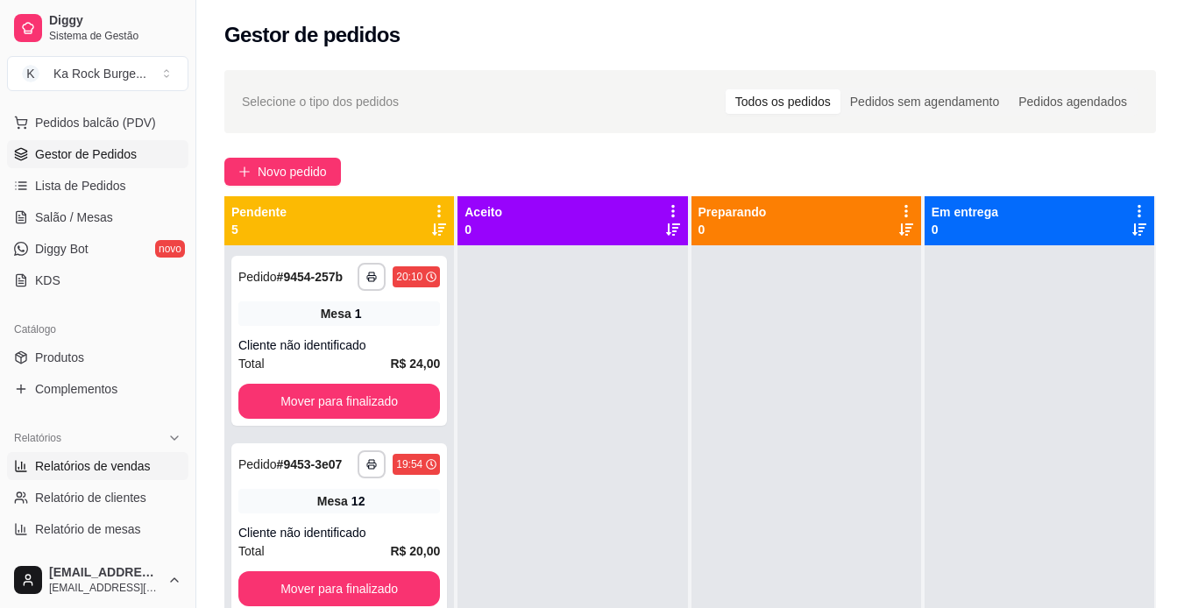
click at [96, 458] on span "Relatórios de vendas" at bounding box center [93, 467] width 116 height 18
select select "ALL"
select select "0"
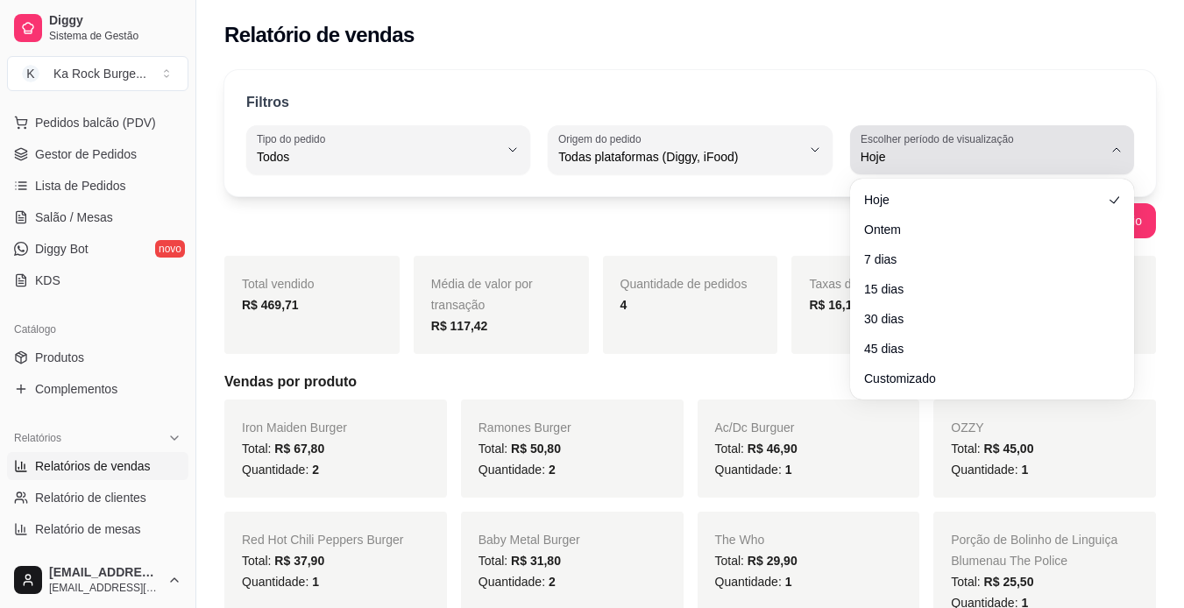
click at [877, 159] on span "Hoje" at bounding box center [982, 157] width 242 height 18
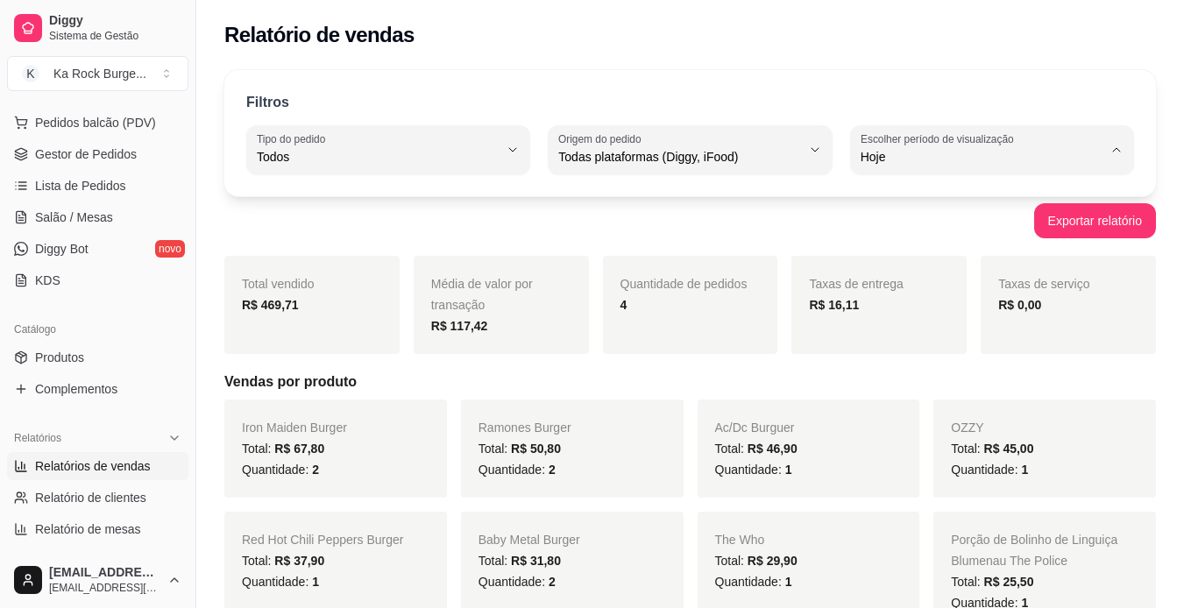
click at [906, 231] on span "Ontem" at bounding box center [983, 227] width 229 height 17
type input "1"
select select "1"
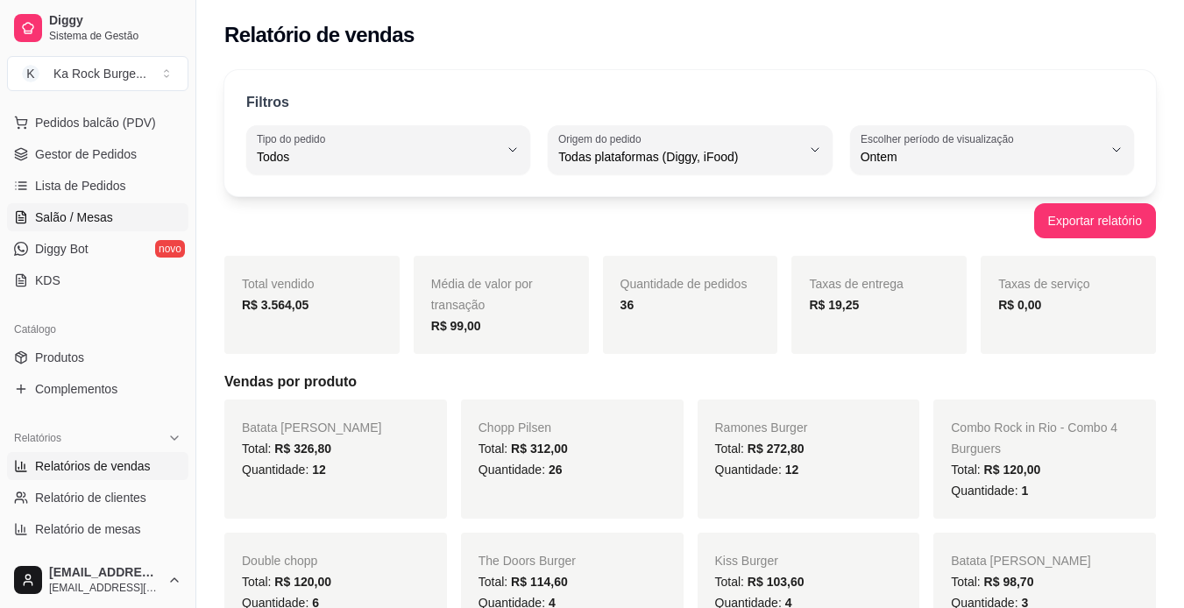
click at [60, 220] on span "Salão / Mesas" at bounding box center [74, 218] width 78 height 18
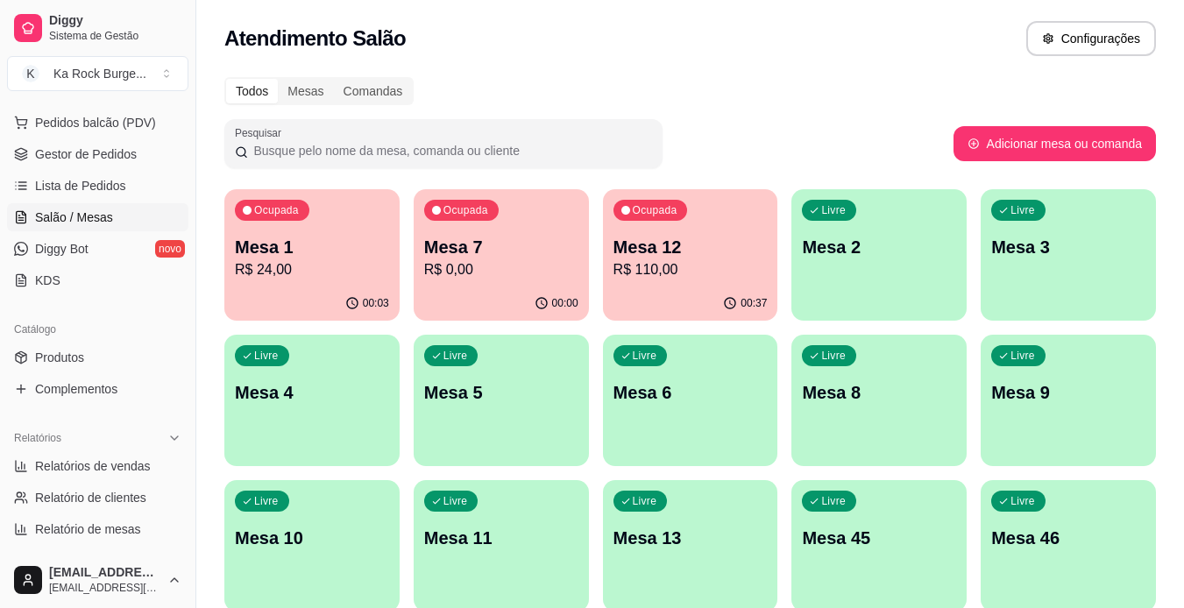
click at [645, 255] on p "Mesa 12" at bounding box center [691, 247] width 154 height 25
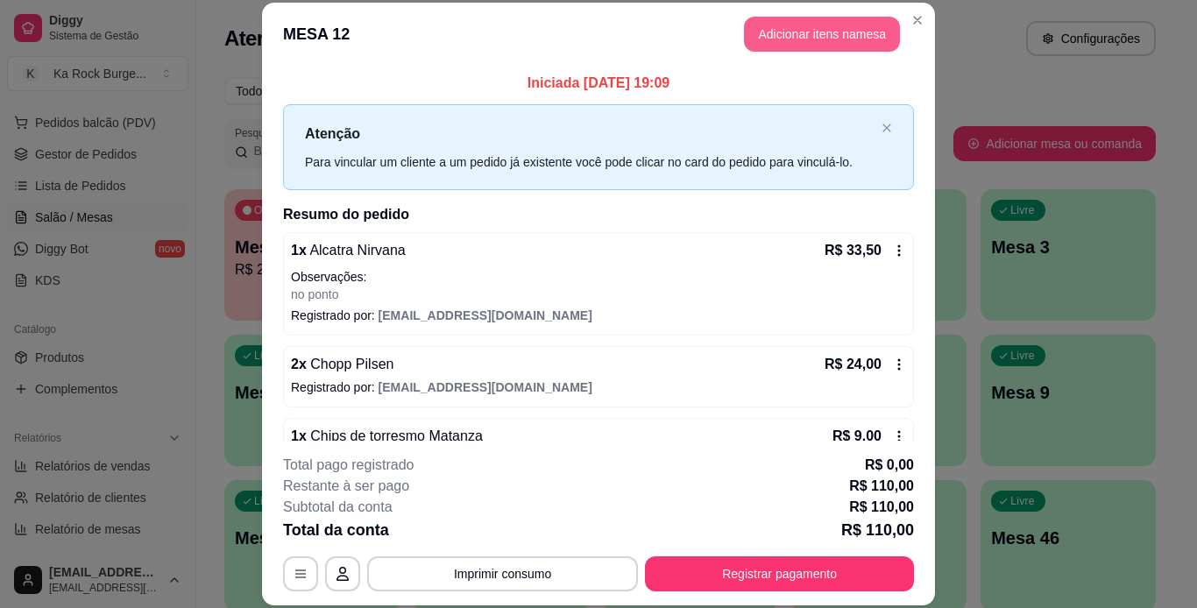
click at [788, 29] on button "Adicionar itens na mesa" at bounding box center [822, 34] width 156 height 35
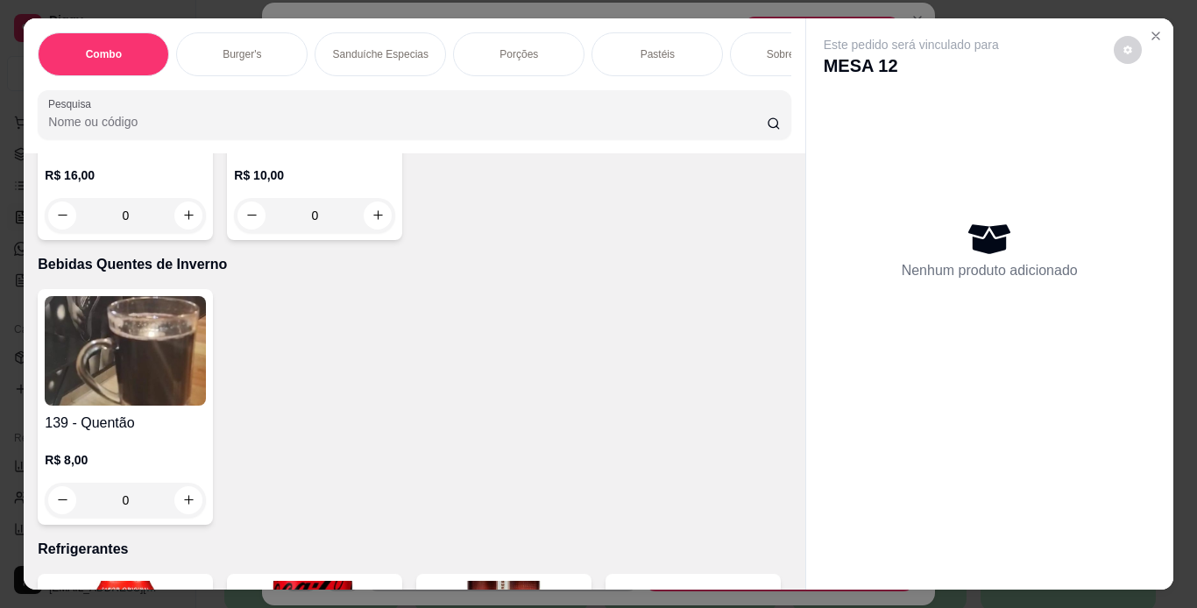
scroll to position [7053, 0]
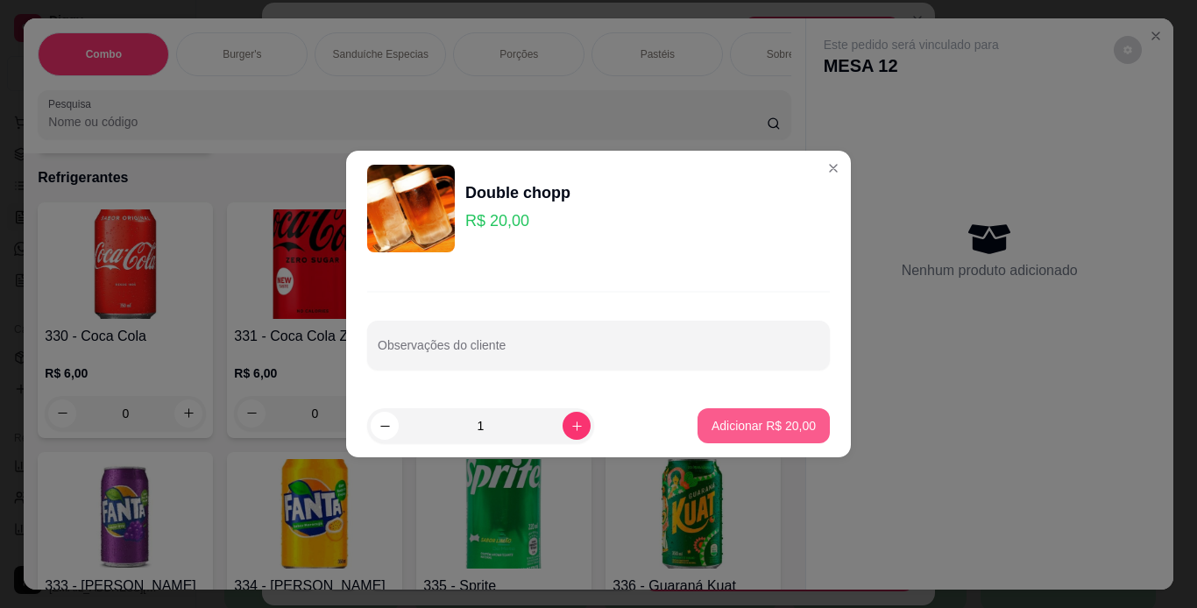
click at [733, 427] on p "Adicionar R$ 20,00" at bounding box center [764, 426] width 104 height 18
type input "1"
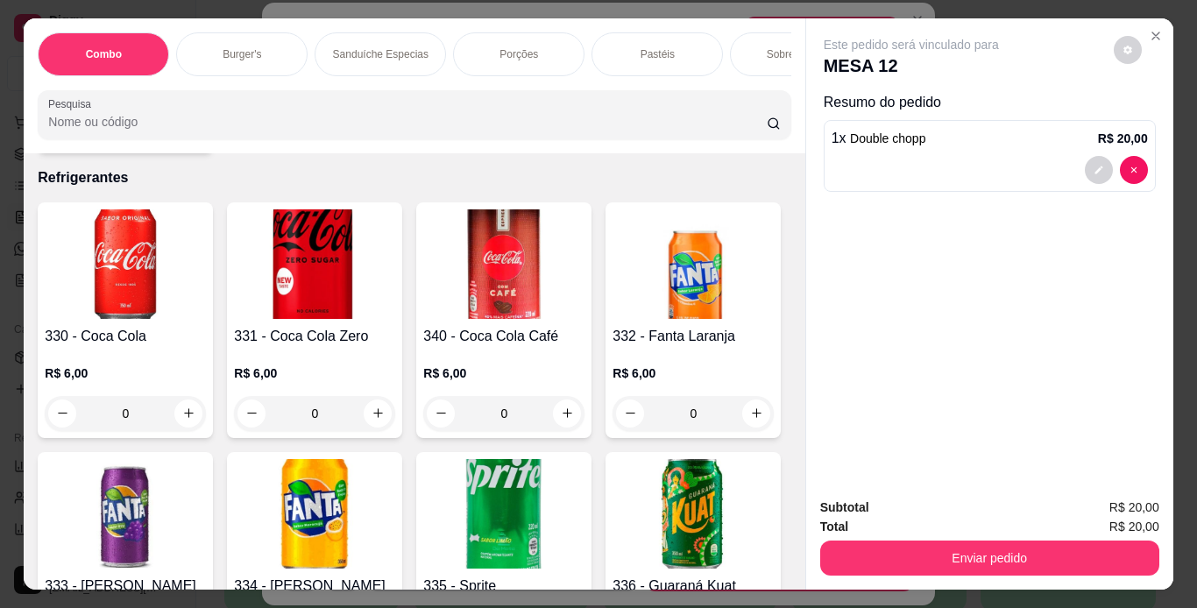
click at [873, 578] on div "Subtotal R$ 20,00 Total R$ 20,00 Enviar pedido" at bounding box center [989, 537] width 367 height 106
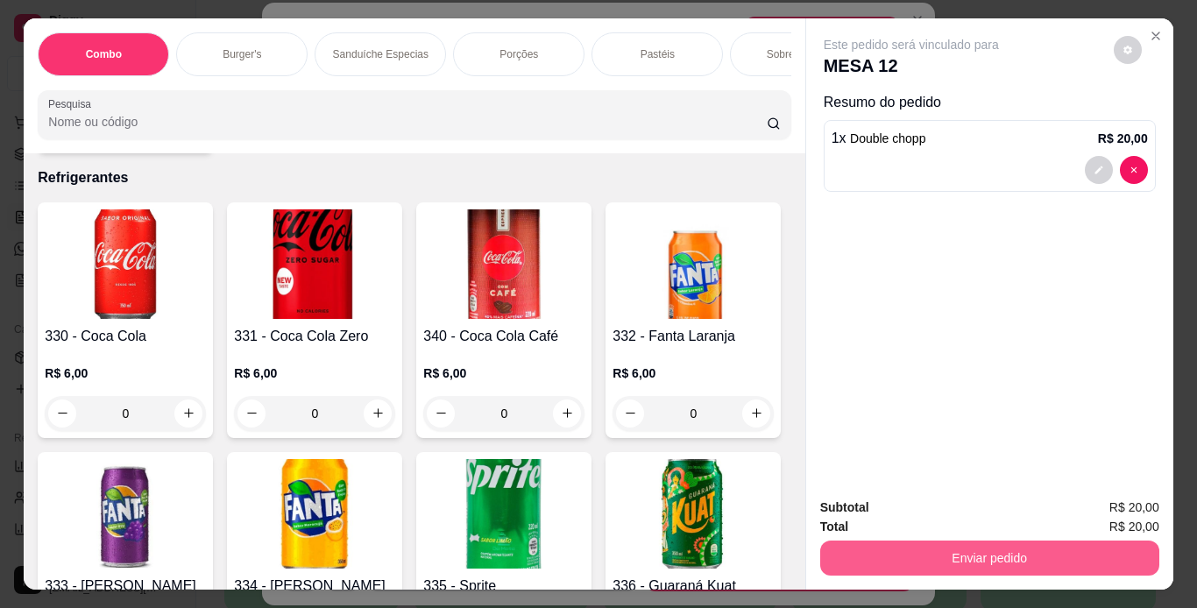
click at [877, 547] on button "Enviar pedido" at bounding box center [989, 558] width 339 height 35
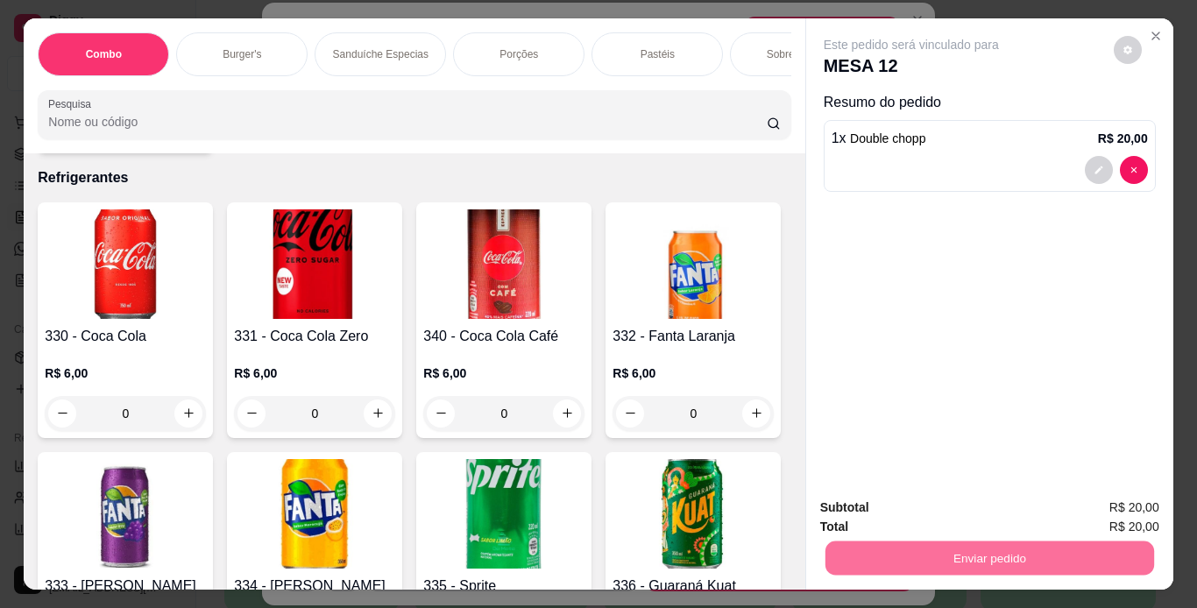
click at [916, 493] on button "Não registrar e enviar pedido" at bounding box center [931, 509] width 177 height 32
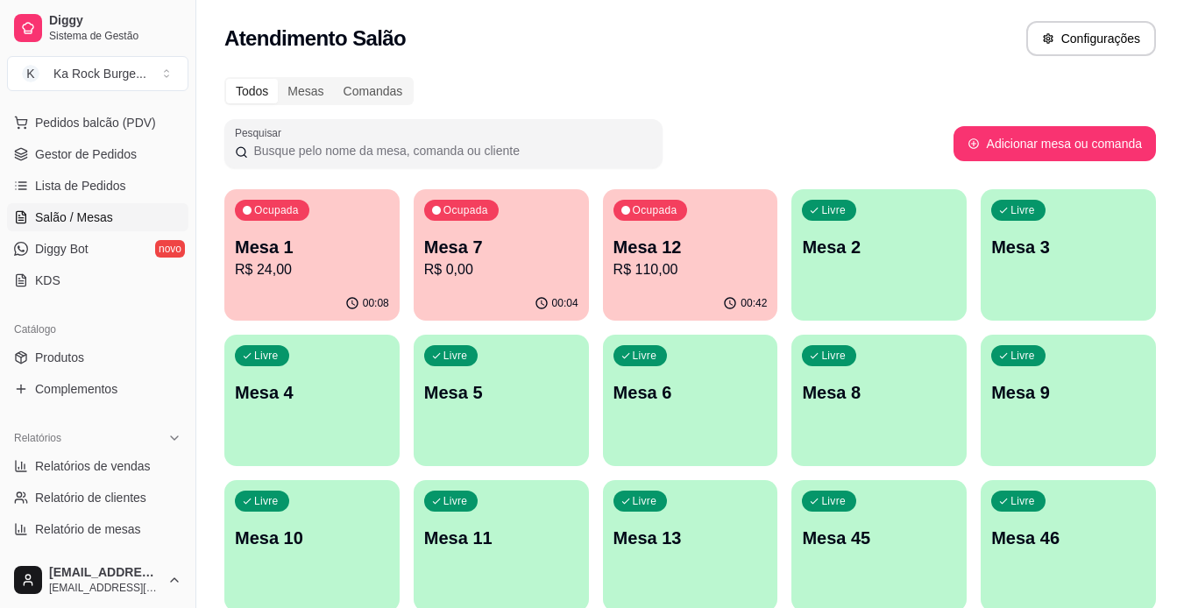
click at [651, 363] on div "Livre" at bounding box center [641, 355] width 54 height 21
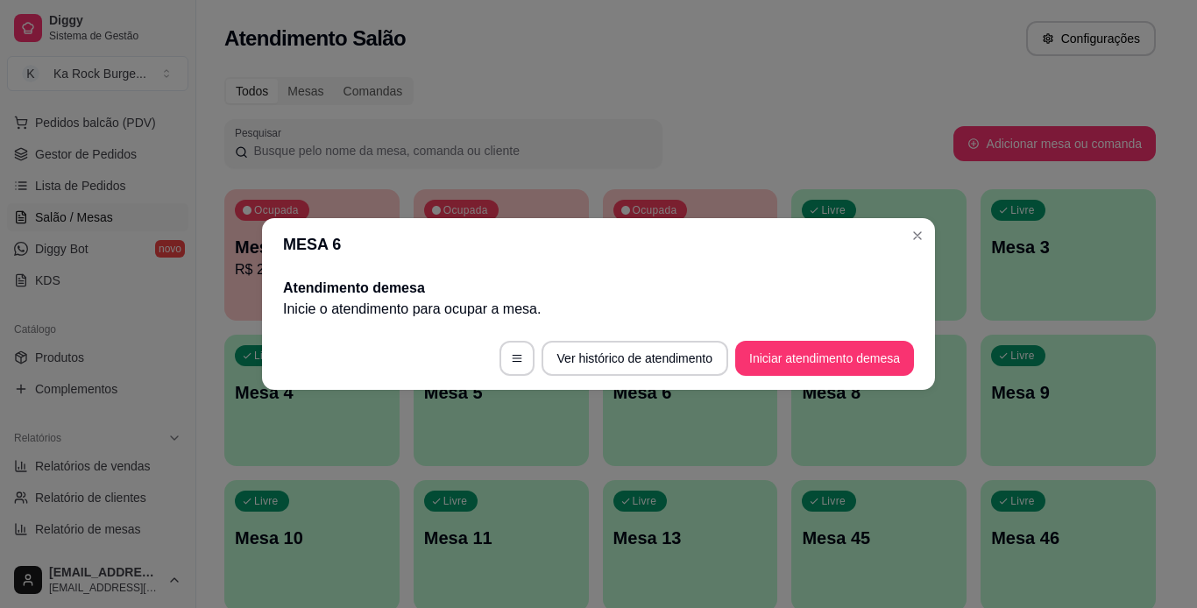
click at [797, 330] on footer "Ver histórico de atendimento Iniciar atendimento de mesa" at bounding box center [598, 358] width 673 height 63
click at [810, 372] on button "Iniciar atendimento de mesa" at bounding box center [825, 359] width 174 height 34
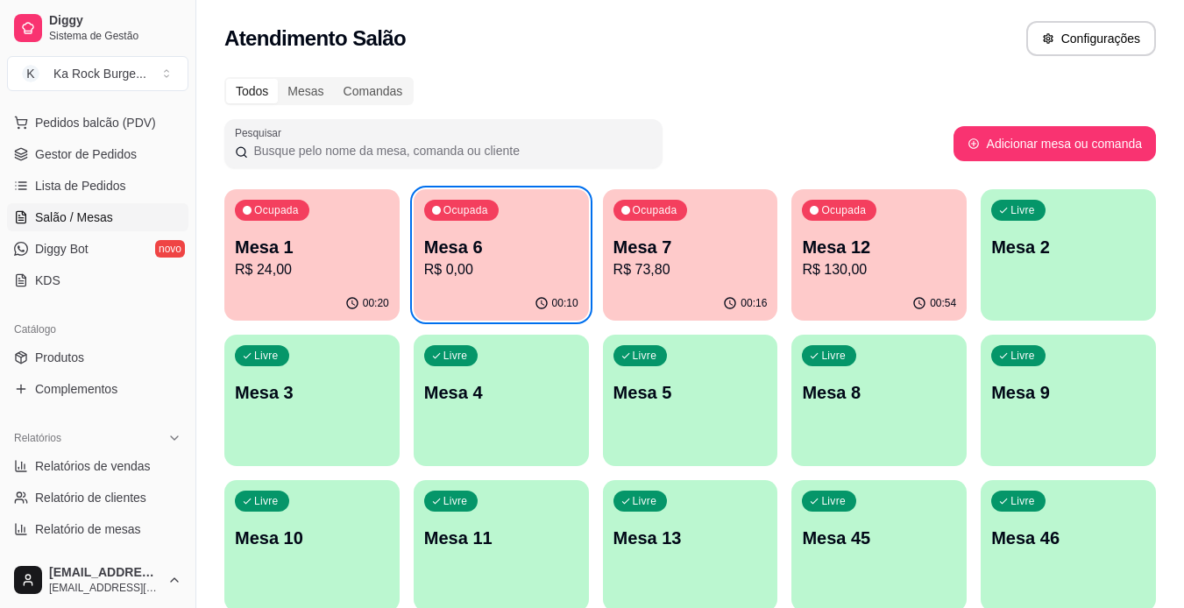
click at [841, 268] on p "R$ 130,00" at bounding box center [879, 269] width 154 height 21
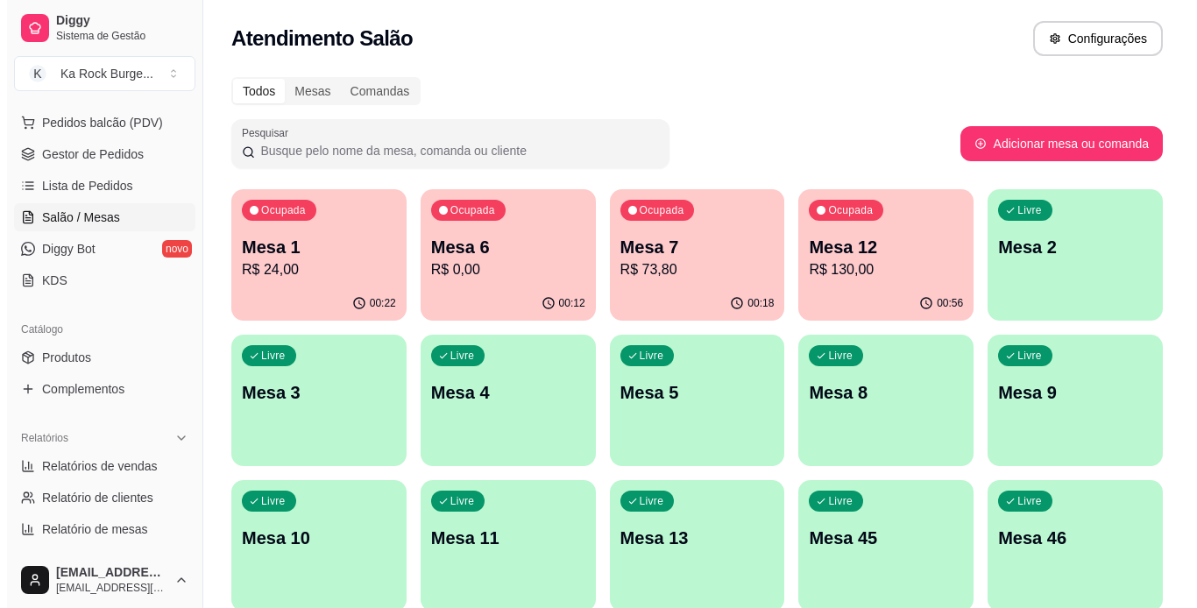
scroll to position [511, 0]
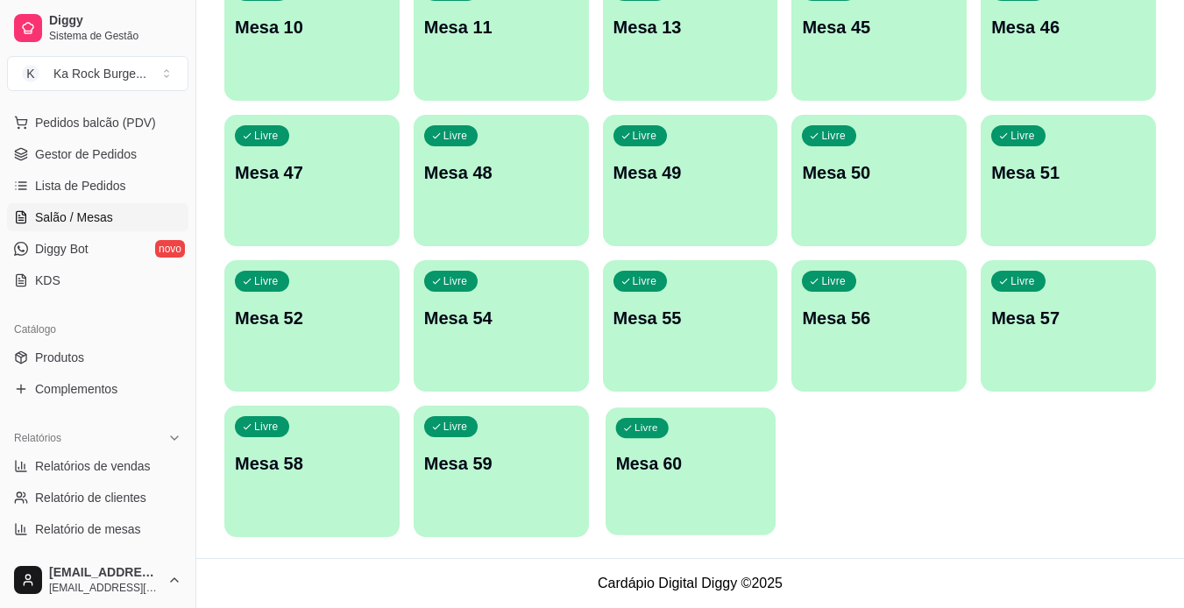
click at [731, 524] on div "button" at bounding box center [691, 525] width 170 height 20
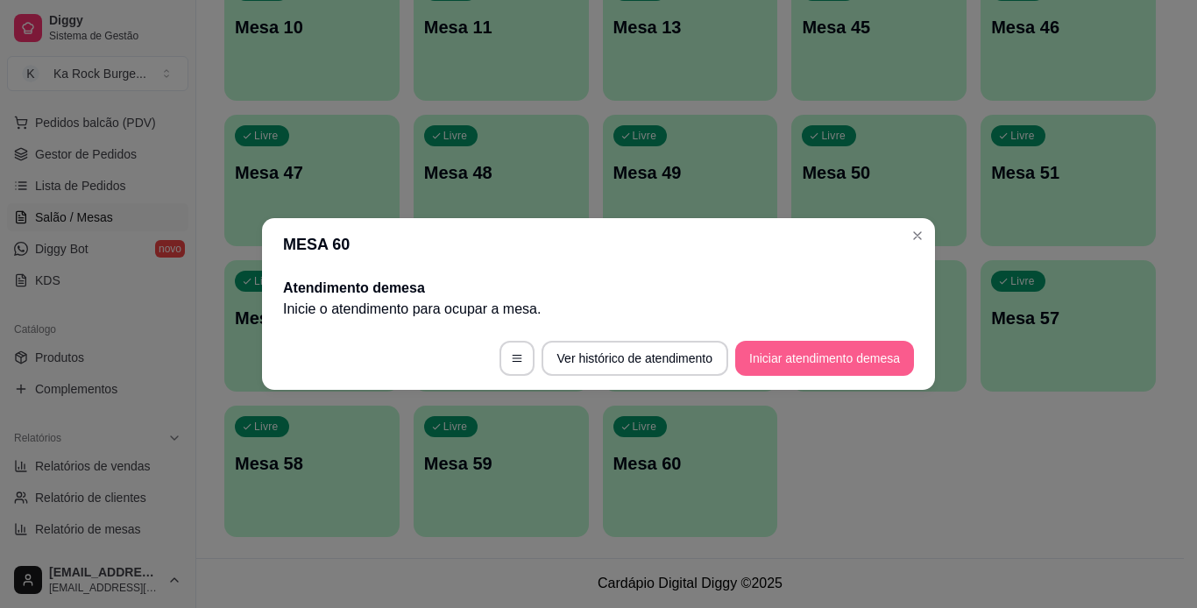
click at [838, 368] on button "Iniciar atendimento de mesa" at bounding box center [824, 358] width 179 height 35
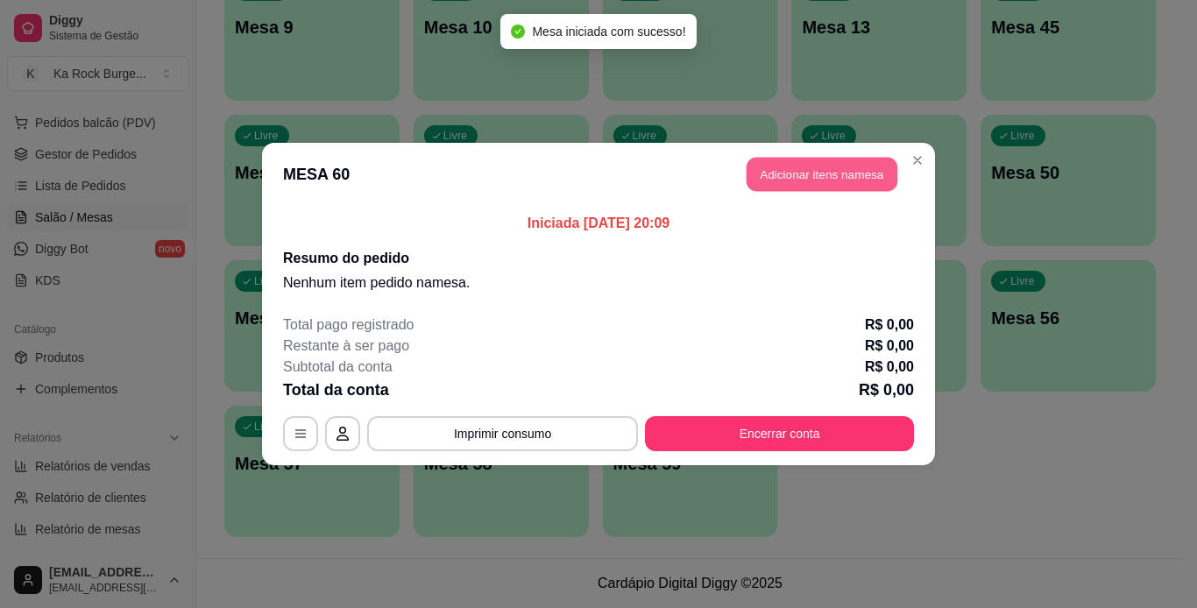
click at [799, 181] on button "Adicionar itens na mesa" at bounding box center [822, 175] width 151 height 34
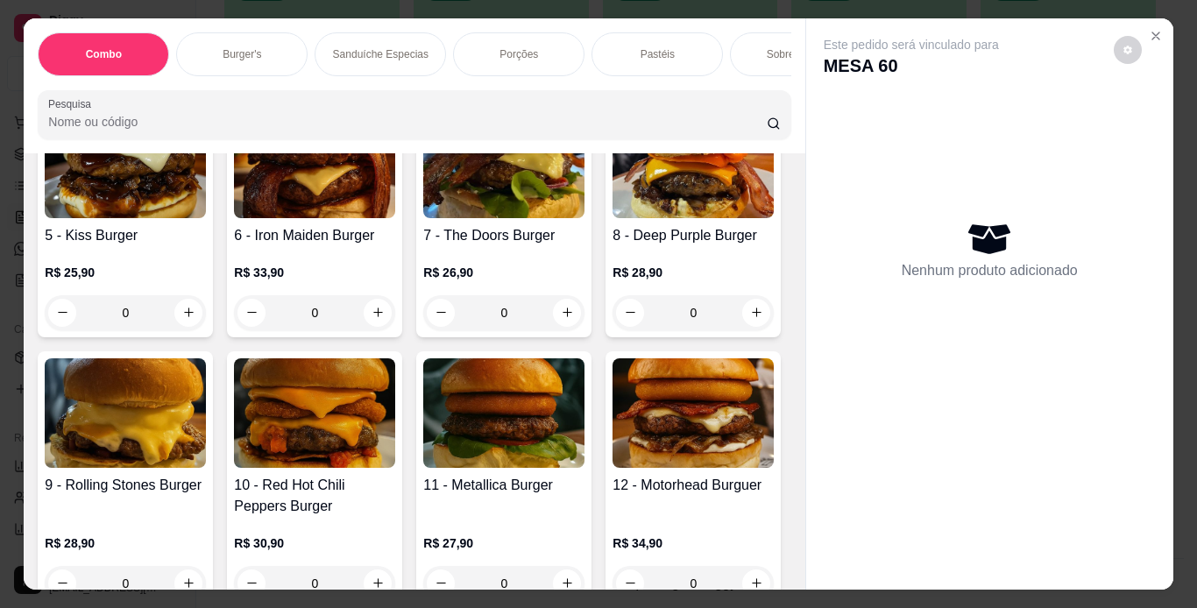
scroll to position [1114, 0]
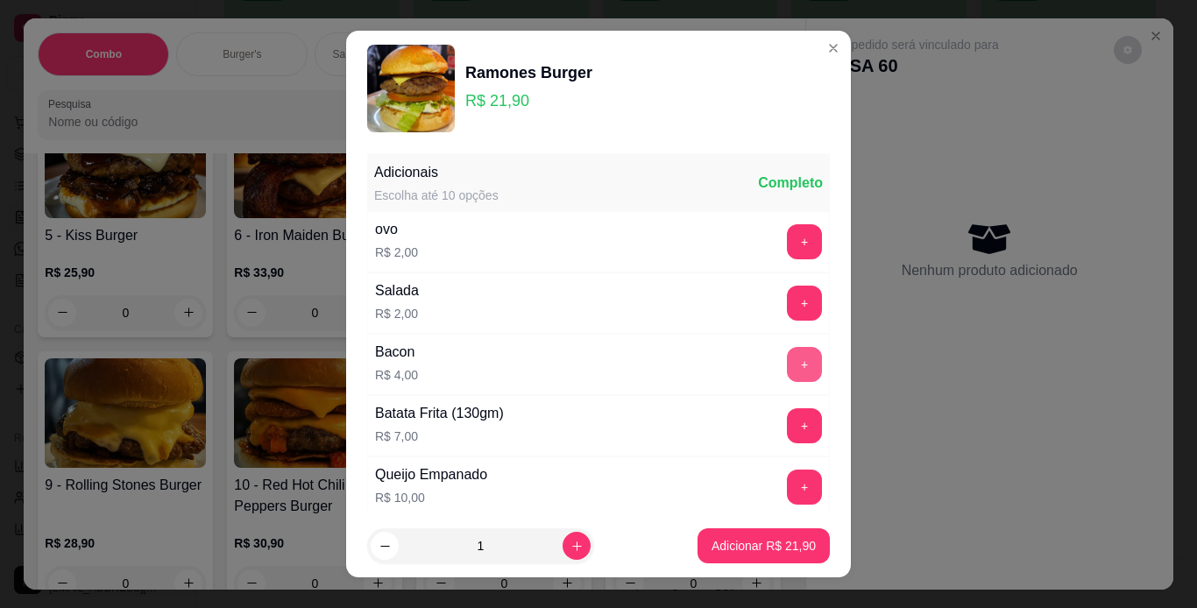
click at [787, 358] on button "+" at bounding box center [804, 364] width 35 height 35
click at [729, 544] on p "Adicionar R$ 25,90" at bounding box center [764, 546] width 104 height 18
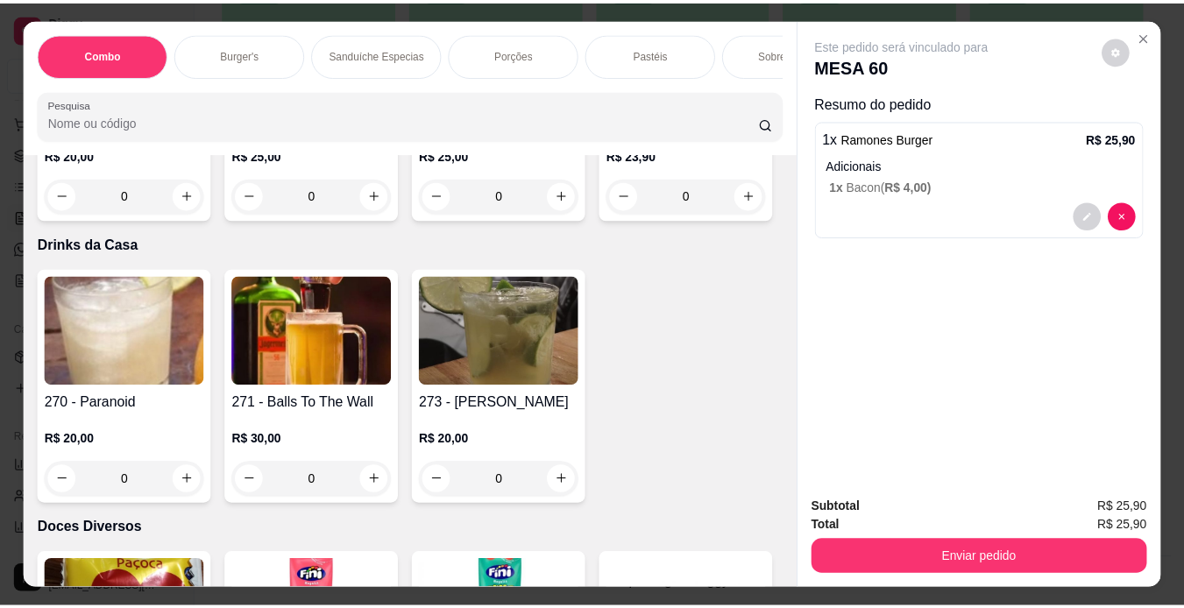
scroll to position [10394, 0]
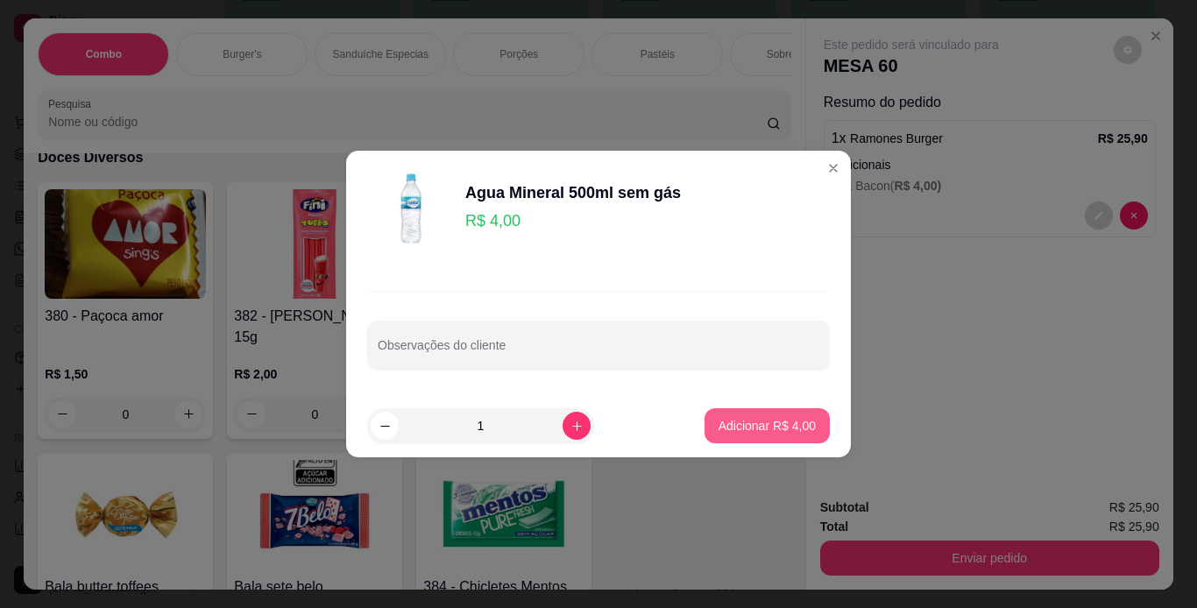
click at [787, 429] on p "Adicionar R$ 4,00" at bounding box center [767, 426] width 97 height 18
type input "1"
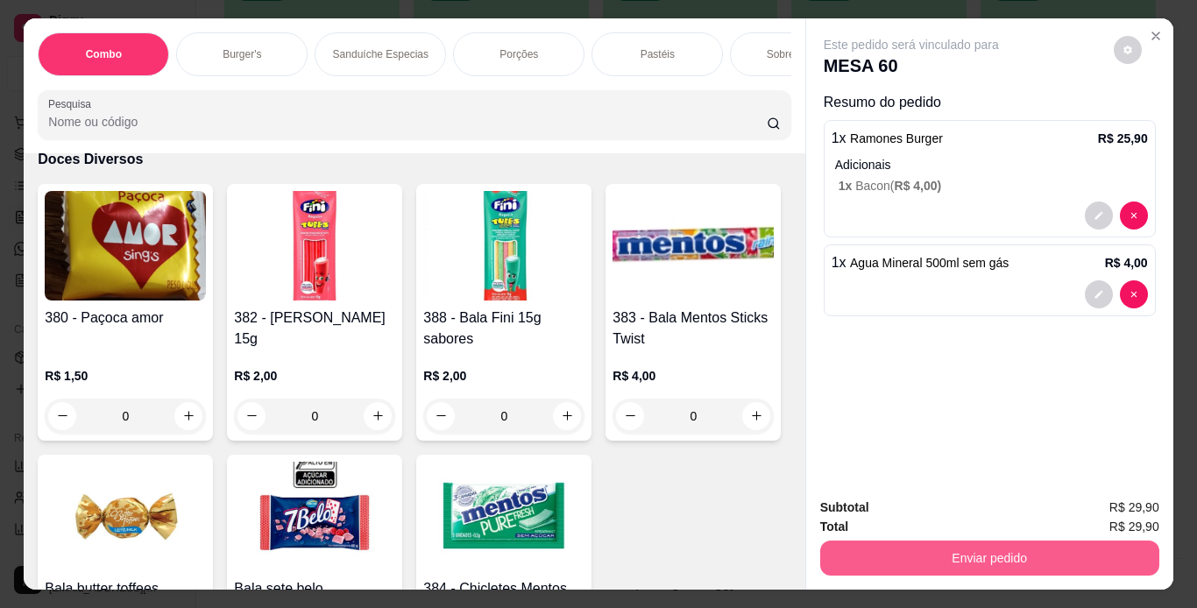
click at [855, 550] on button "Enviar pedido" at bounding box center [989, 558] width 339 height 35
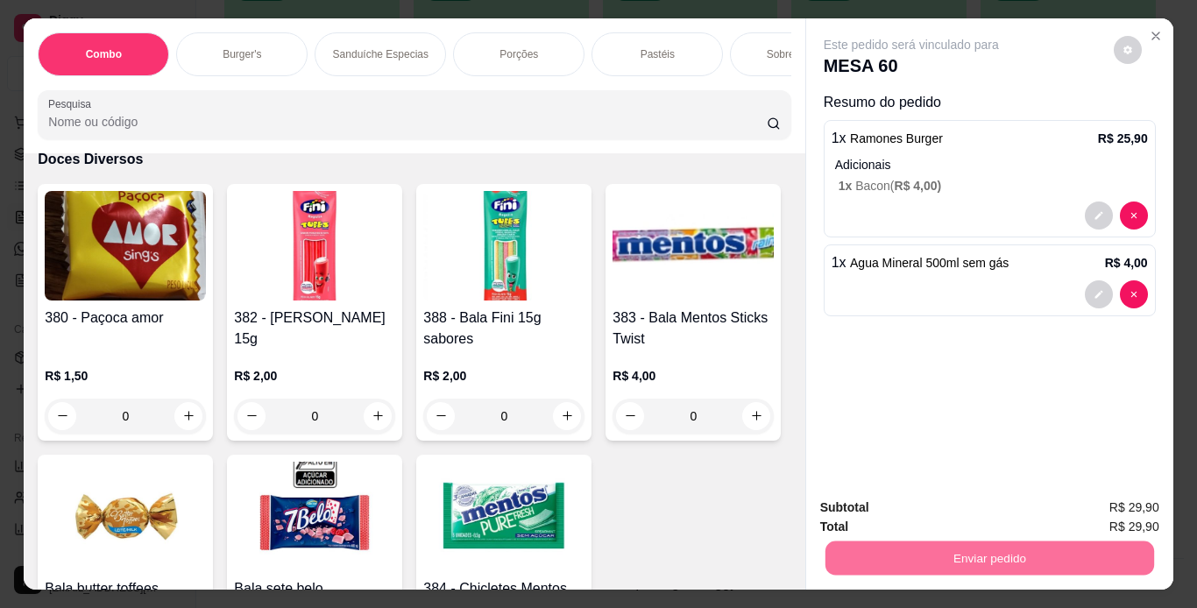
click at [875, 517] on button "Não registrar e enviar pedido" at bounding box center [931, 509] width 177 height 32
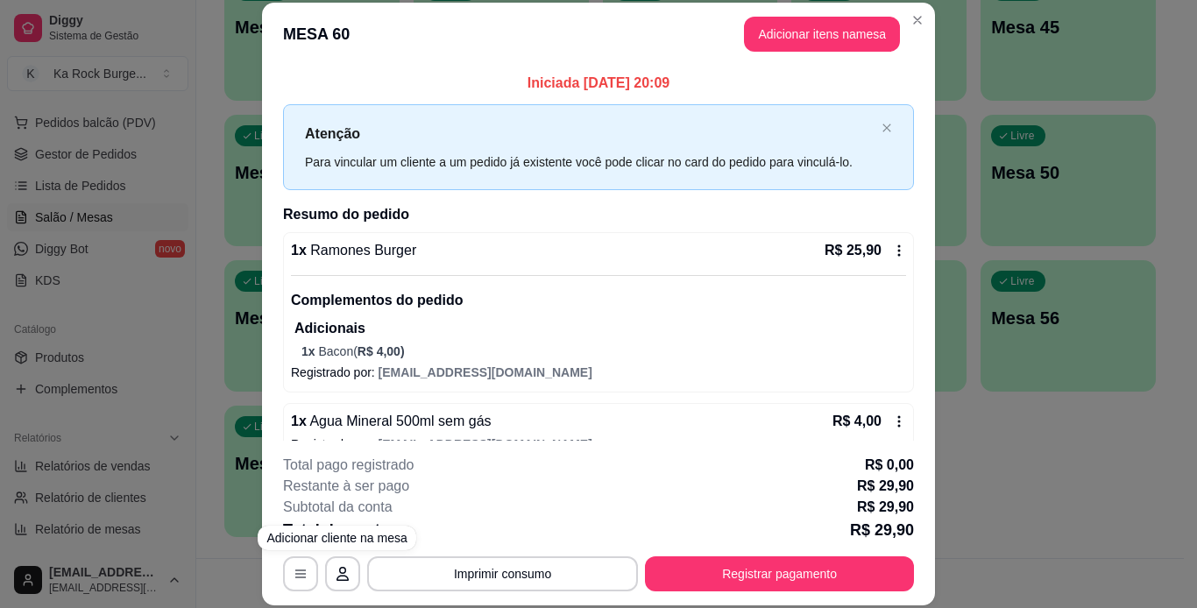
click at [202, 432] on div "**********" at bounding box center [598, 304] width 1197 height 608
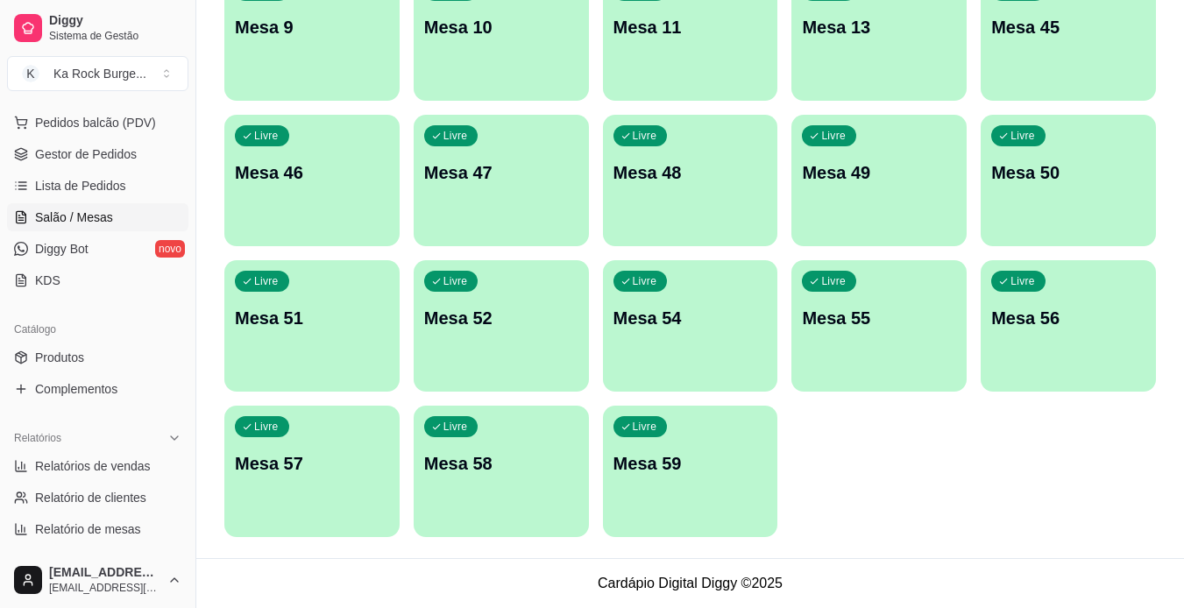
click at [59, 185] on span "Lista de Pedidos" at bounding box center [80, 186] width 91 height 18
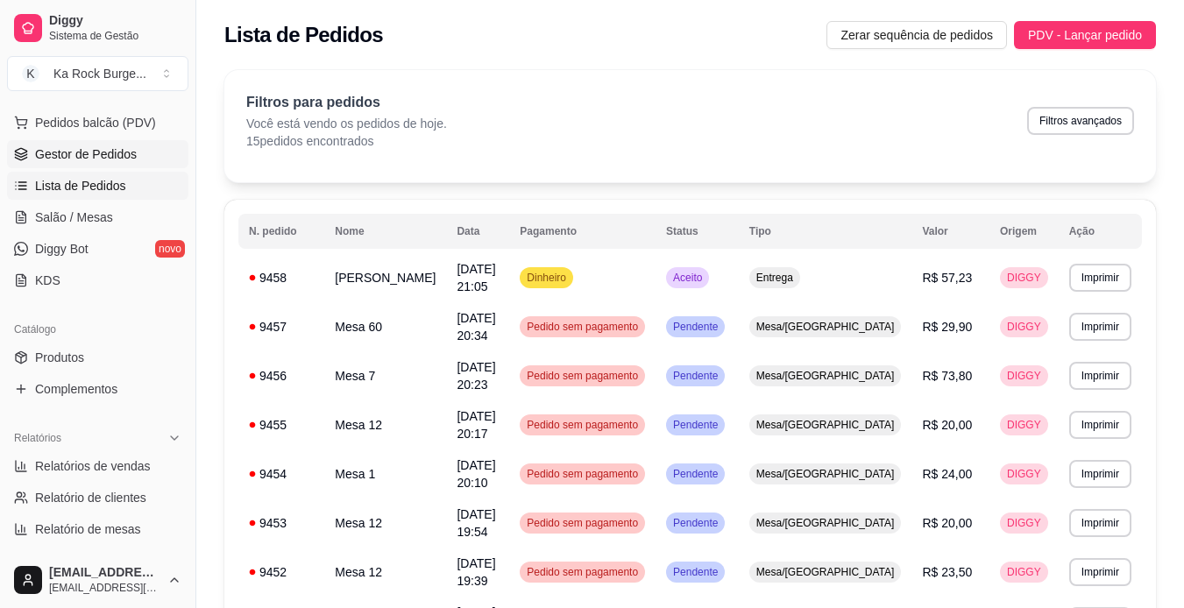
click at [53, 147] on span "Gestor de Pedidos" at bounding box center [86, 154] width 102 height 18
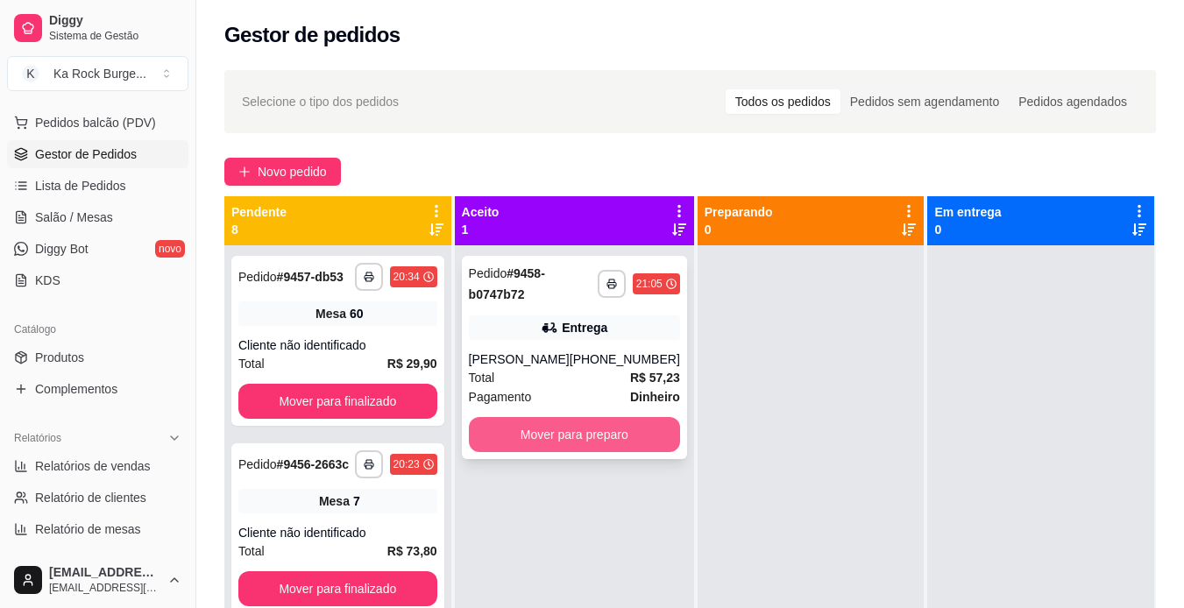
click at [552, 443] on button "Mover para preparo" at bounding box center [574, 434] width 211 height 35
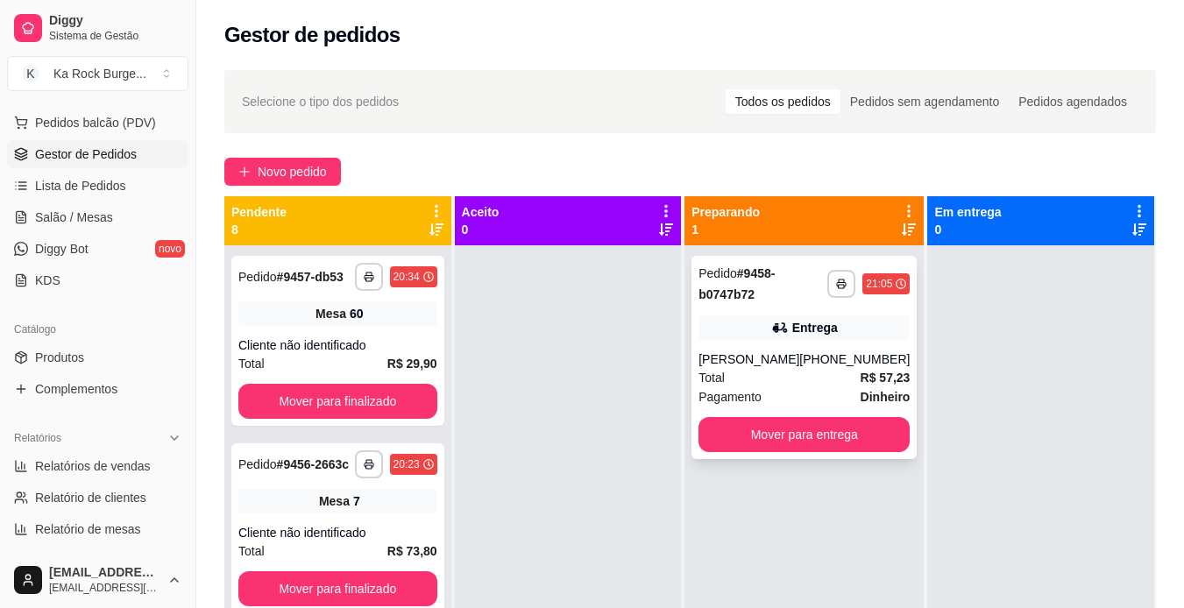
click at [813, 366] on div "[PHONE_NUMBER]" at bounding box center [854, 360] width 110 height 18
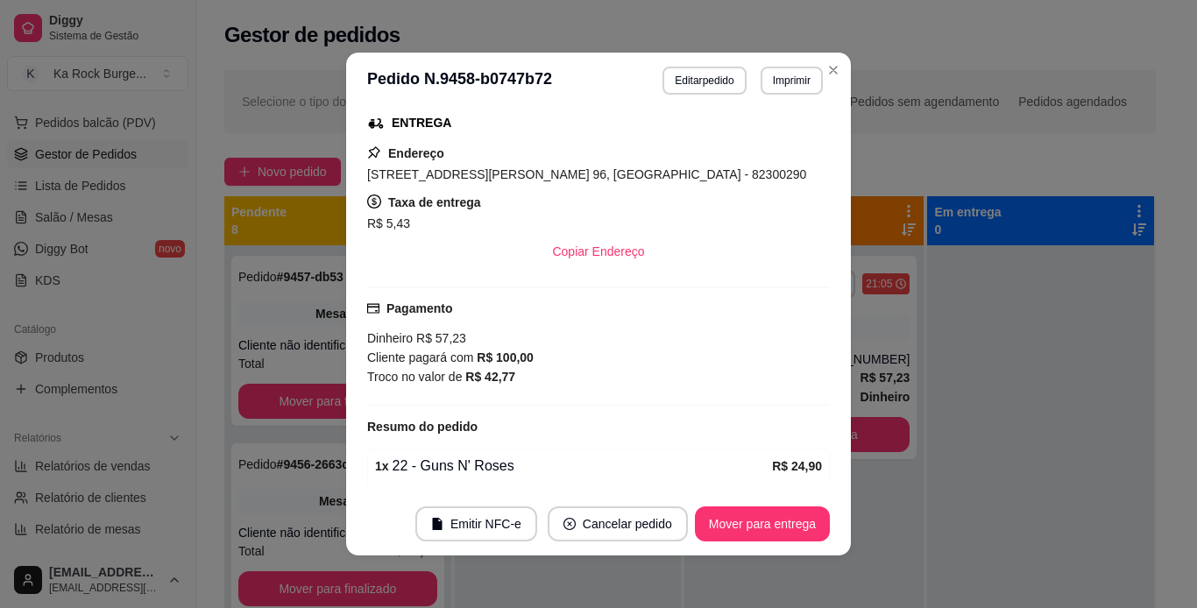
scroll to position [282, 0]
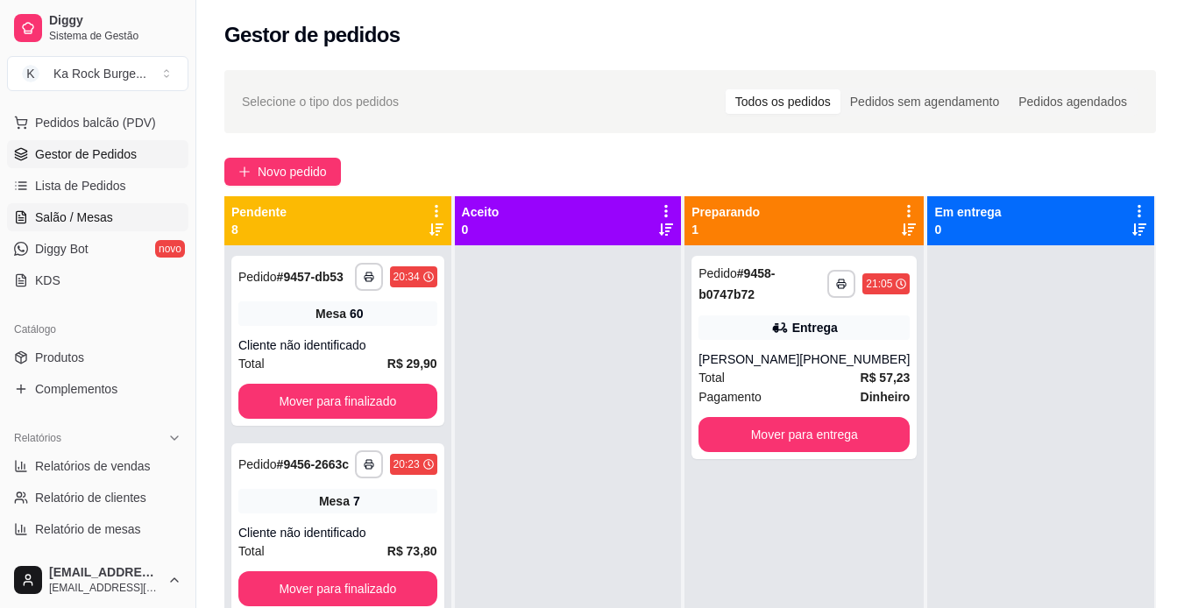
click at [73, 214] on span "Salão / Mesas" at bounding box center [74, 218] width 78 height 18
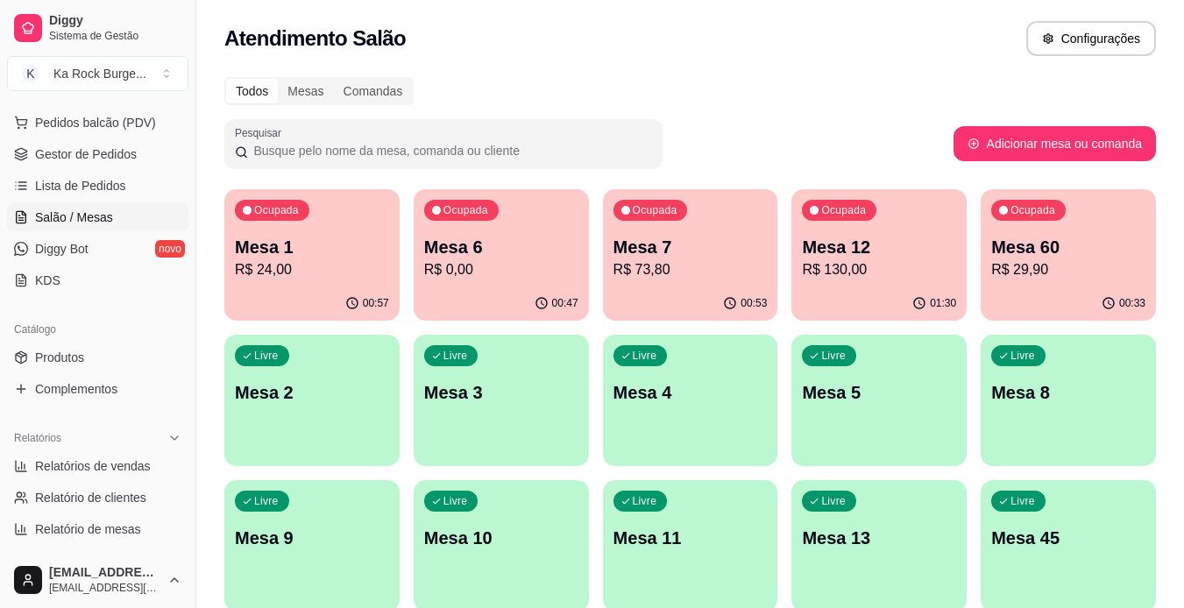
click at [649, 248] on p "Mesa 7" at bounding box center [691, 247] width 154 height 25
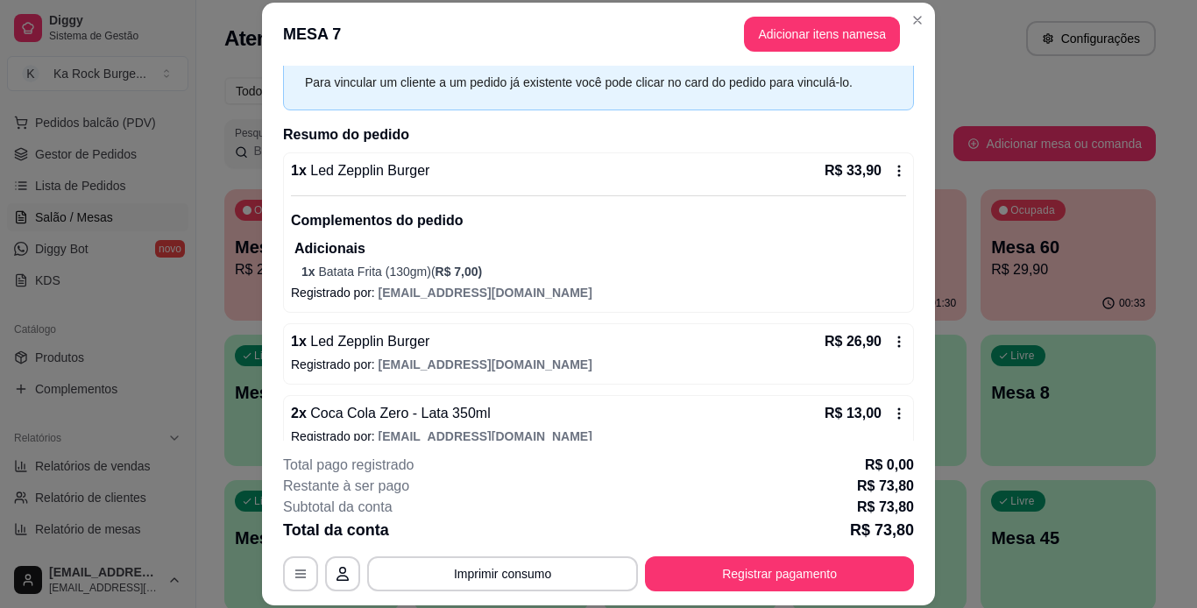
scroll to position [103, 0]
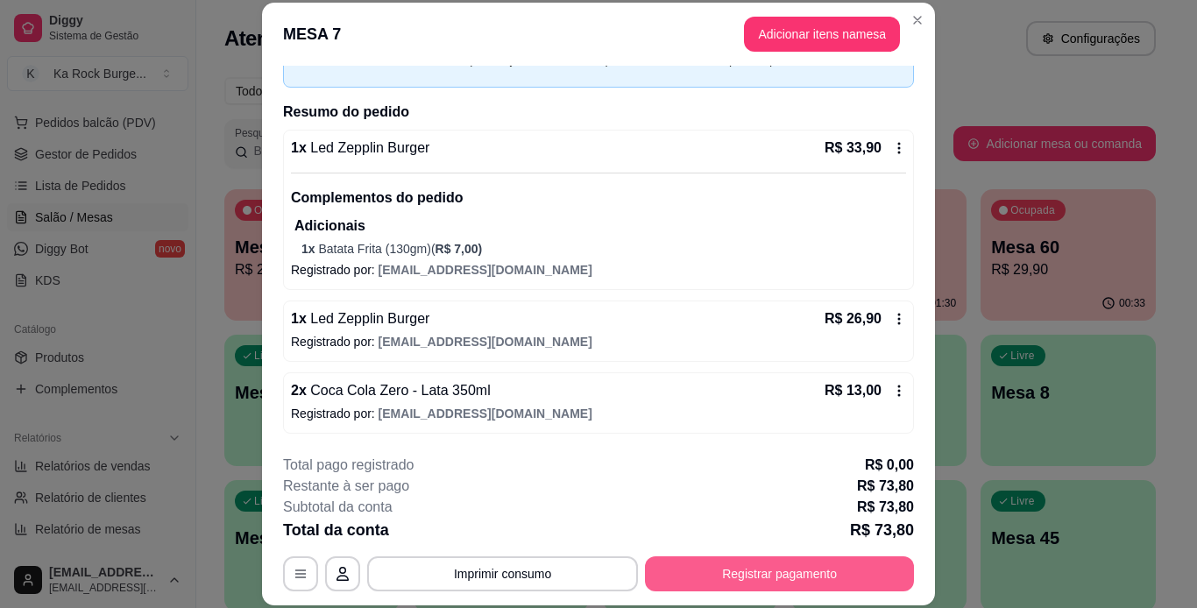
click at [746, 571] on button "Registrar pagamento" at bounding box center [779, 574] width 269 height 35
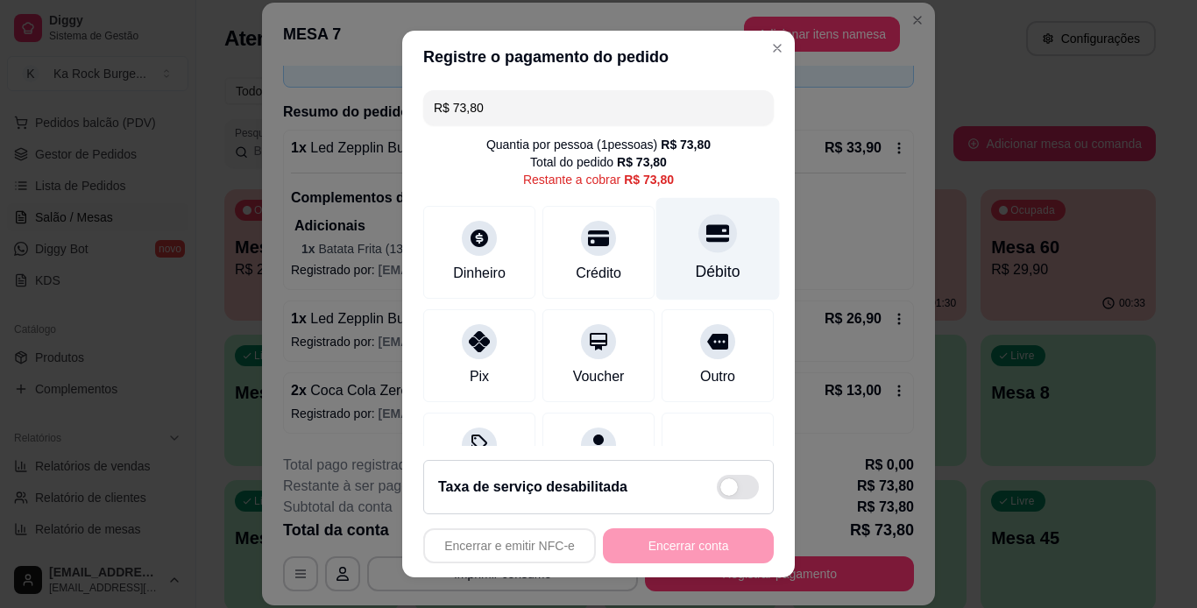
click at [692, 256] on div "Débito" at bounding box center [718, 248] width 124 height 103
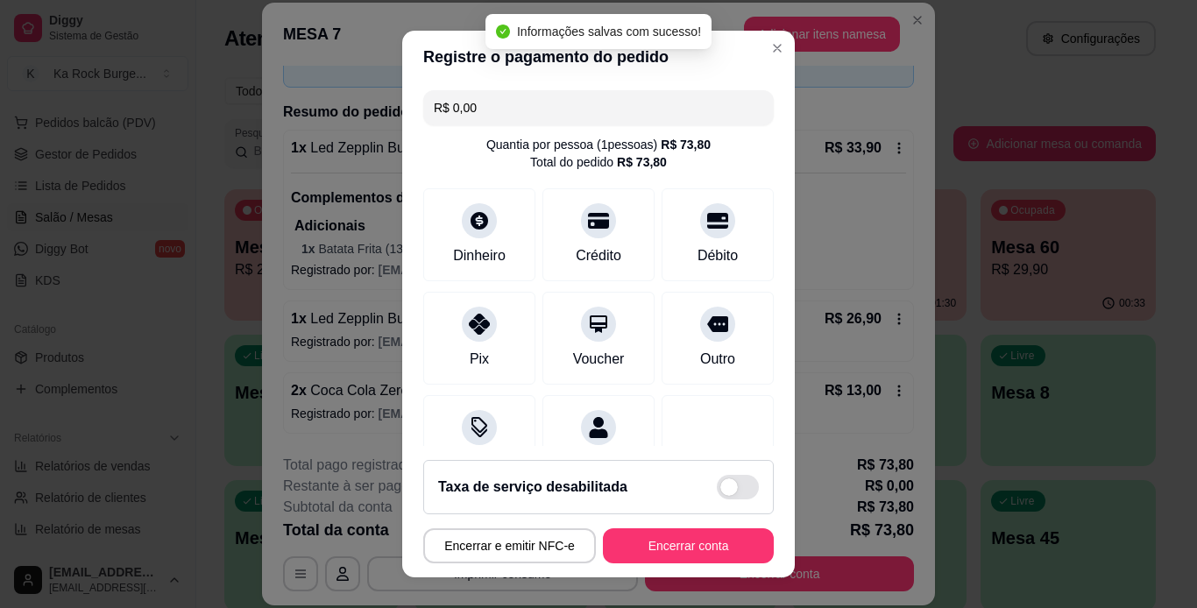
type input "R$ 0,00"
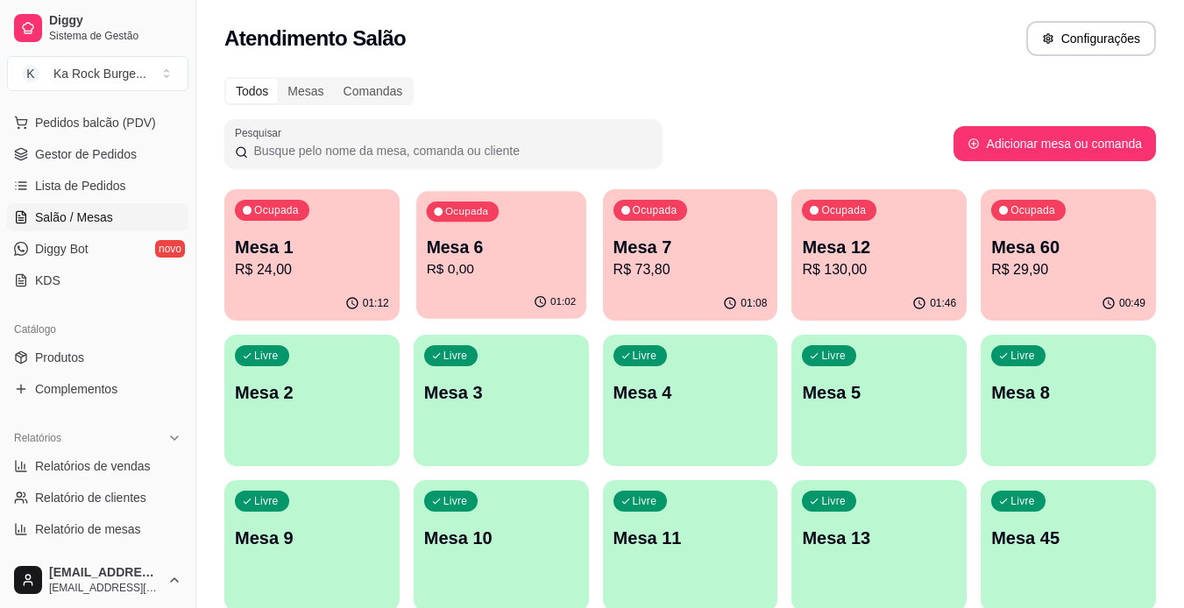
click at [554, 286] on div "Ocupada Mesa 6 R$ 0,00" at bounding box center [501, 238] width 170 height 95
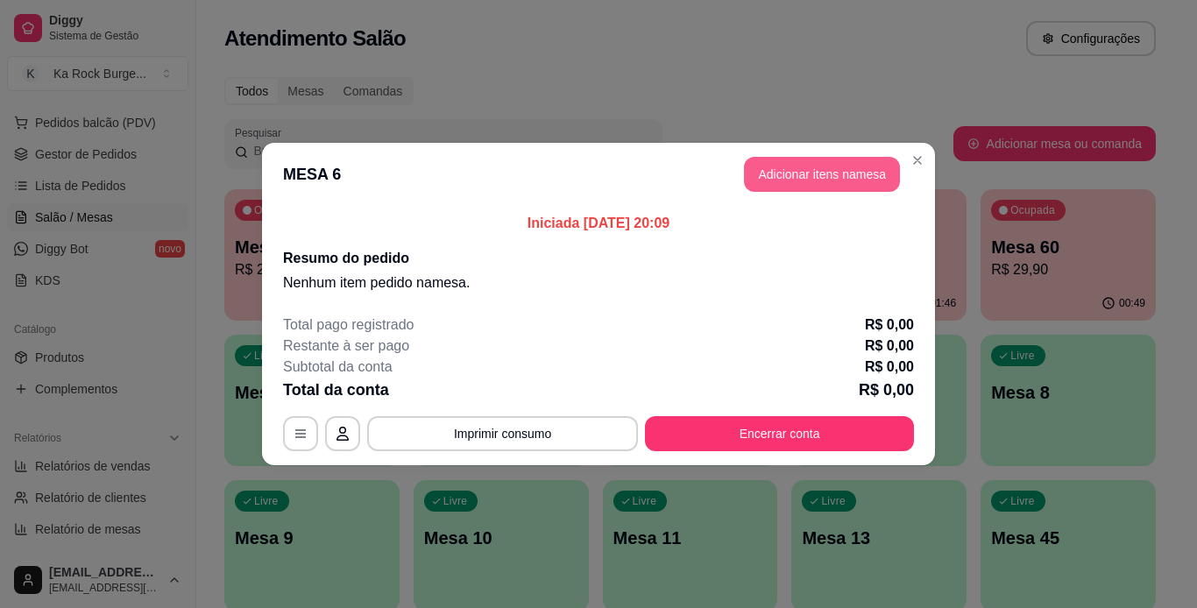
click at [787, 174] on button "Adicionar itens na mesa" at bounding box center [822, 174] width 156 height 35
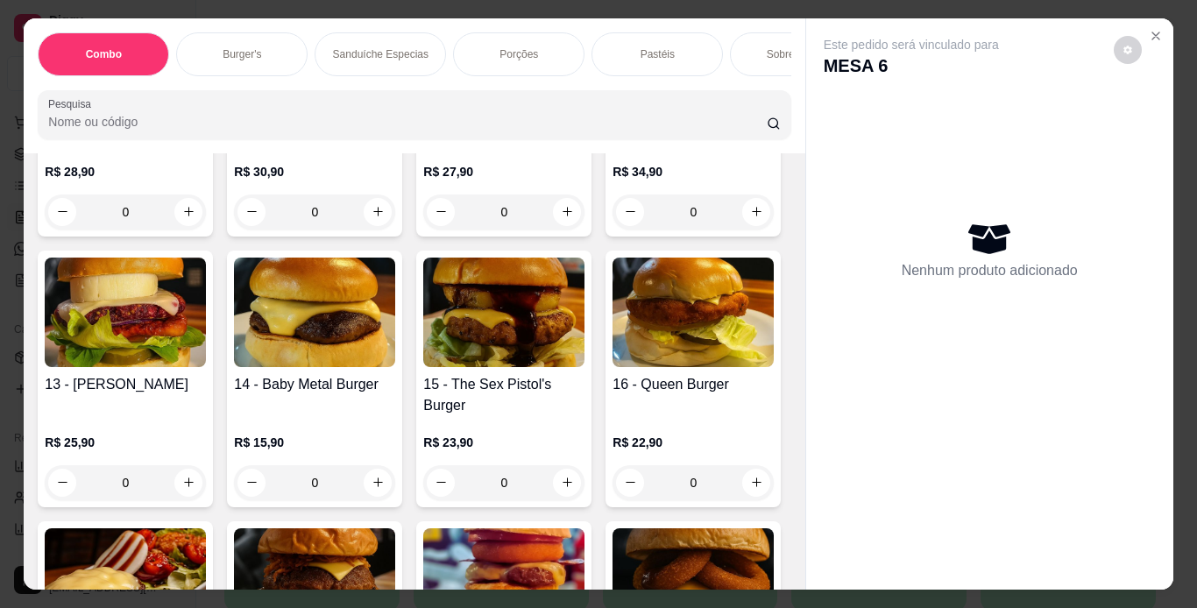
scroll to position [742, 0]
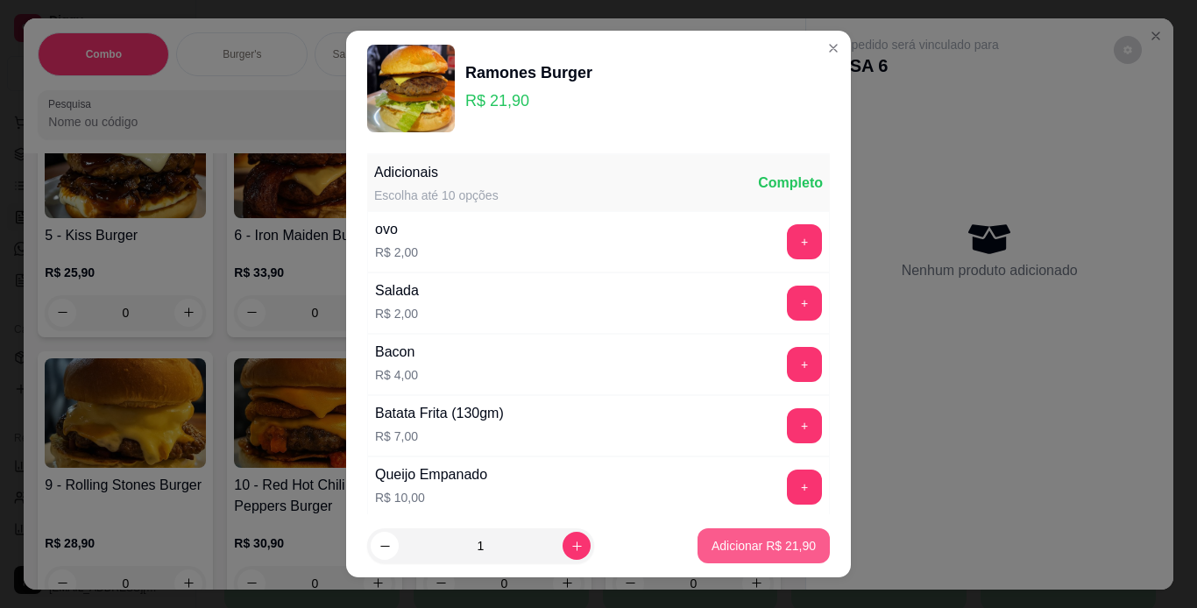
click at [773, 553] on p "Adicionar R$ 21,90" at bounding box center [764, 546] width 104 height 18
type input "1"
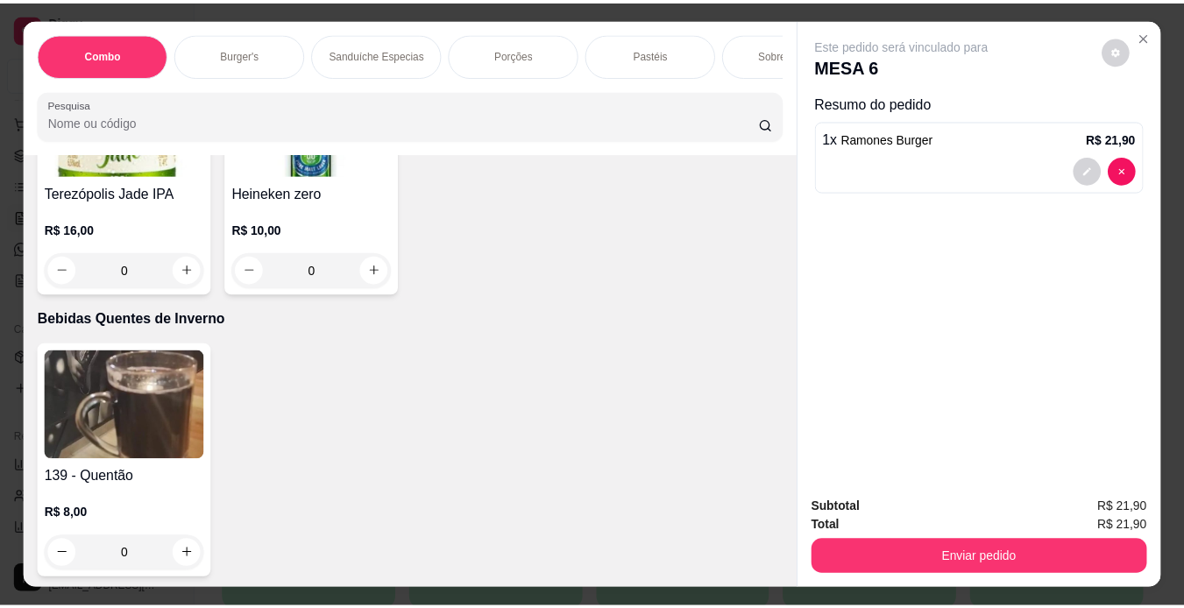
scroll to position [7425, 0]
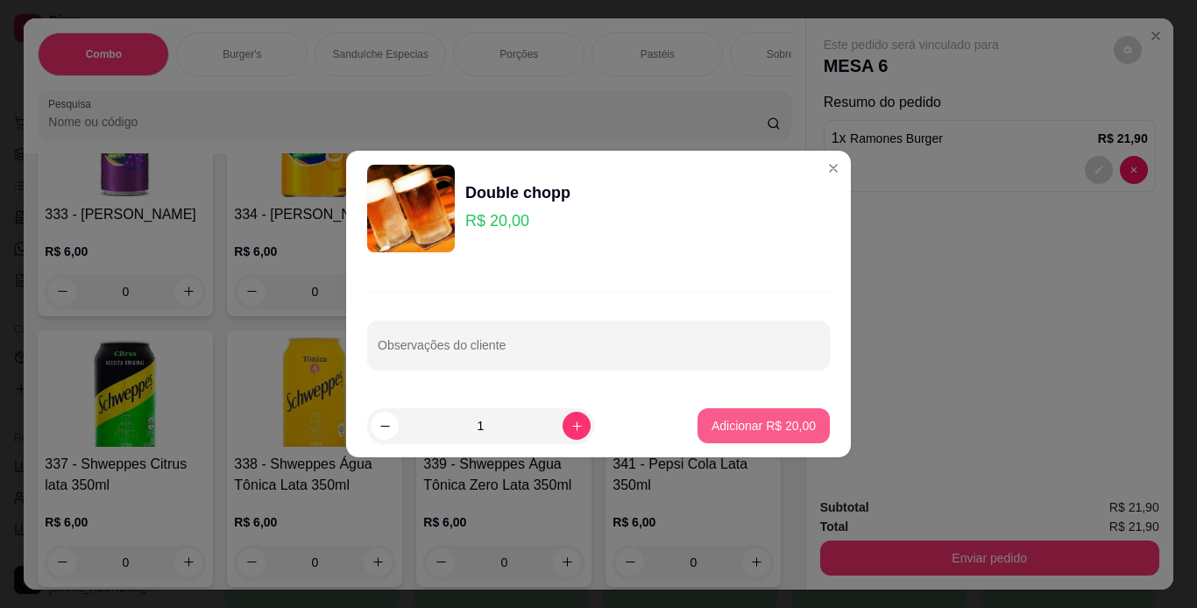
click at [753, 416] on button "Adicionar R$ 20,00" at bounding box center [764, 425] width 132 height 35
type input "1"
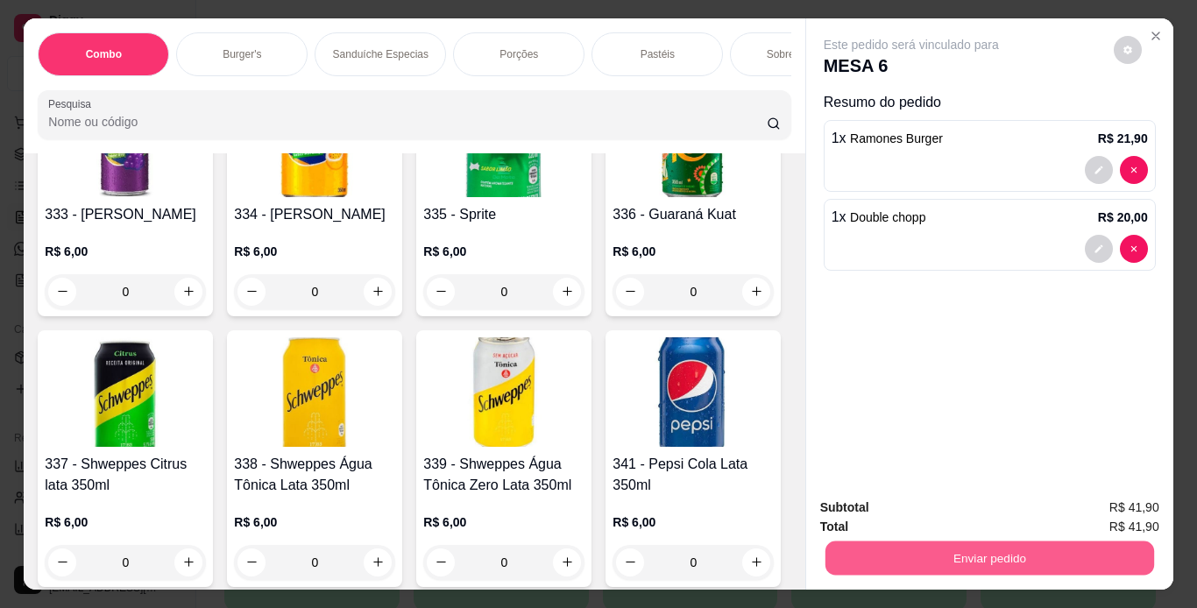
click at [898, 542] on button "Enviar pedido" at bounding box center [989, 559] width 329 height 34
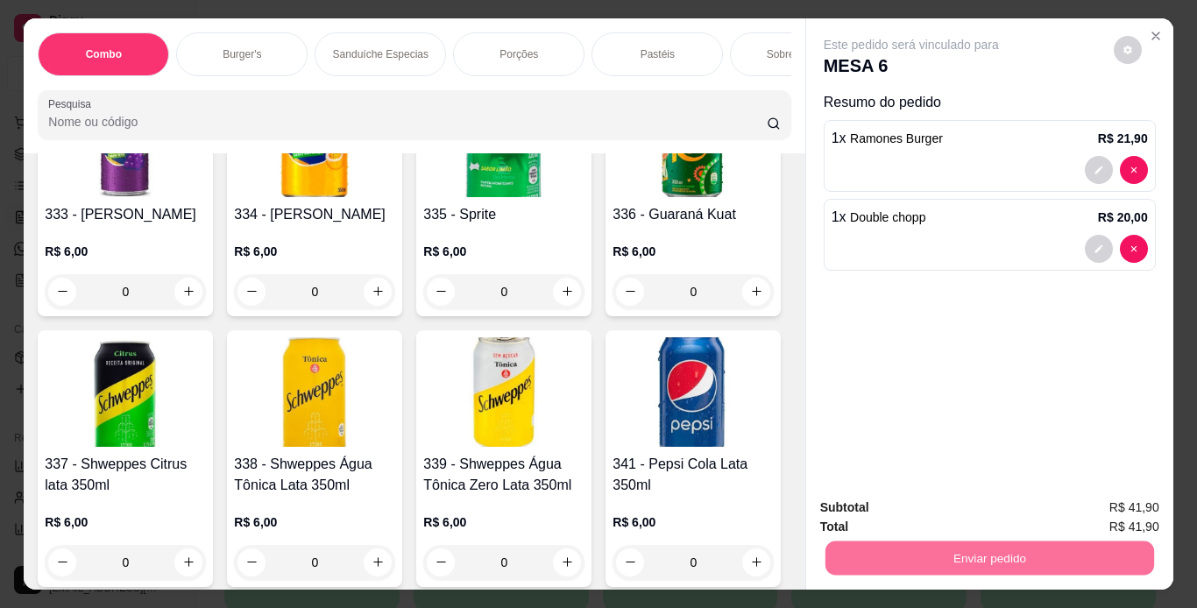
click at [919, 501] on button "Não registrar e enviar pedido" at bounding box center [931, 509] width 177 height 32
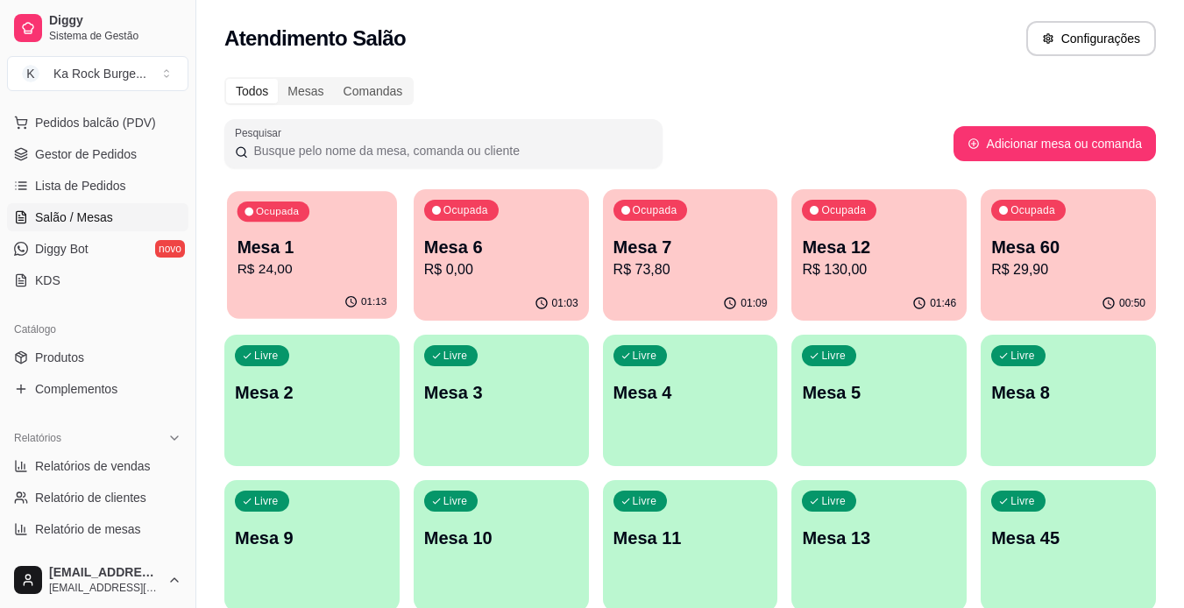
click at [306, 271] on p "R$ 24,00" at bounding box center [313, 269] width 150 height 20
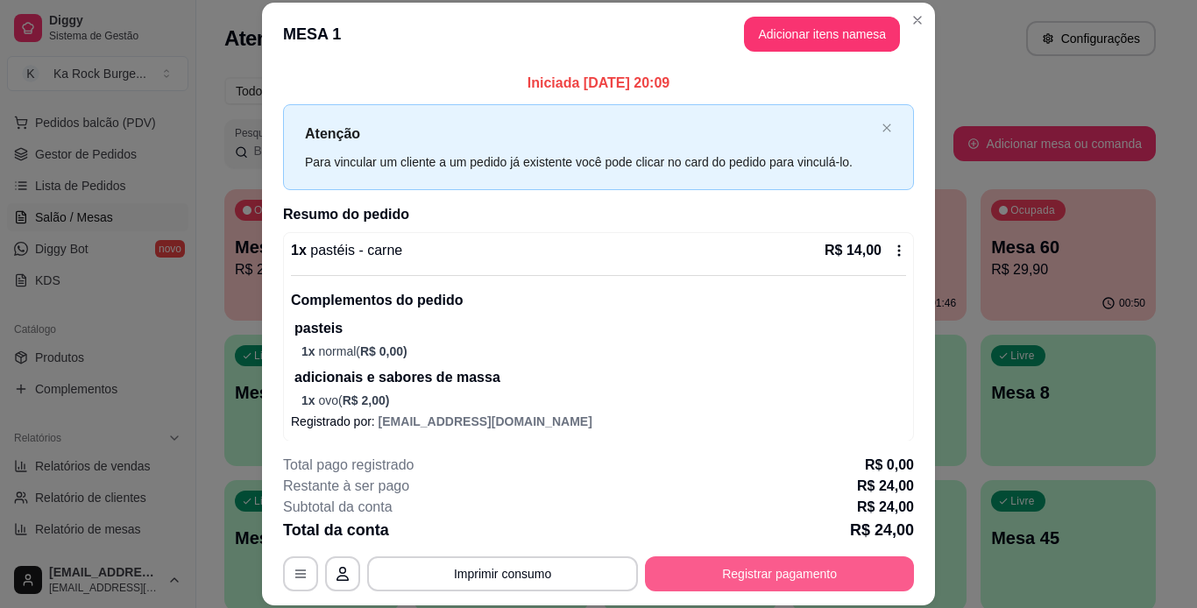
click at [719, 573] on button "Registrar pagamento" at bounding box center [779, 574] width 269 height 35
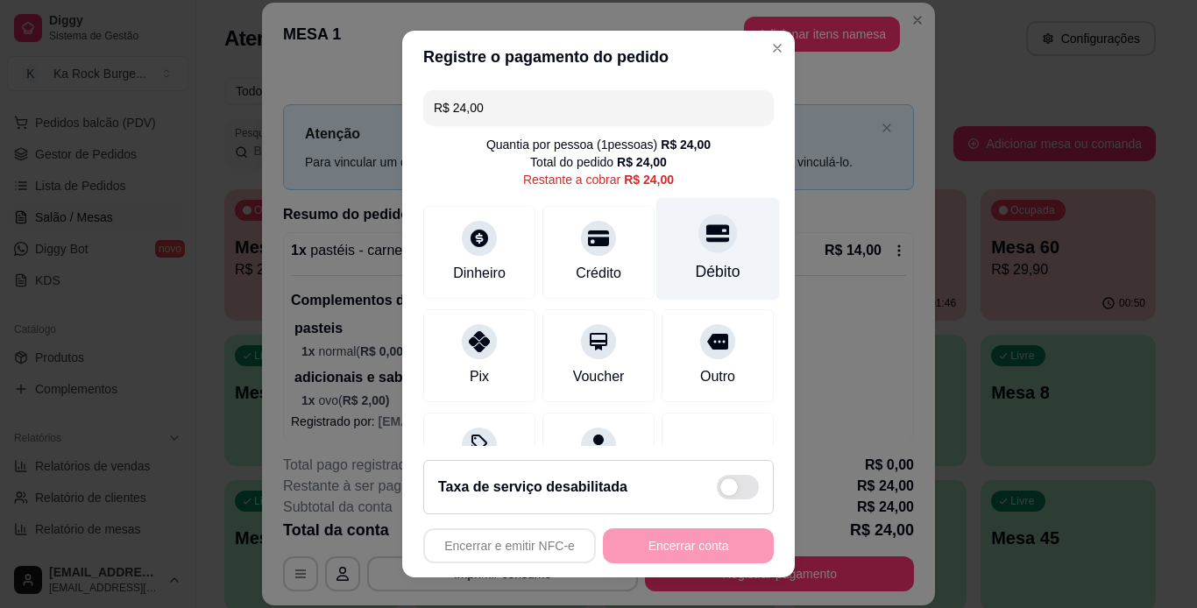
click at [674, 284] on div "Débito" at bounding box center [718, 248] width 124 height 103
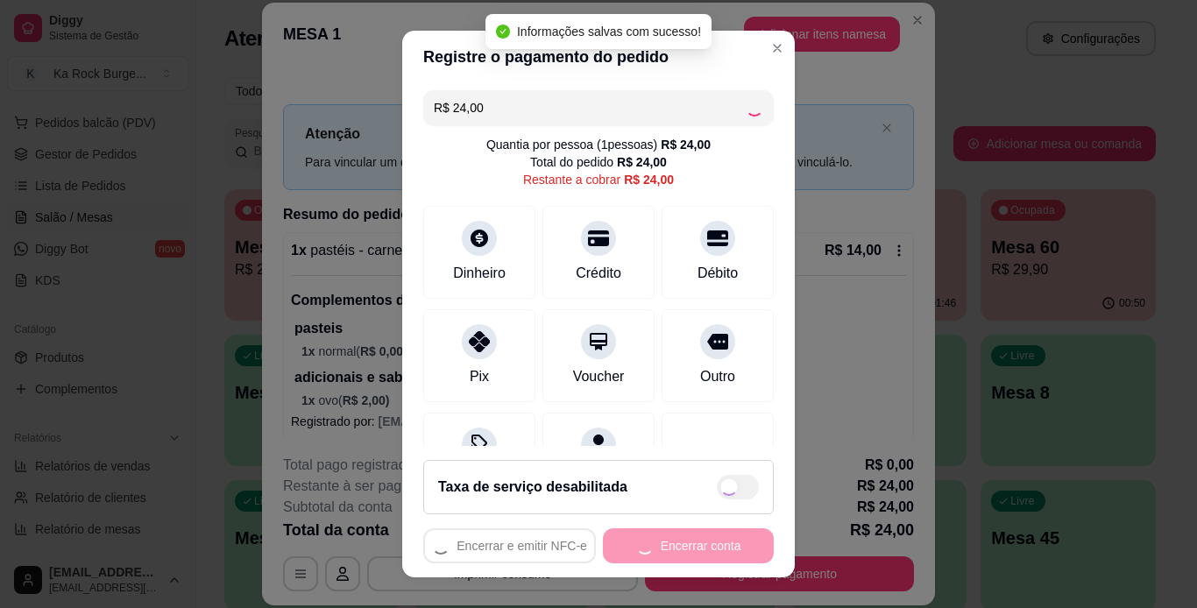
type input "R$ 0,00"
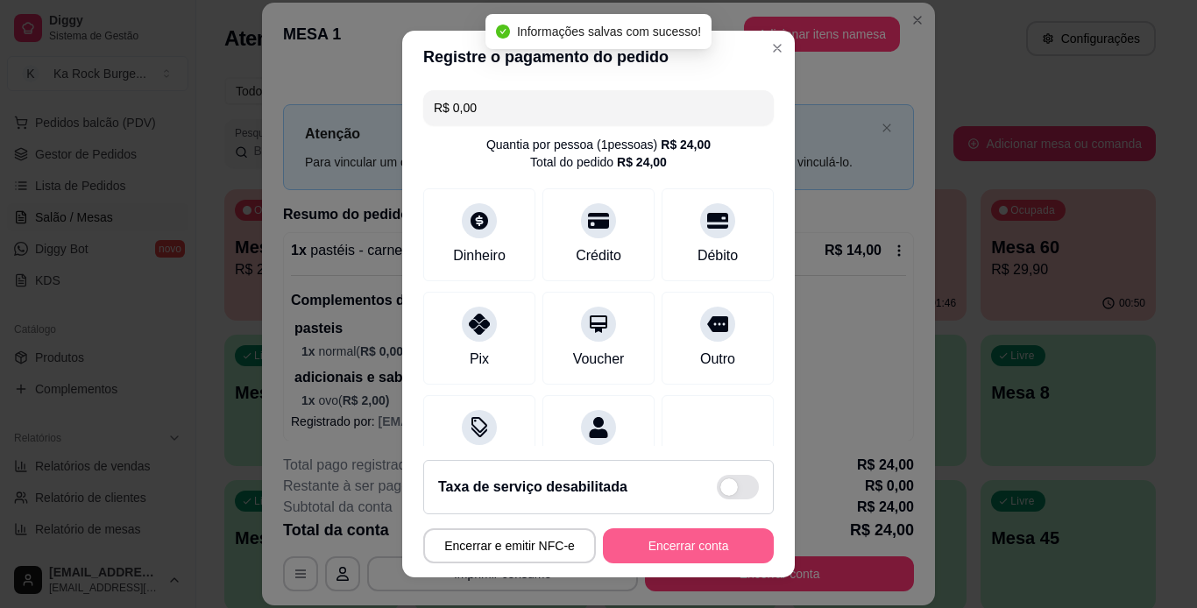
click at [661, 538] on button "Encerrar conta" at bounding box center [688, 546] width 171 height 35
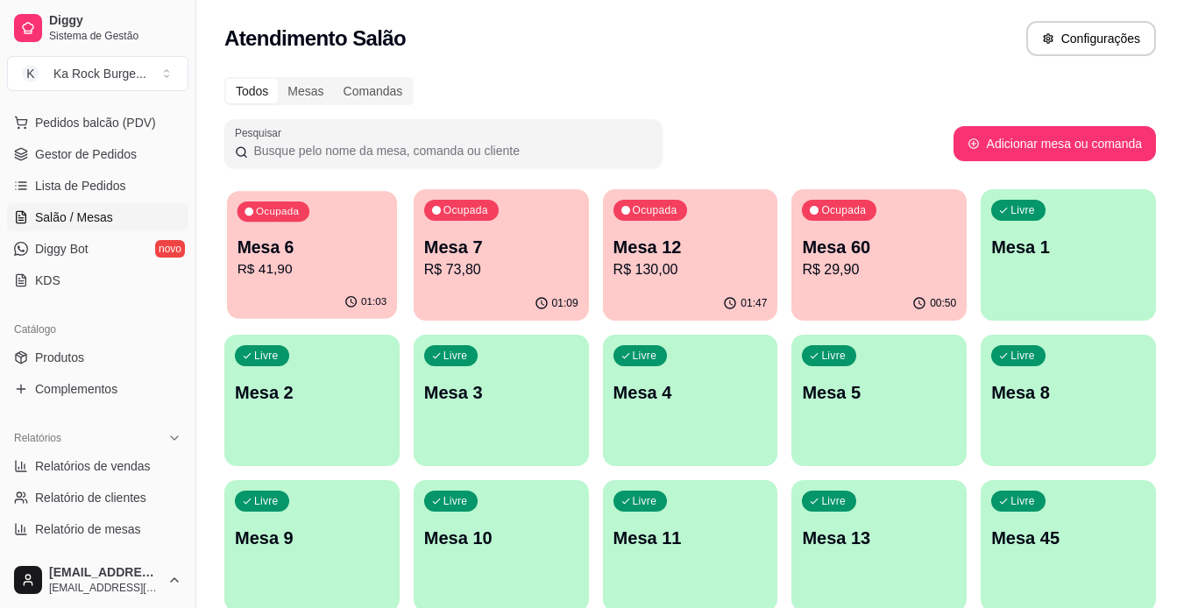
click at [314, 273] on p "R$ 41,90" at bounding box center [313, 269] width 150 height 20
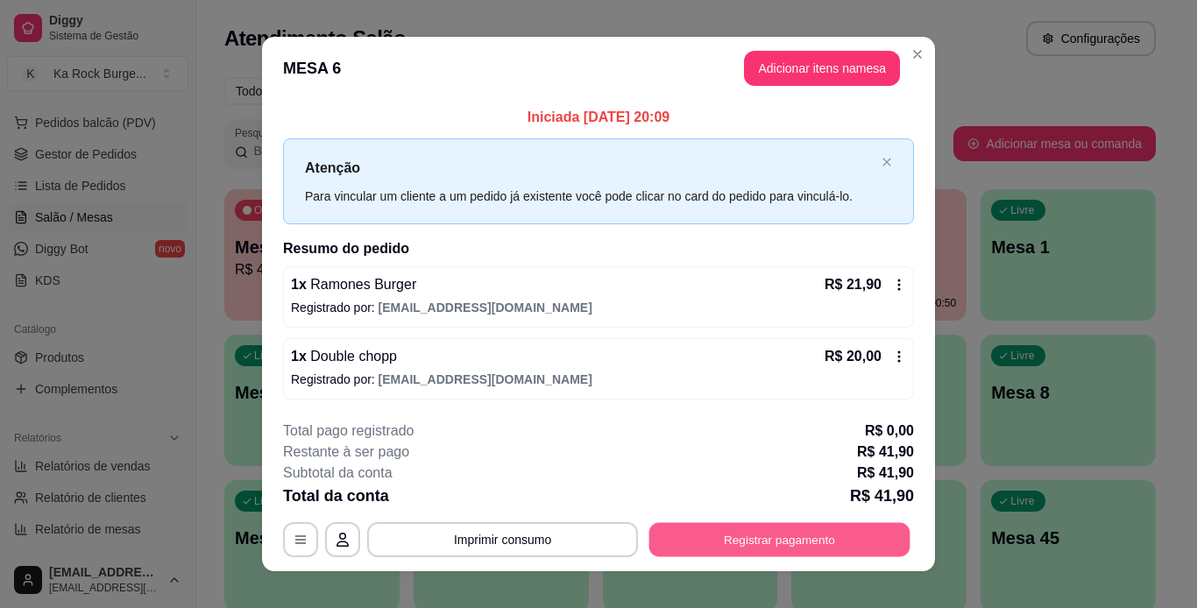
click at [725, 543] on button "Registrar pagamento" at bounding box center [779, 539] width 261 height 34
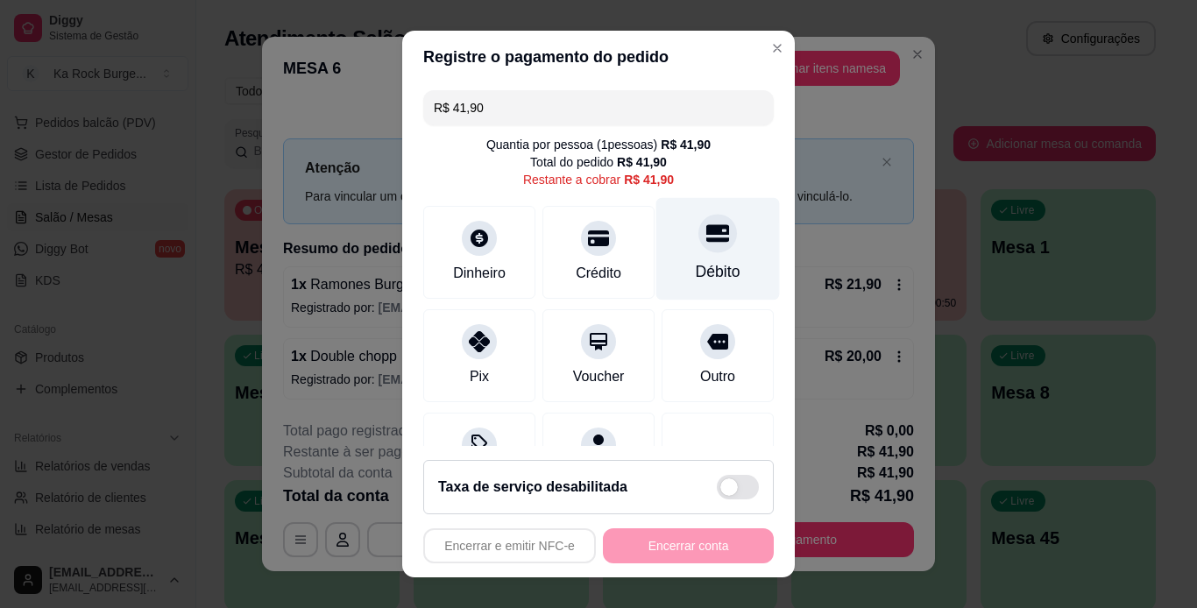
click at [658, 259] on div "Débito" at bounding box center [718, 248] width 124 height 103
type input "R$ 0,00"
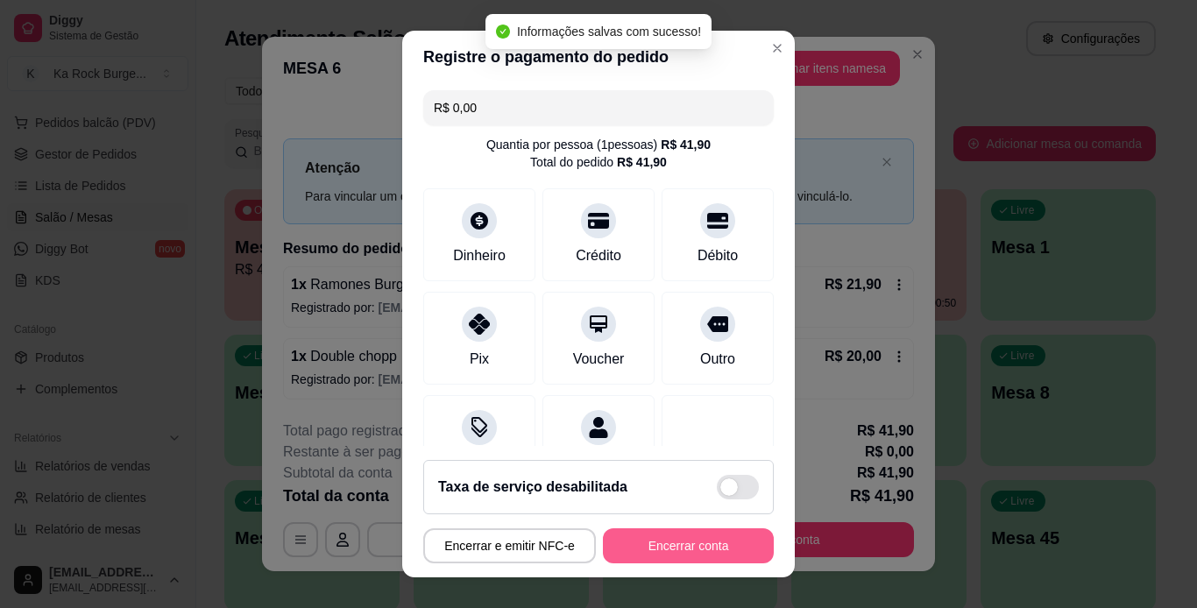
click at [673, 550] on button "Encerrar conta" at bounding box center [688, 546] width 171 height 35
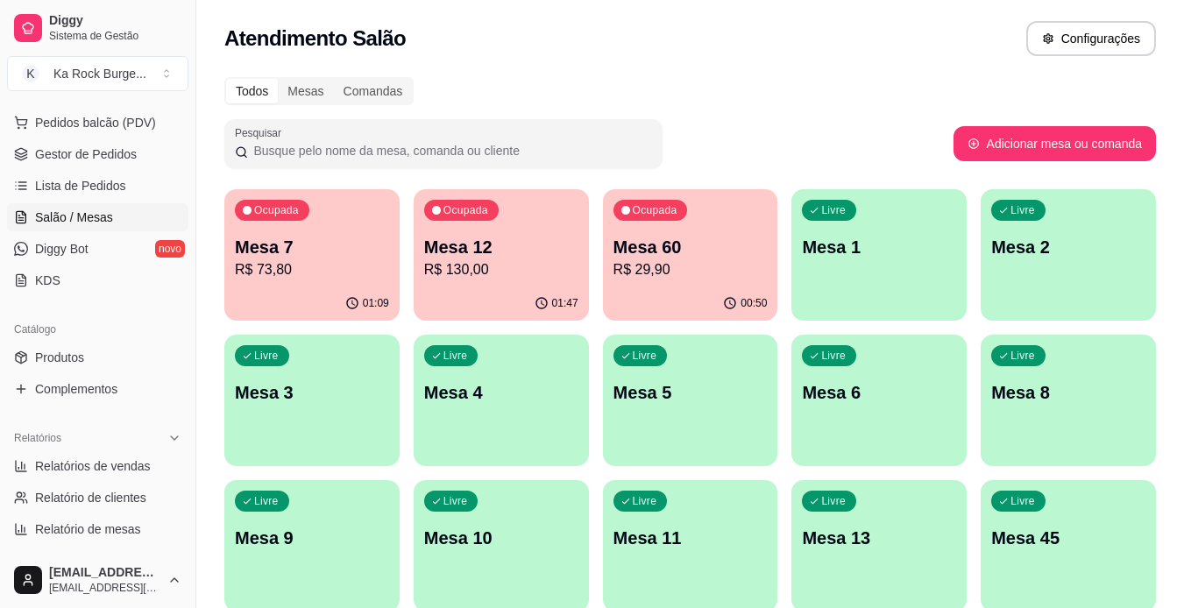
click at [303, 255] on p "Mesa 7" at bounding box center [312, 247] width 154 height 25
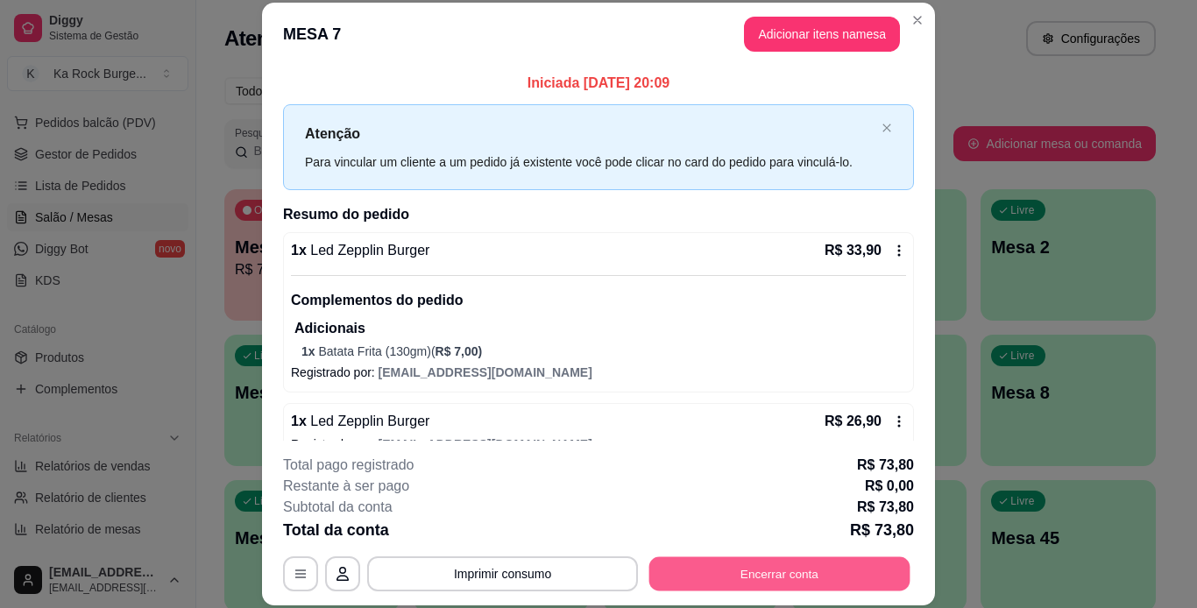
click at [675, 583] on button "Encerrar conta" at bounding box center [779, 574] width 261 height 34
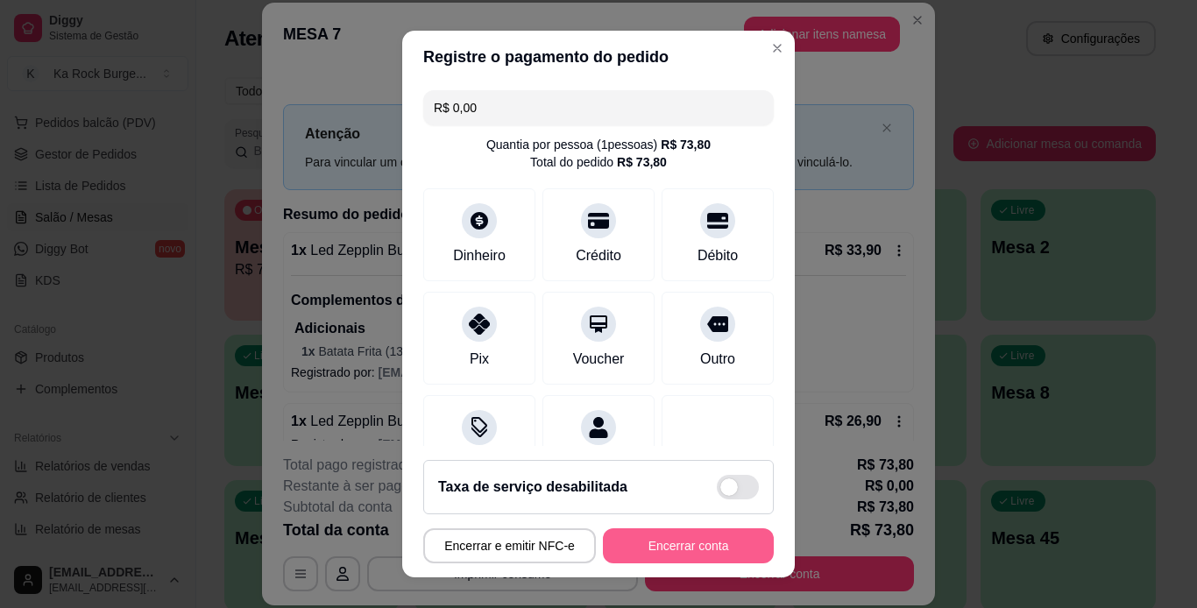
click at [672, 532] on button "Encerrar conta" at bounding box center [688, 546] width 171 height 35
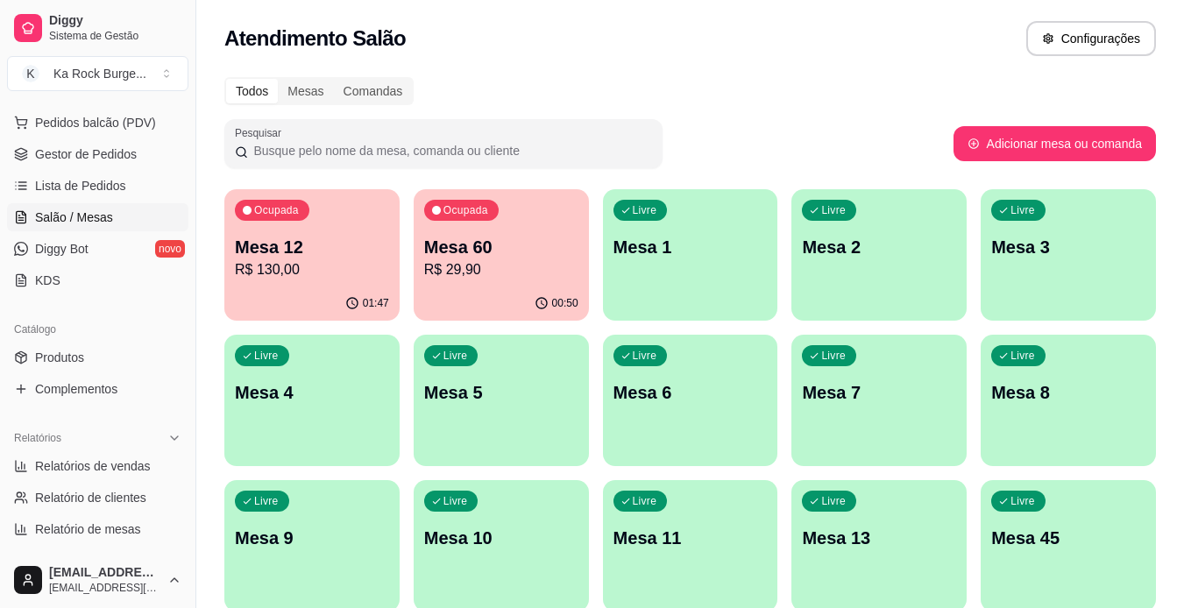
click at [305, 273] on p "R$ 130,00" at bounding box center [312, 269] width 154 height 21
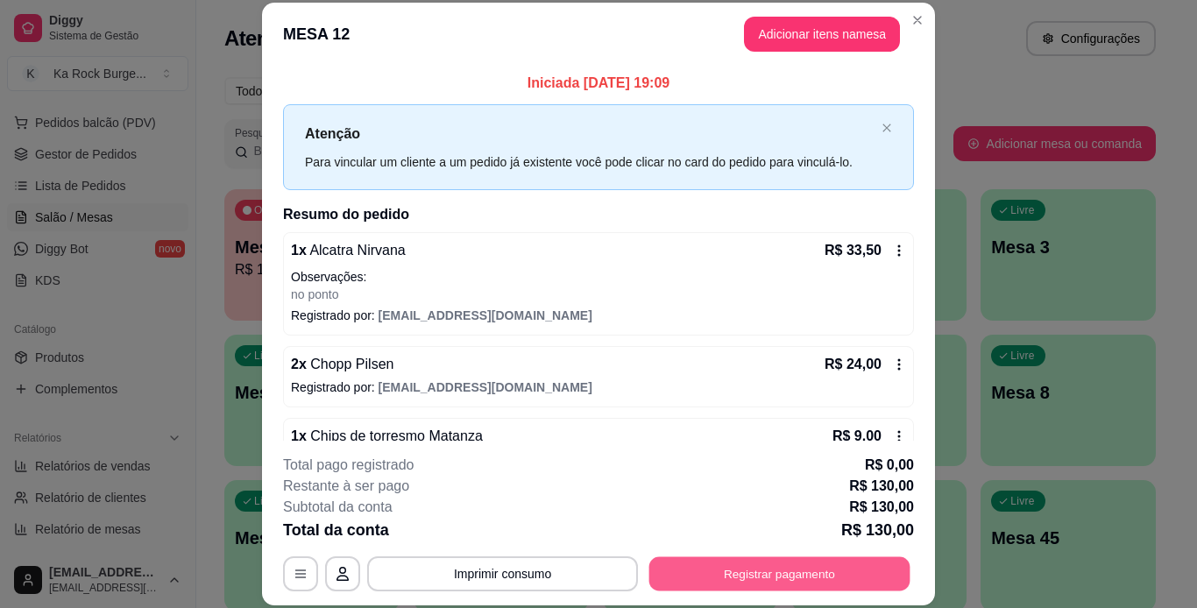
click at [717, 571] on button "Registrar pagamento" at bounding box center [779, 574] width 261 height 34
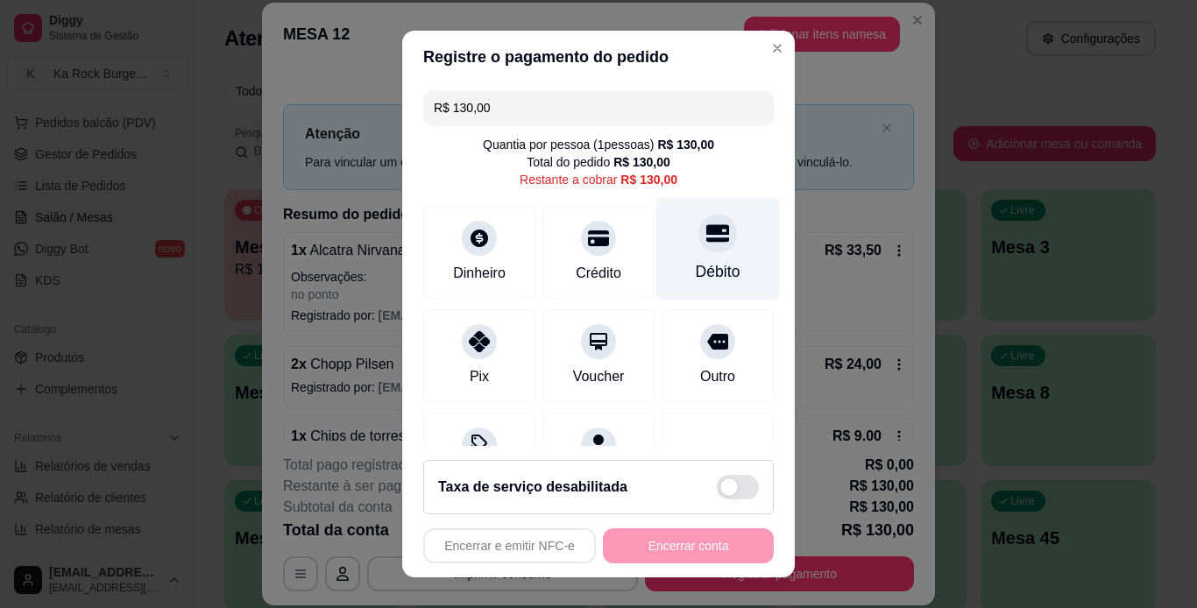
click at [656, 259] on div "Débito" at bounding box center [718, 248] width 124 height 103
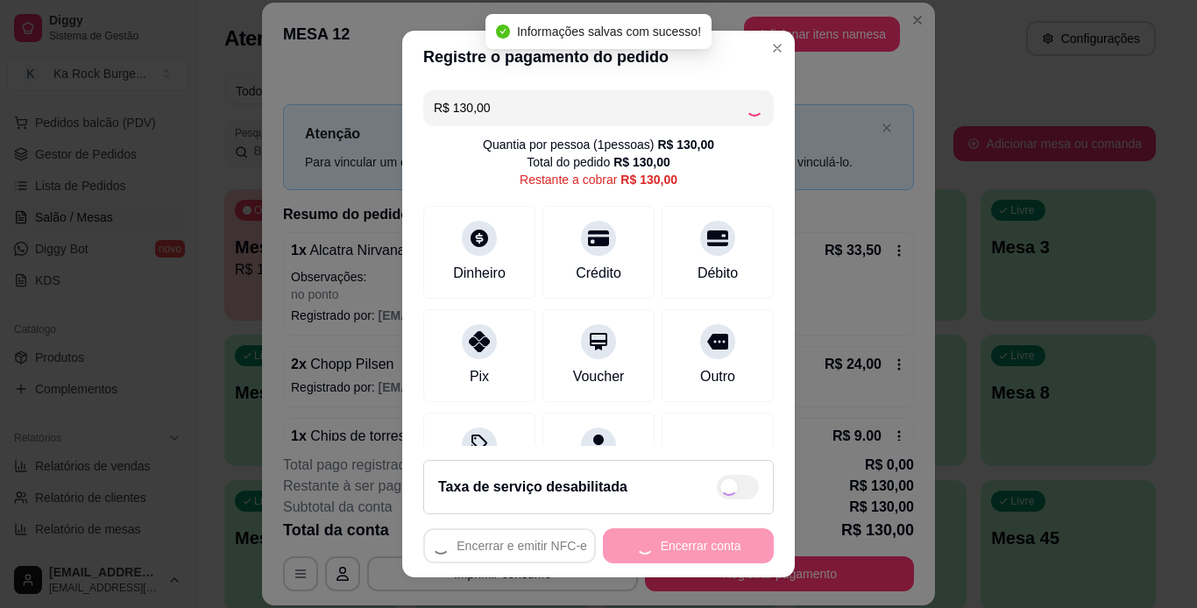
type input "R$ 0,00"
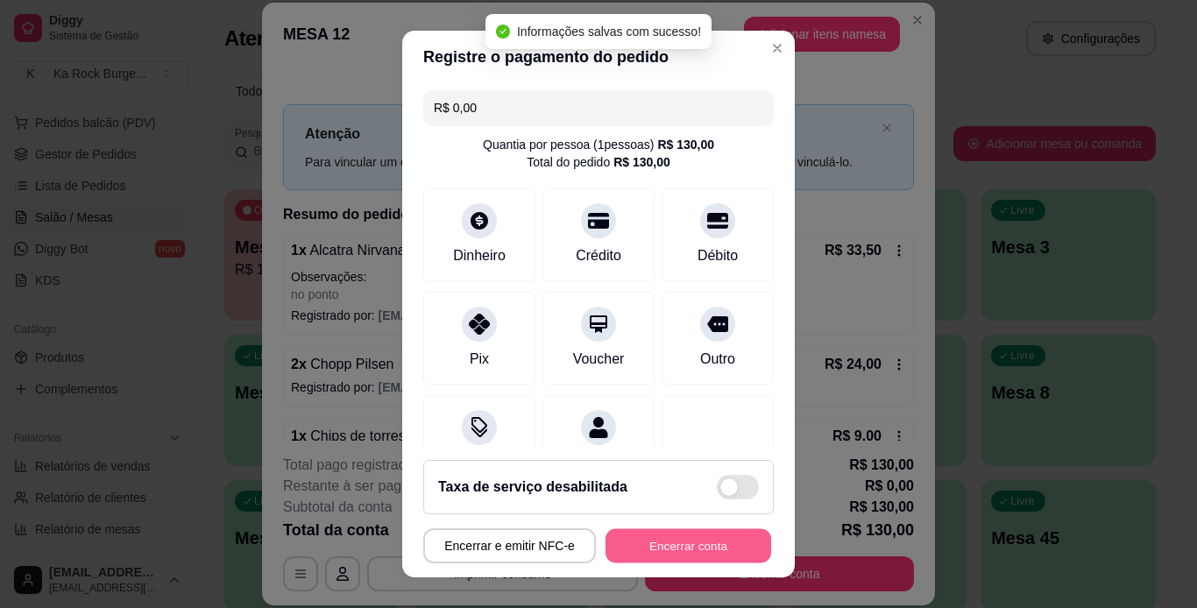
click at [675, 549] on button "Encerrar conta" at bounding box center [689, 546] width 166 height 34
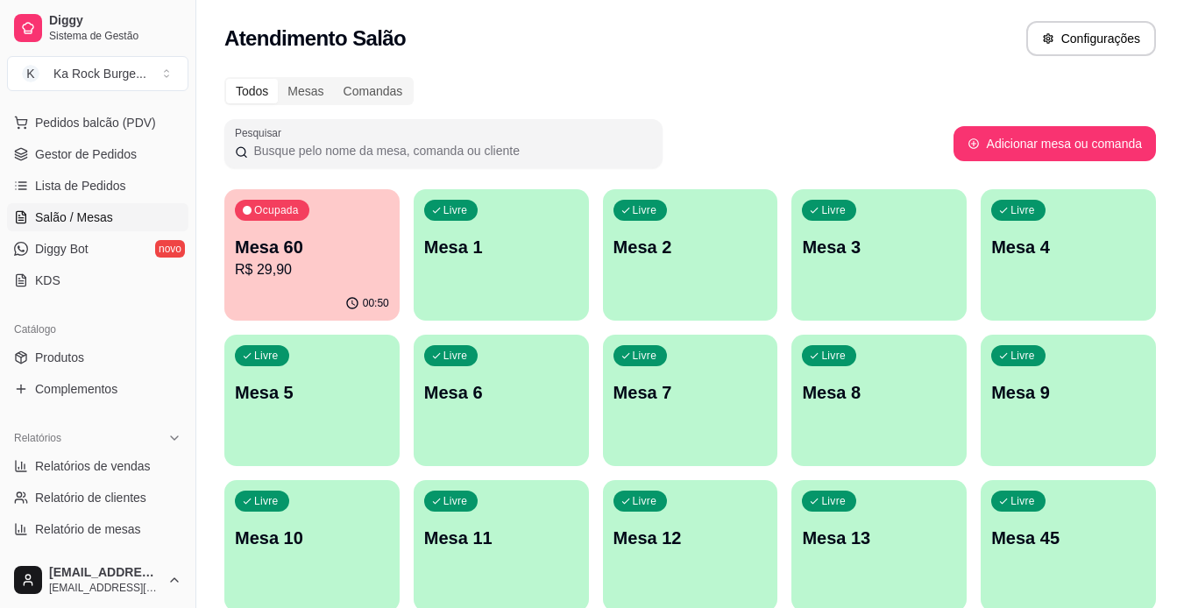
click at [331, 272] on p "R$ 29,90" at bounding box center [312, 269] width 154 height 21
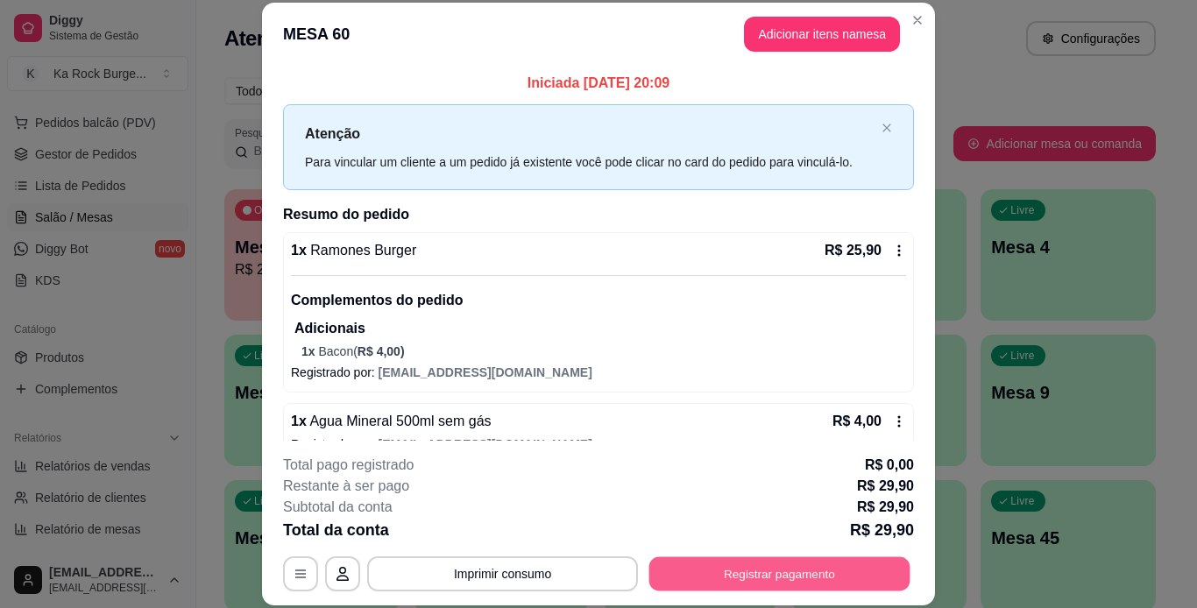
click at [705, 568] on button "Registrar pagamento" at bounding box center [779, 574] width 261 height 34
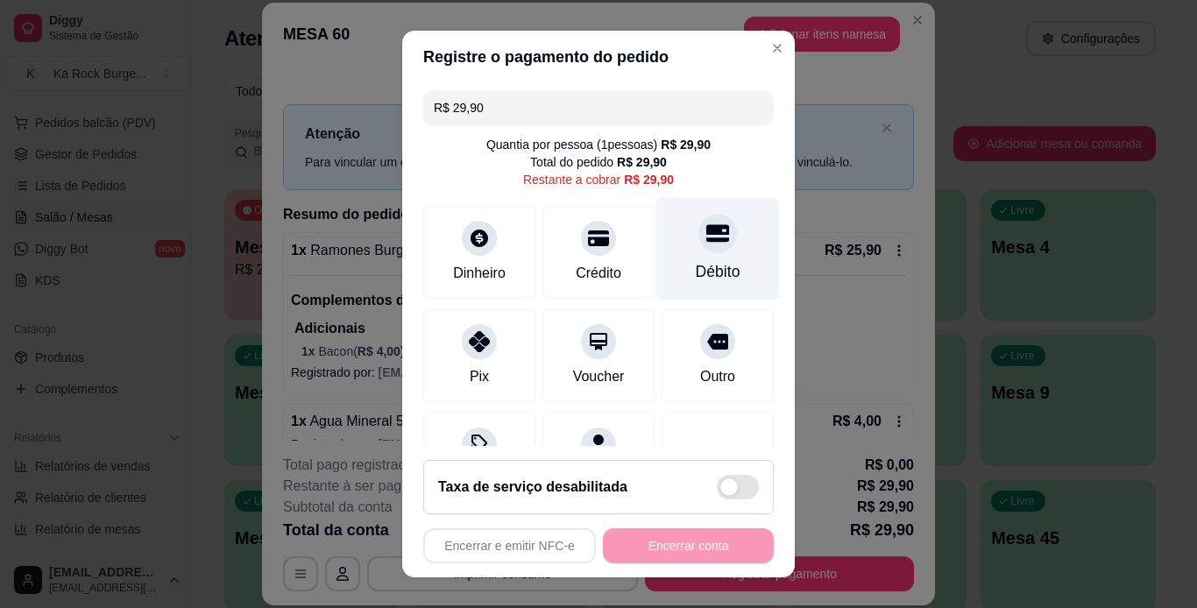
click at [699, 252] on div at bounding box center [718, 233] width 39 height 39
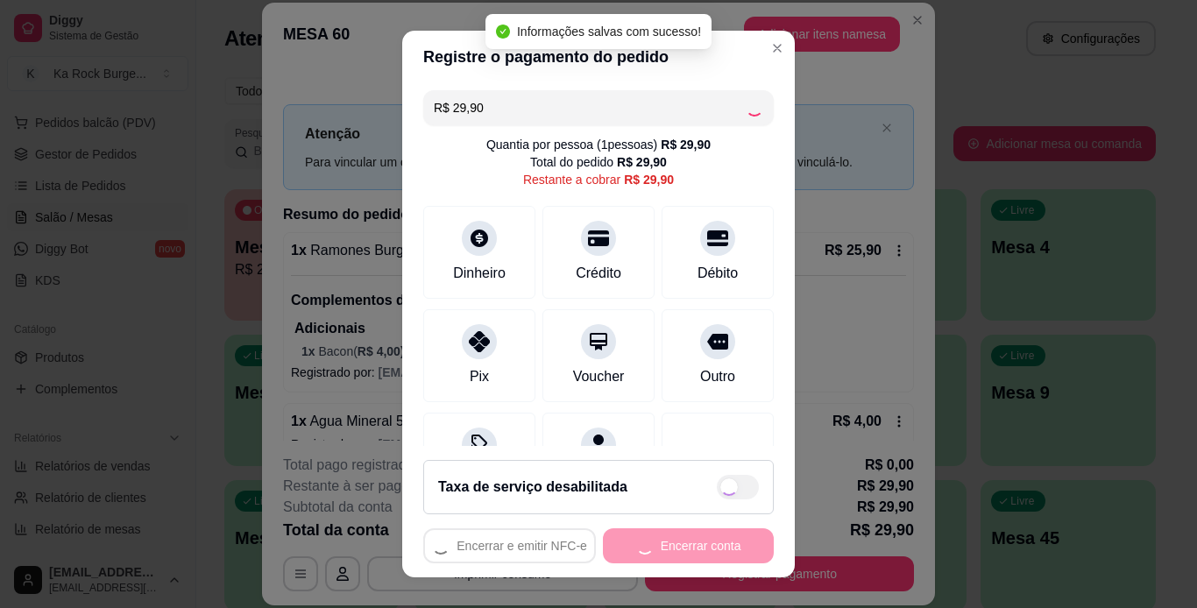
type input "R$ 0,00"
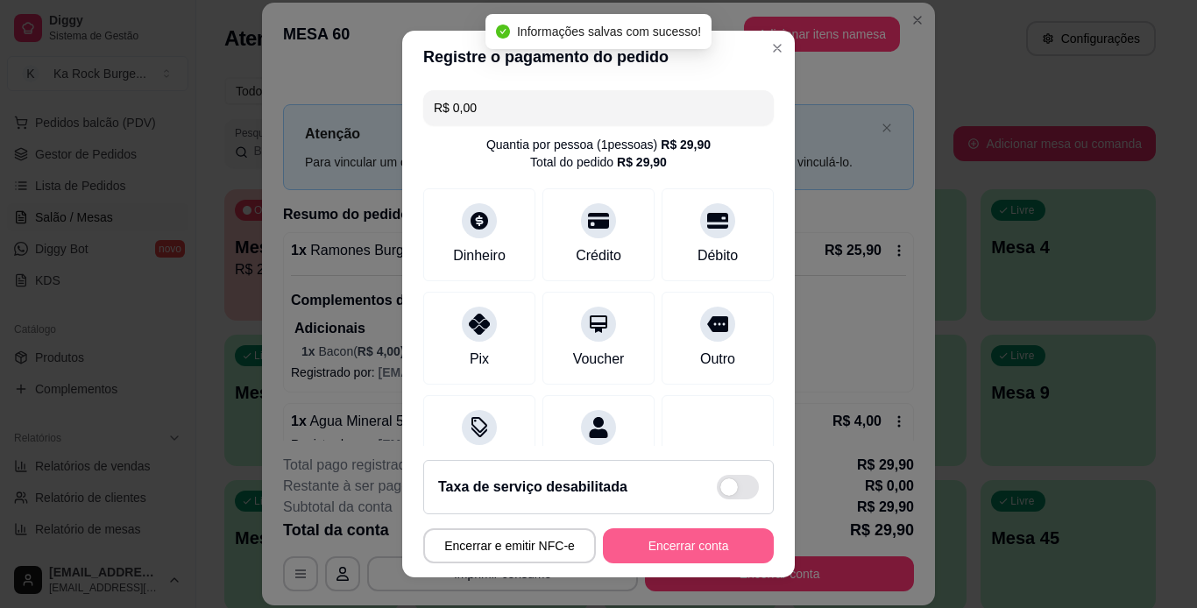
click at [676, 539] on button "Encerrar conta" at bounding box center [688, 546] width 171 height 35
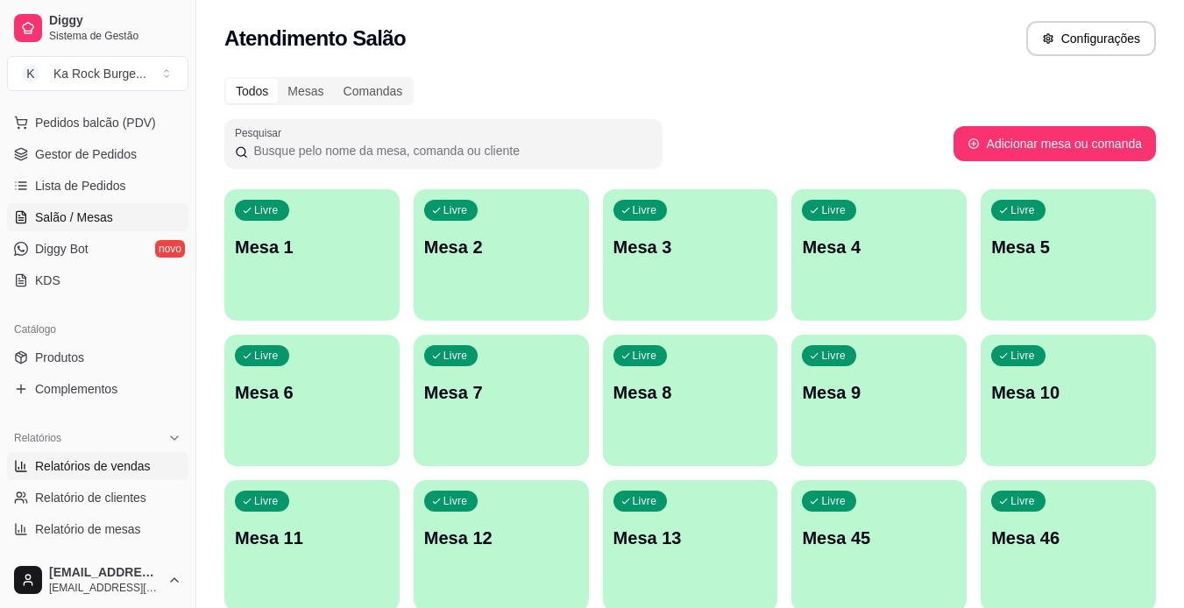
click at [73, 466] on span "Relatórios de vendas" at bounding box center [93, 467] width 116 height 18
select select "ALL"
select select "0"
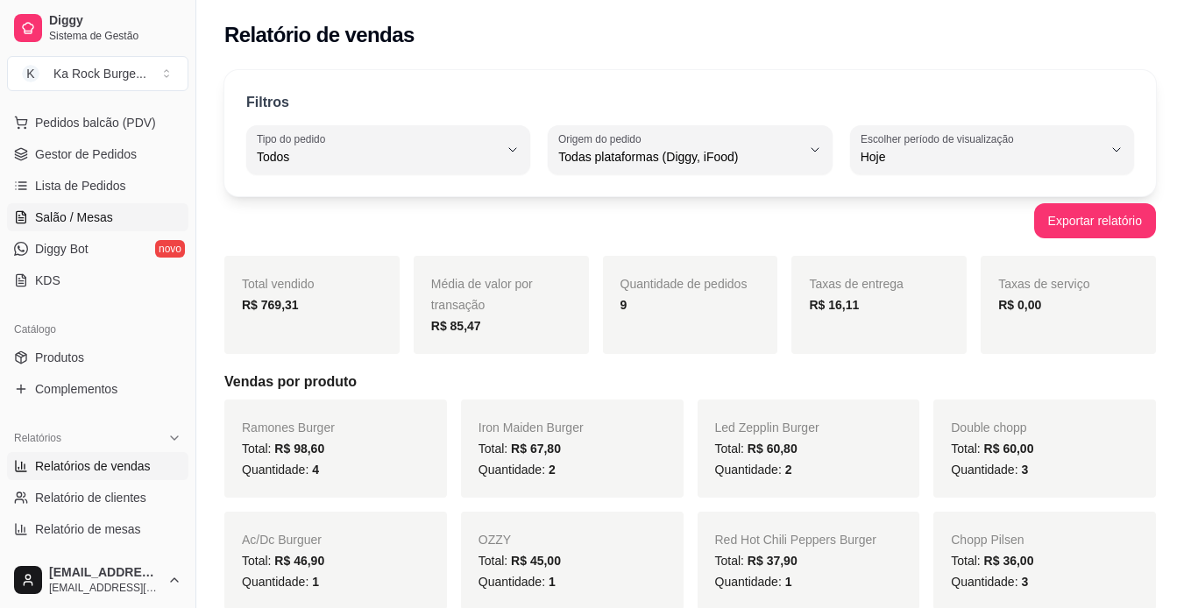
click at [93, 221] on span "Salão / Mesas" at bounding box center [74, 218] width 78 height 18
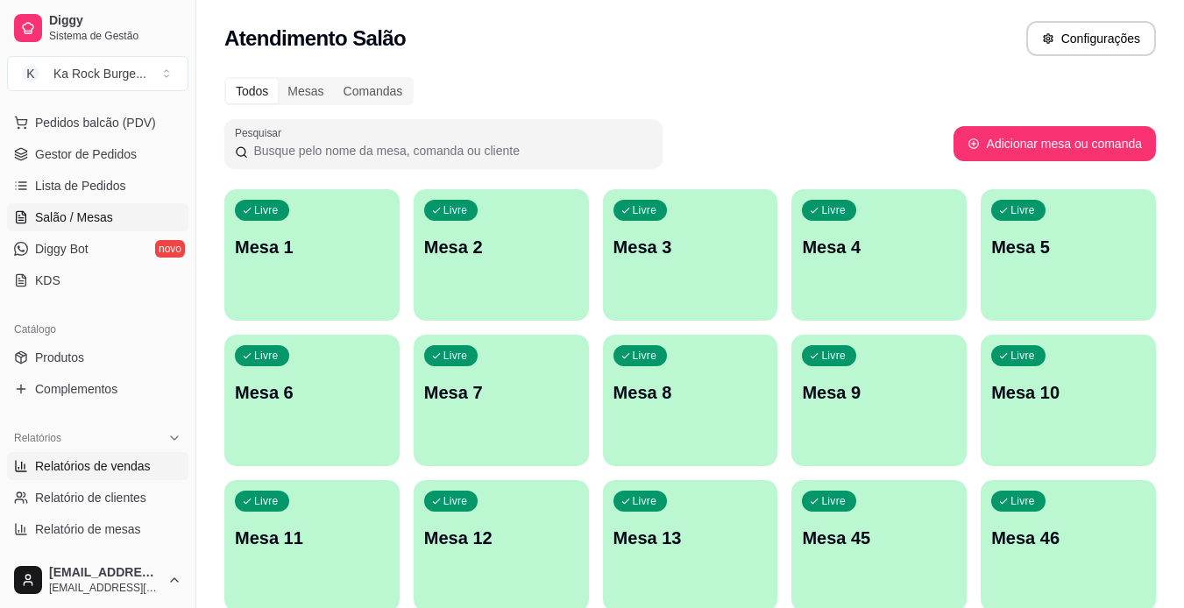
click at [82, 466] on span "Relatórios de vendas" at bounding box center [93, 467] width 116 height 18
click at [93, 464] on span "Relatórios de vendas" at bounding box center [93, 467] width 116 height 18
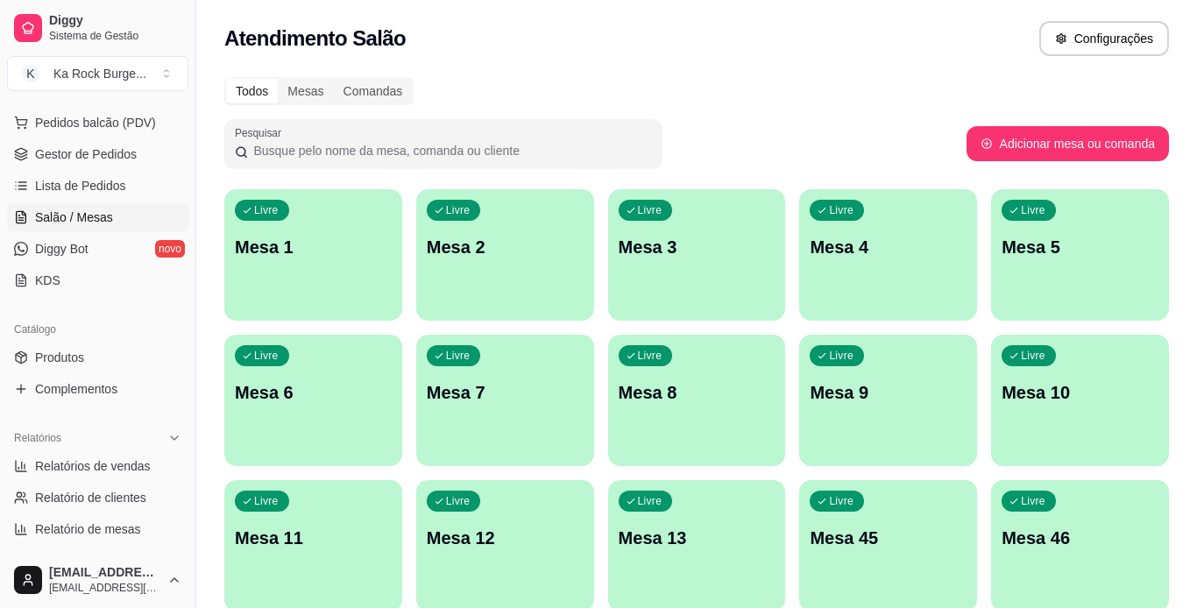
select select "ALL"
select select "0"
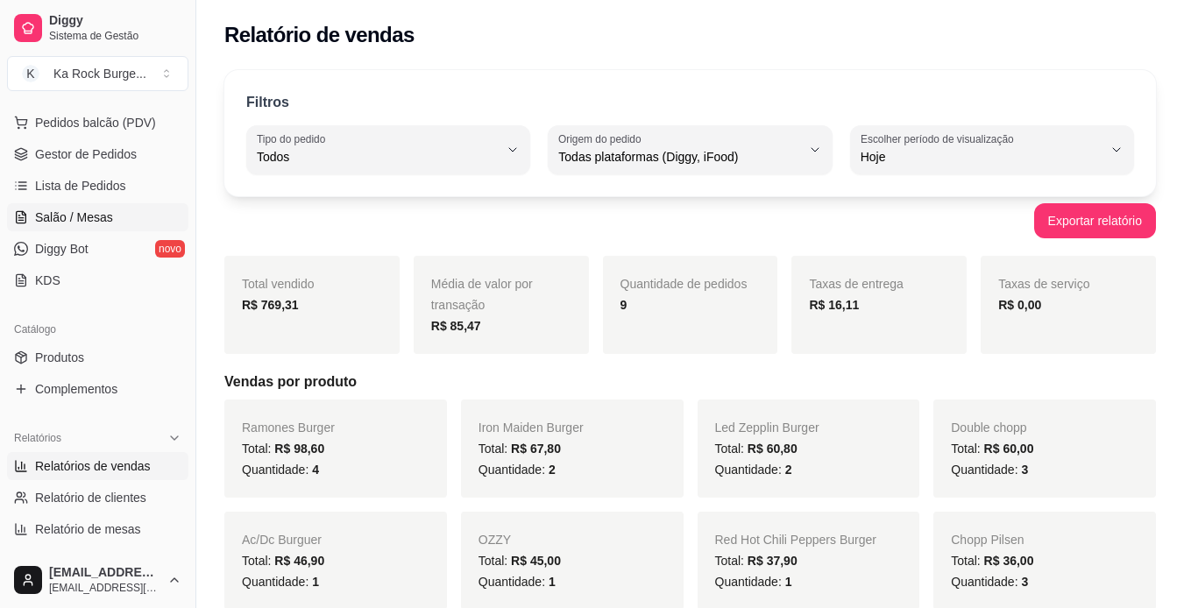
click at [76, 218] on span "Salão / Mesas" at bounding box center [74, 218] width 78 height 18
